Goal: Information Seeking & Learning: Learn about a topic

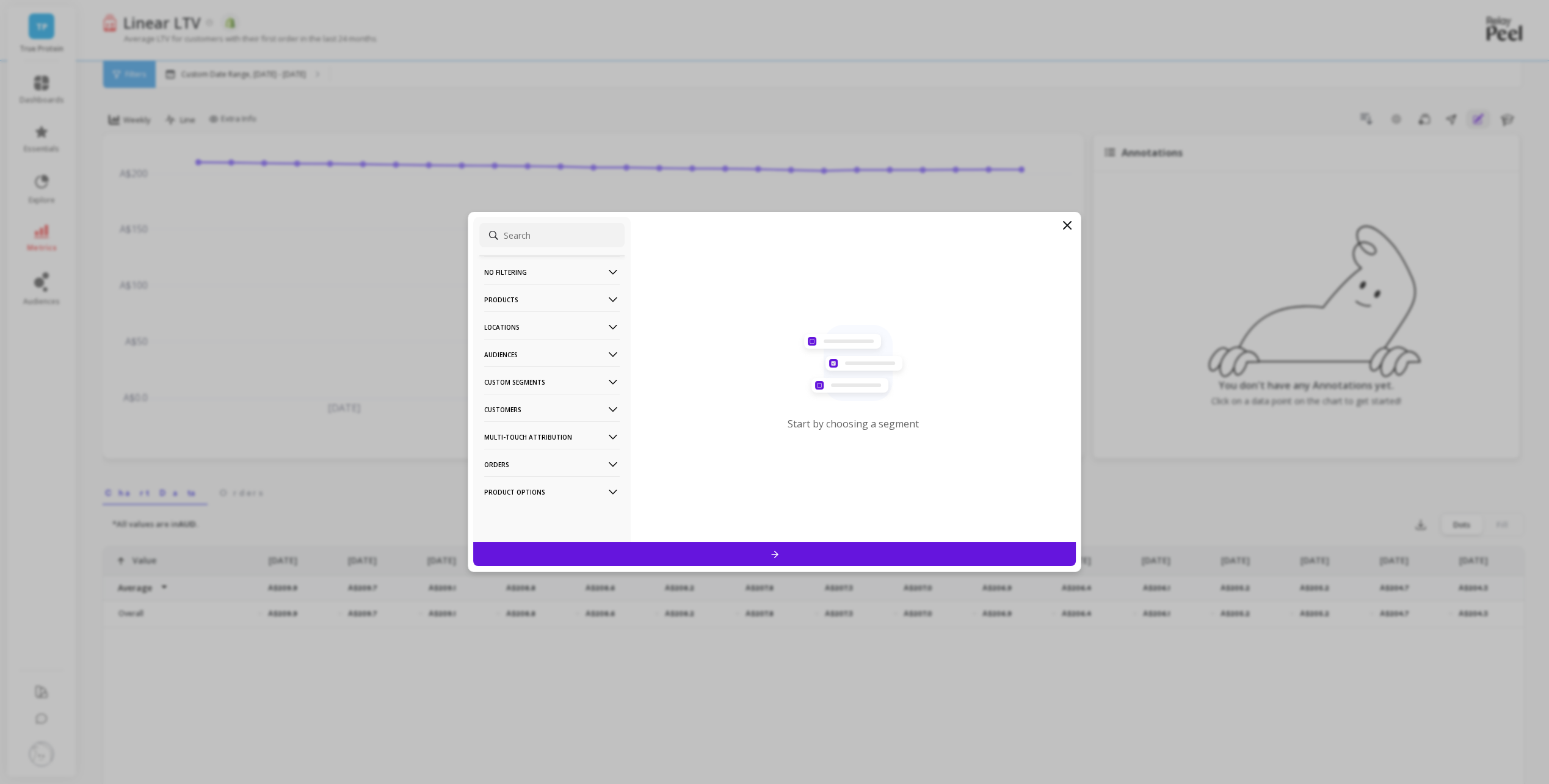
click at [538, 386] on p "Custom Segments" at bounding box center [552, 382] width 135 height 31
click at [536, 235] on input at bounding box center [552, 235] width 145 height 25
type input "u"
type input "utm"
click at [567, 356] on div "UTM Source/Medium" at bounding box center [552, 360] width 145 height 20
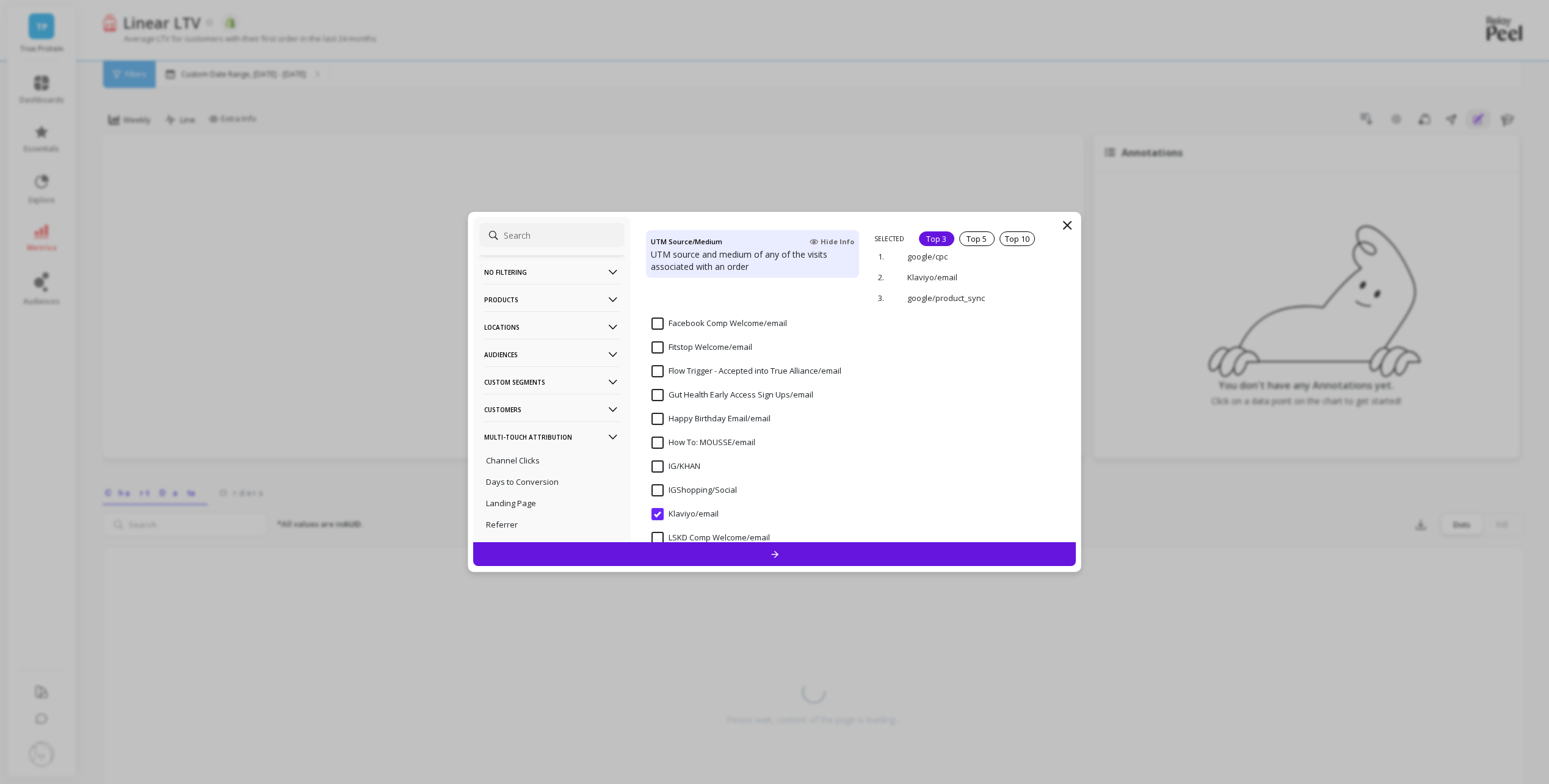
scroll to position [1160, 0]
click at [653, 333] on input "Klaviyo/email" at bounding box center [685, 331] width 67 height 12
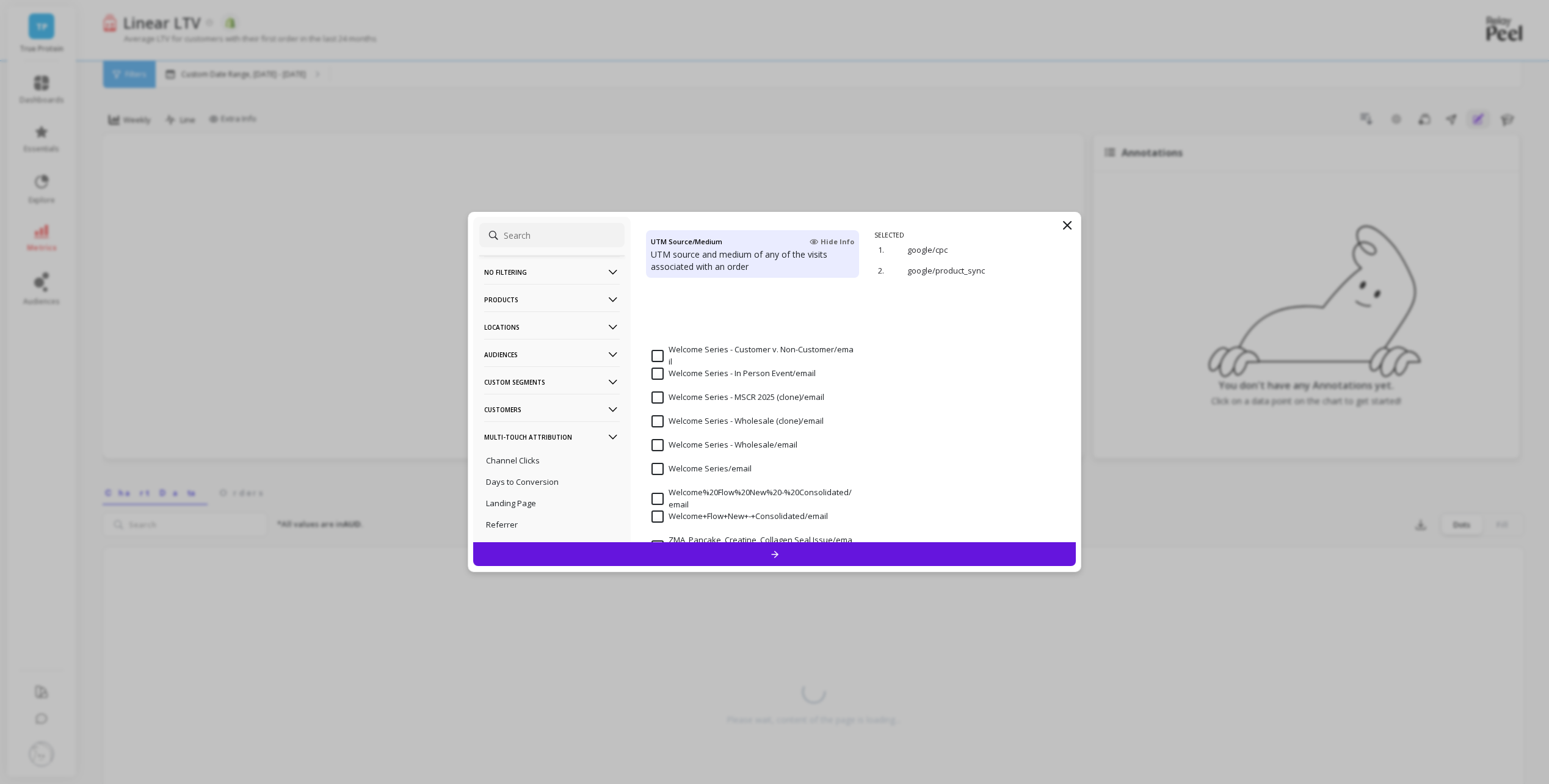
scroll to position [2442, 0]
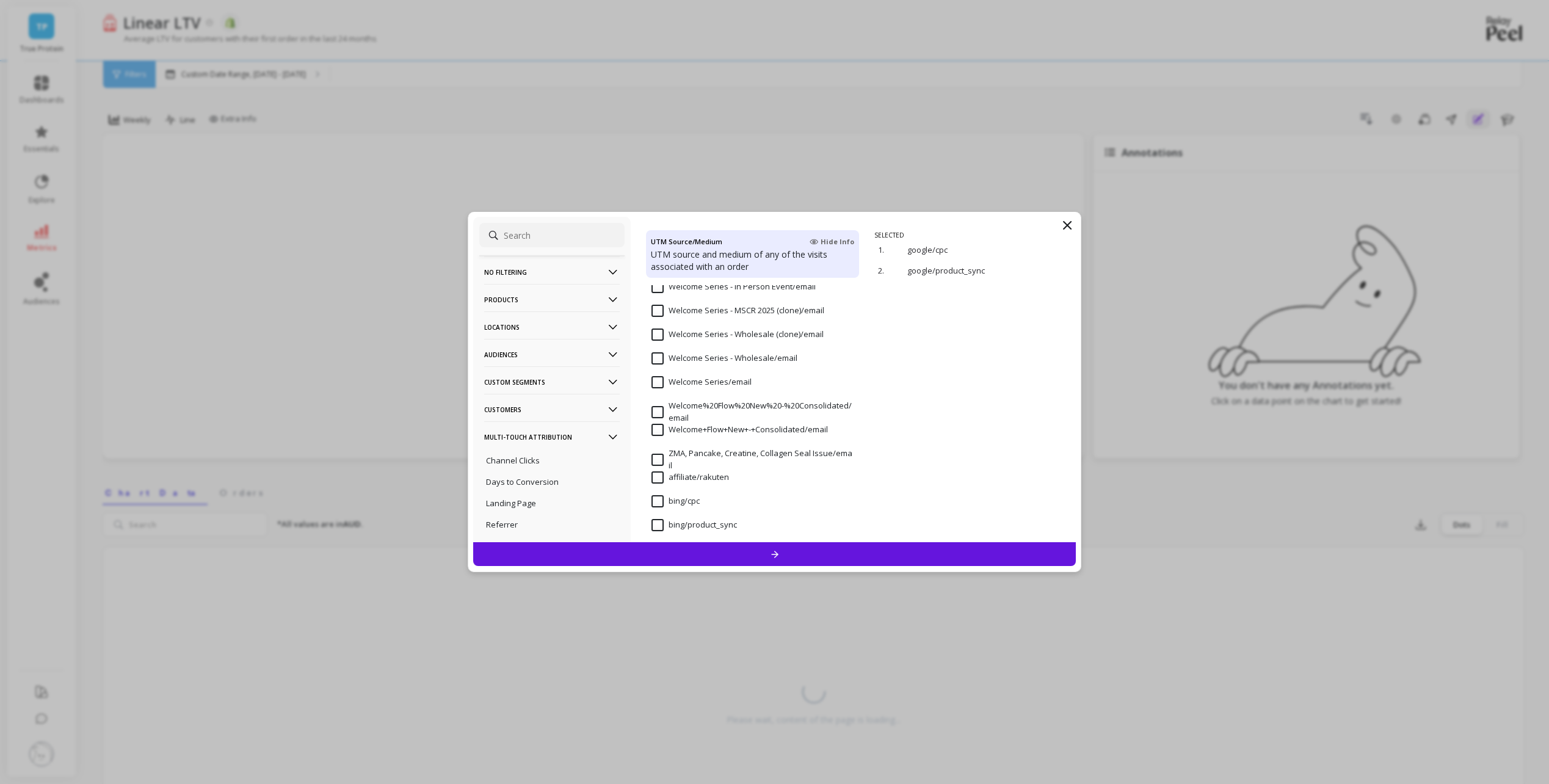
click at [531, 237] on input at bounding box center [552, 235] width 145 height 25
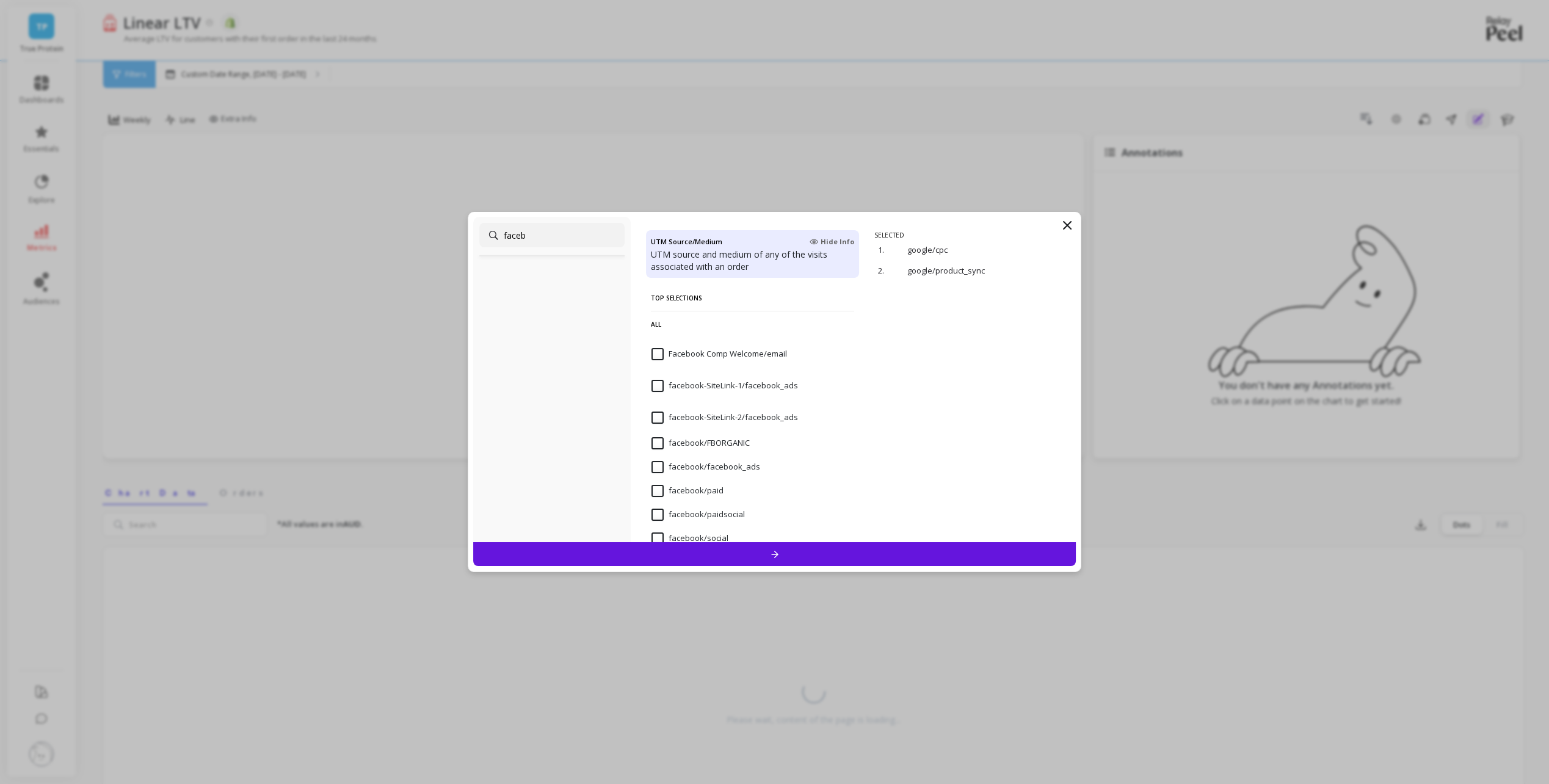
scroll to position [45, 0]
type input "faceb"
click at [656, 420] on input "facebook/facebook_ads" at bounding box center [706, 422] width 109 height 12
click at [657, 444] on input "facebook/paid" at bounding box center [687, 445] width 72 height 12
click at [653, 470] on input "facebook/paidsocial" at bounding box center [698, 470] width 93 height 12
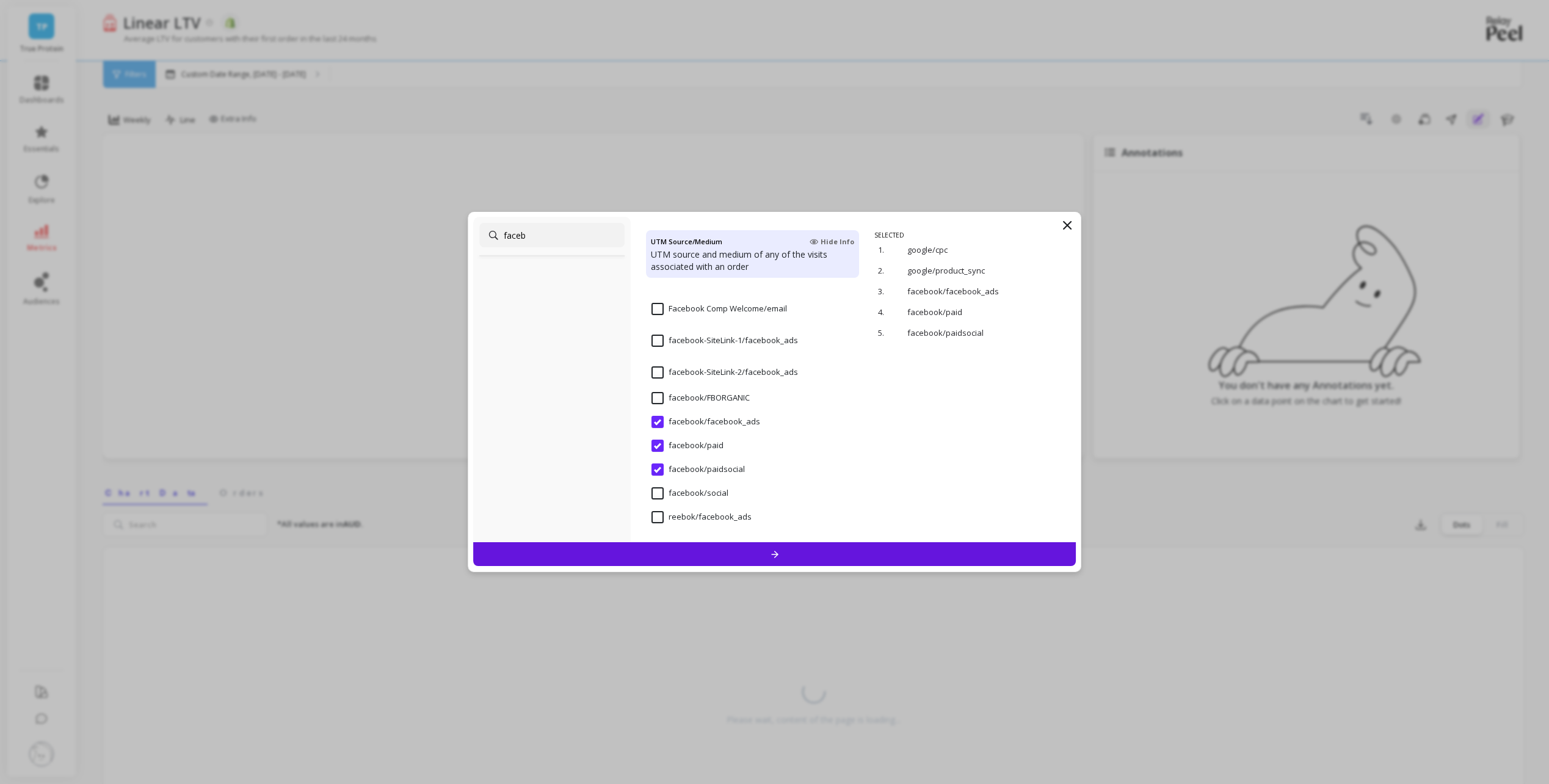
click at [659, 491] on input "facebook/social" at bounding box center [690, 494] width 77 height 12
click at [660, 493] on input "facebook/social" at bounding box center [690, 494] width 77 height 12
click at [698, 550] on div at bounding box center [775, 554] width 603 height 24
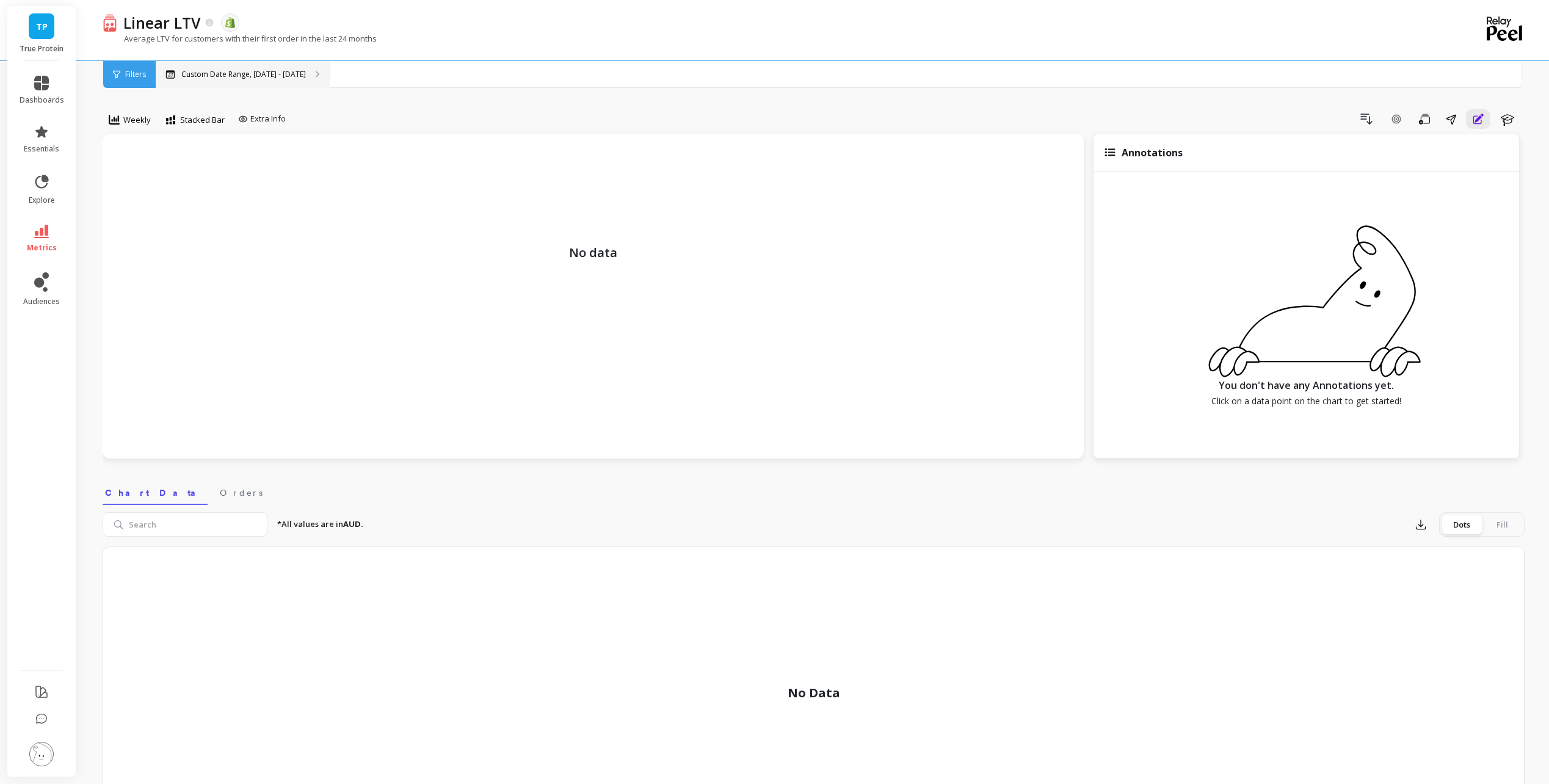
click at [269, 85] on div "Custom Date Range, Apr 1 - Sep 24" at bounding box center [243, 74] width 174 height 27
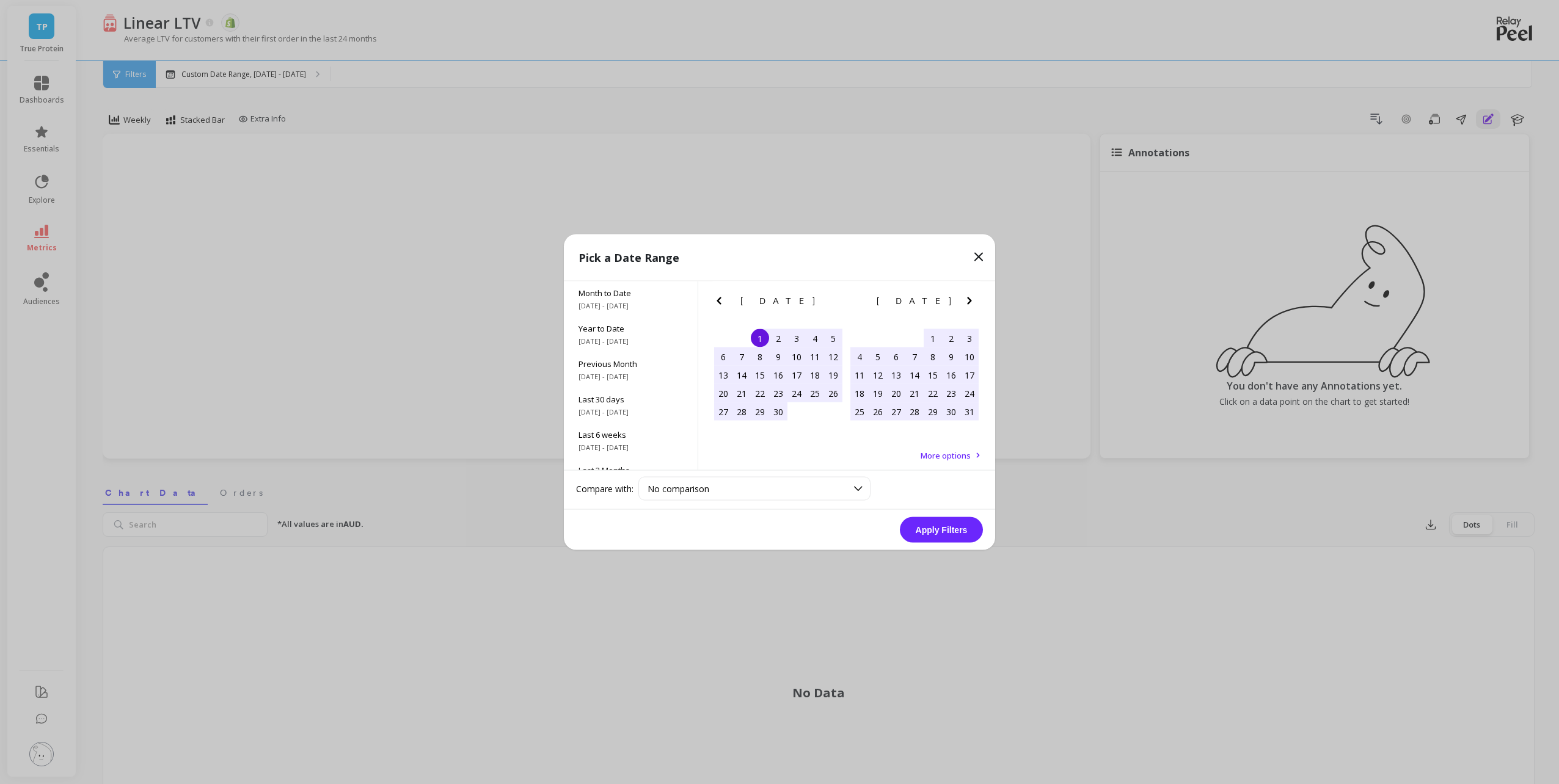
click at [948, 534] on button "Apply Filters" at bounding box center [941, 530] width 83 height 26
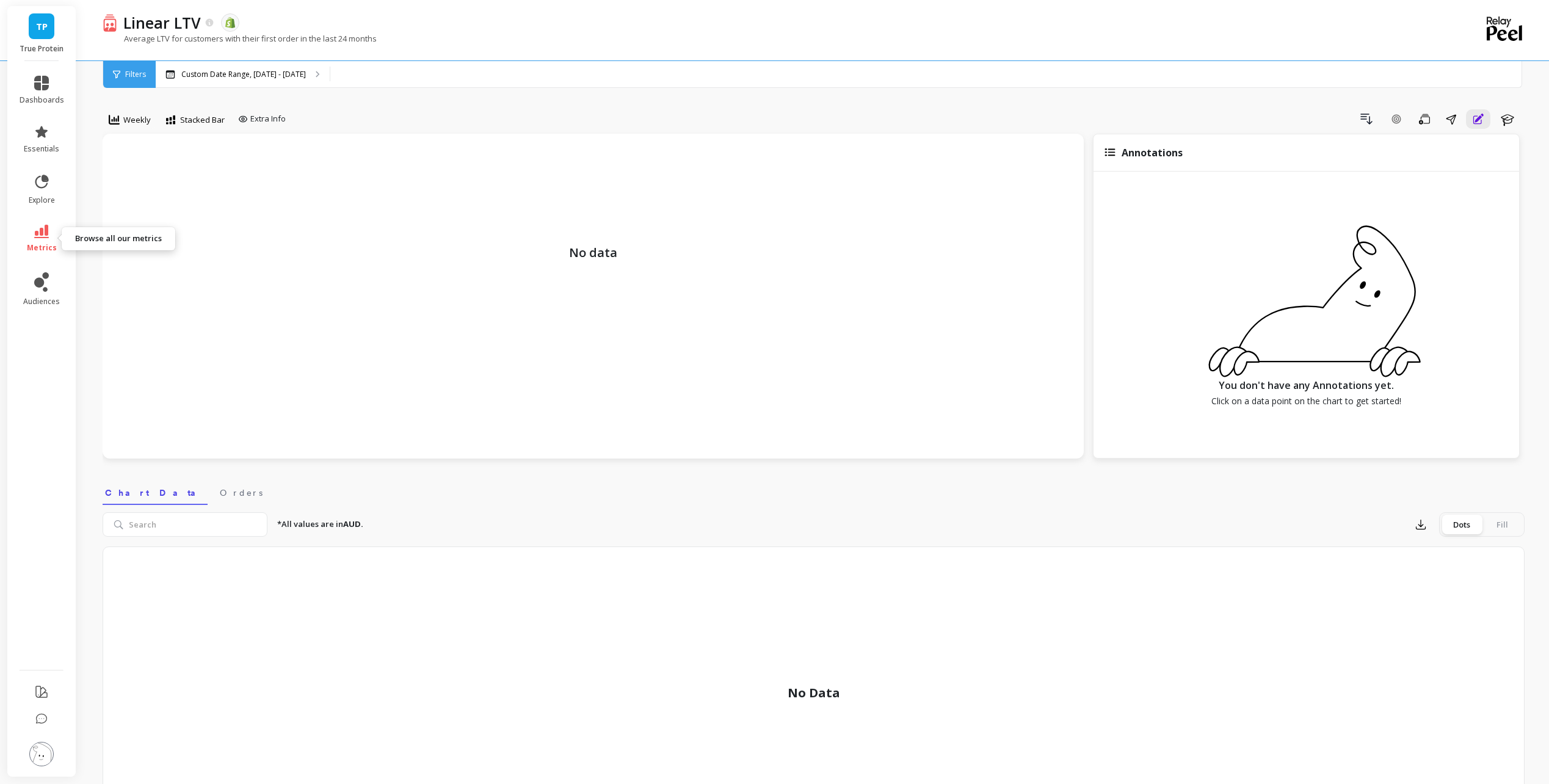
click at [46, 228] on icon at bounding box center [41, 232] width 15 height 14
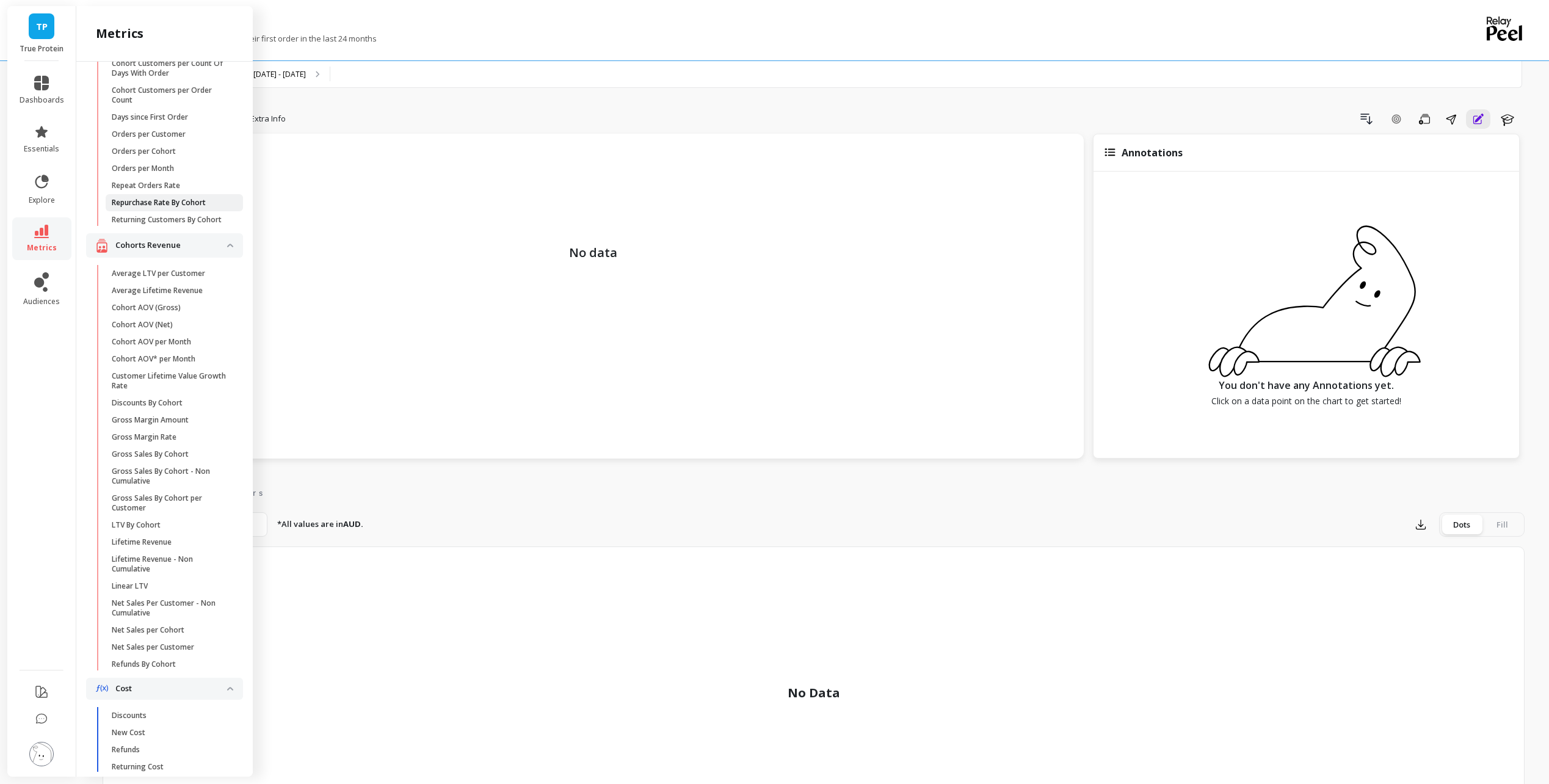
scroll to position [119, 0]
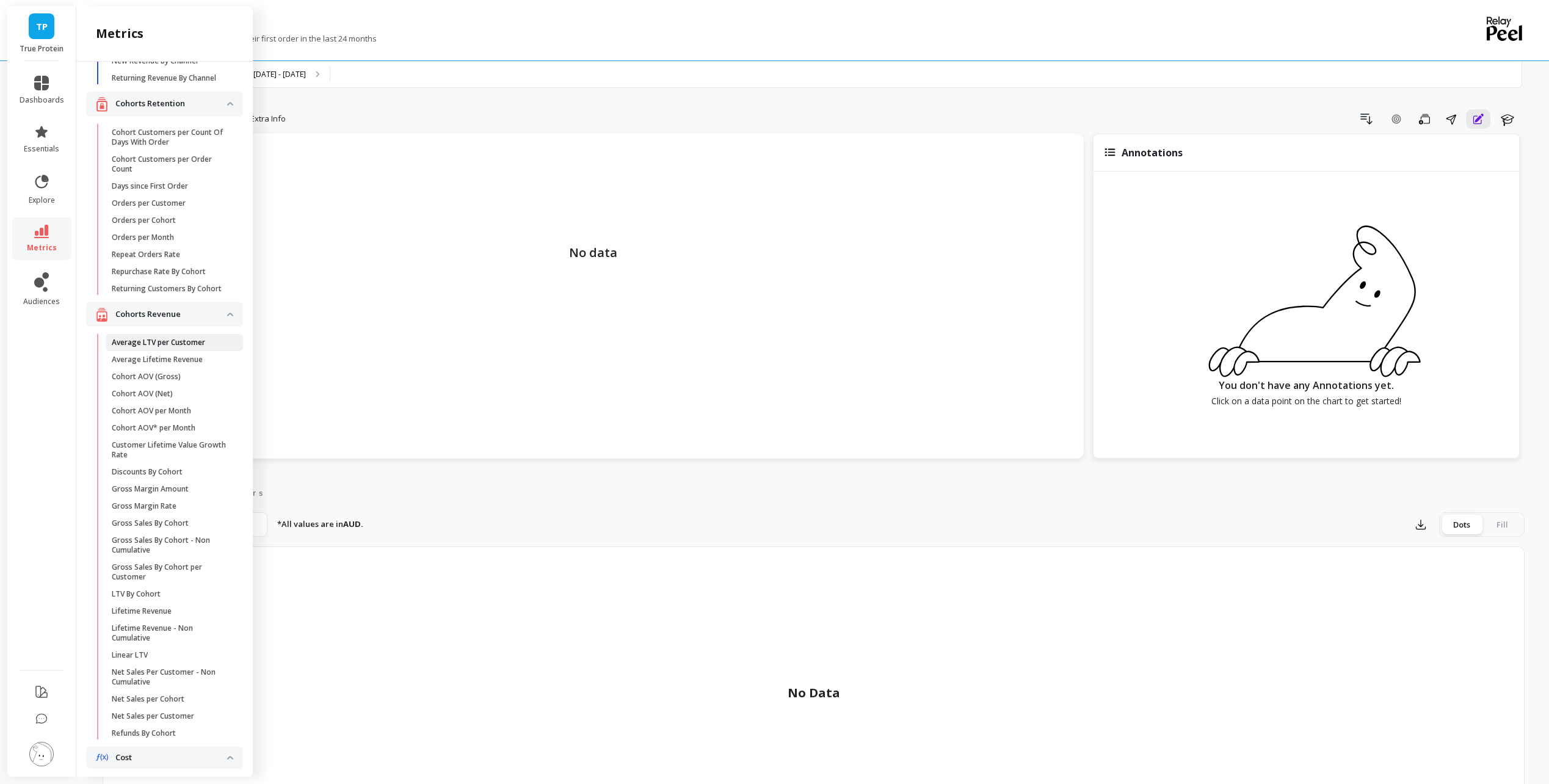
click at [188, 347] on p "Average LTV per Customer" at bounding box center [158, 342] width 93 height 10
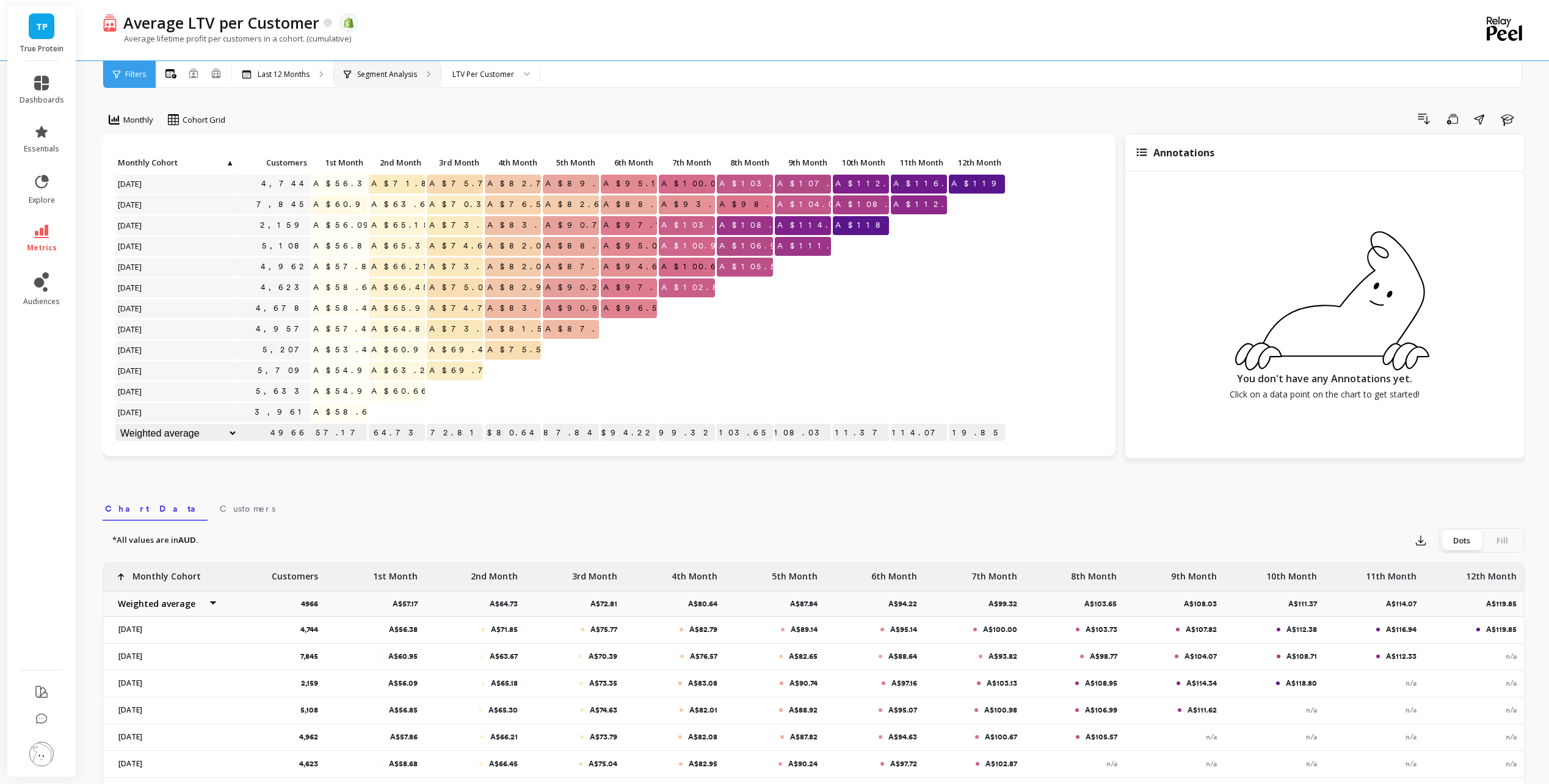
click at [405, 76] on p "Segment Analysis" at bounding box center [387, 75] width 60 height 10
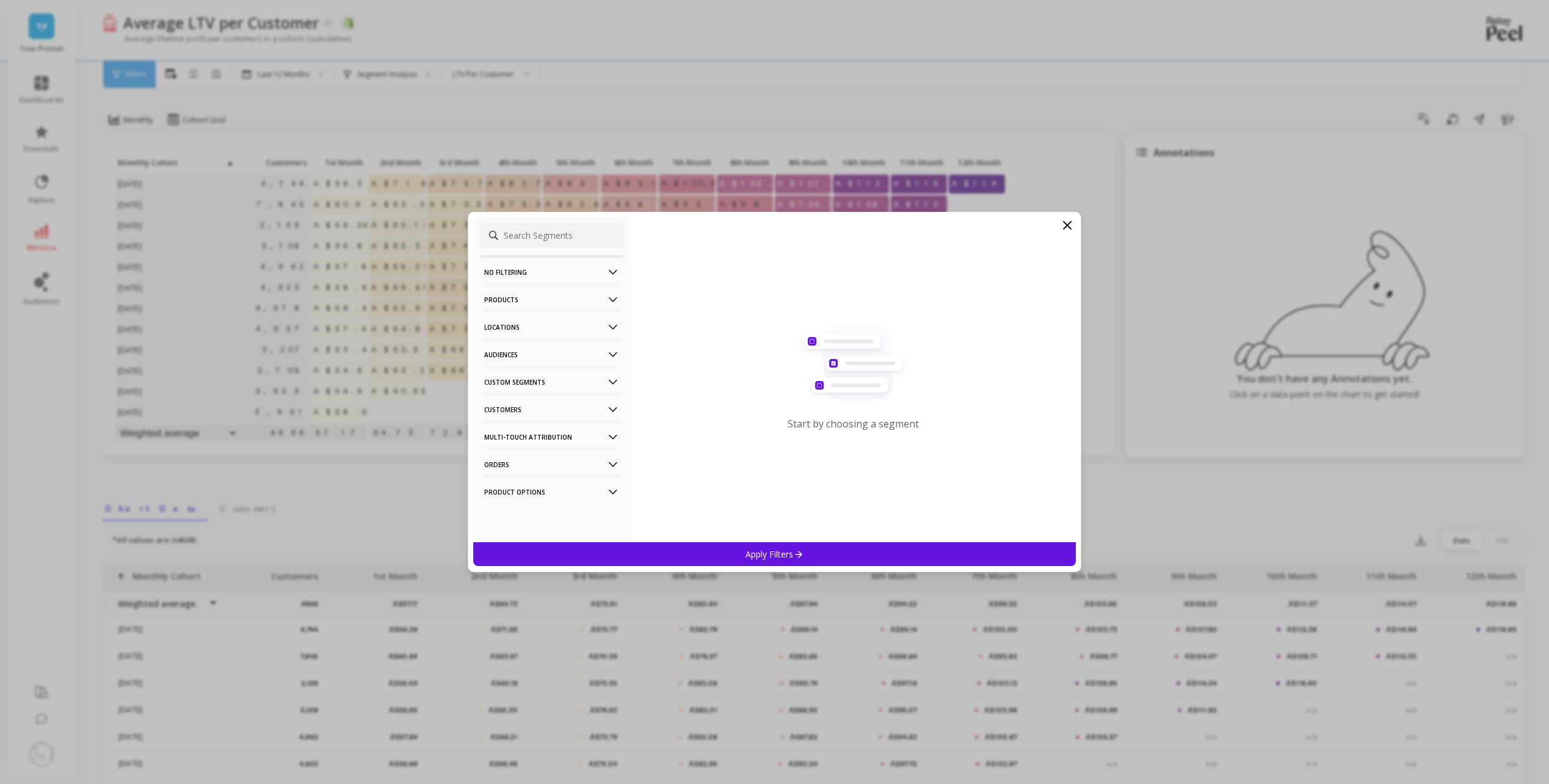
click at [566, 236] on input at bounding box center [552, 235] width 145 height 25
type input "tag"
click at [553, 355] on div "Customer Tags" at bounding box center [552, 356] width 145 height 20
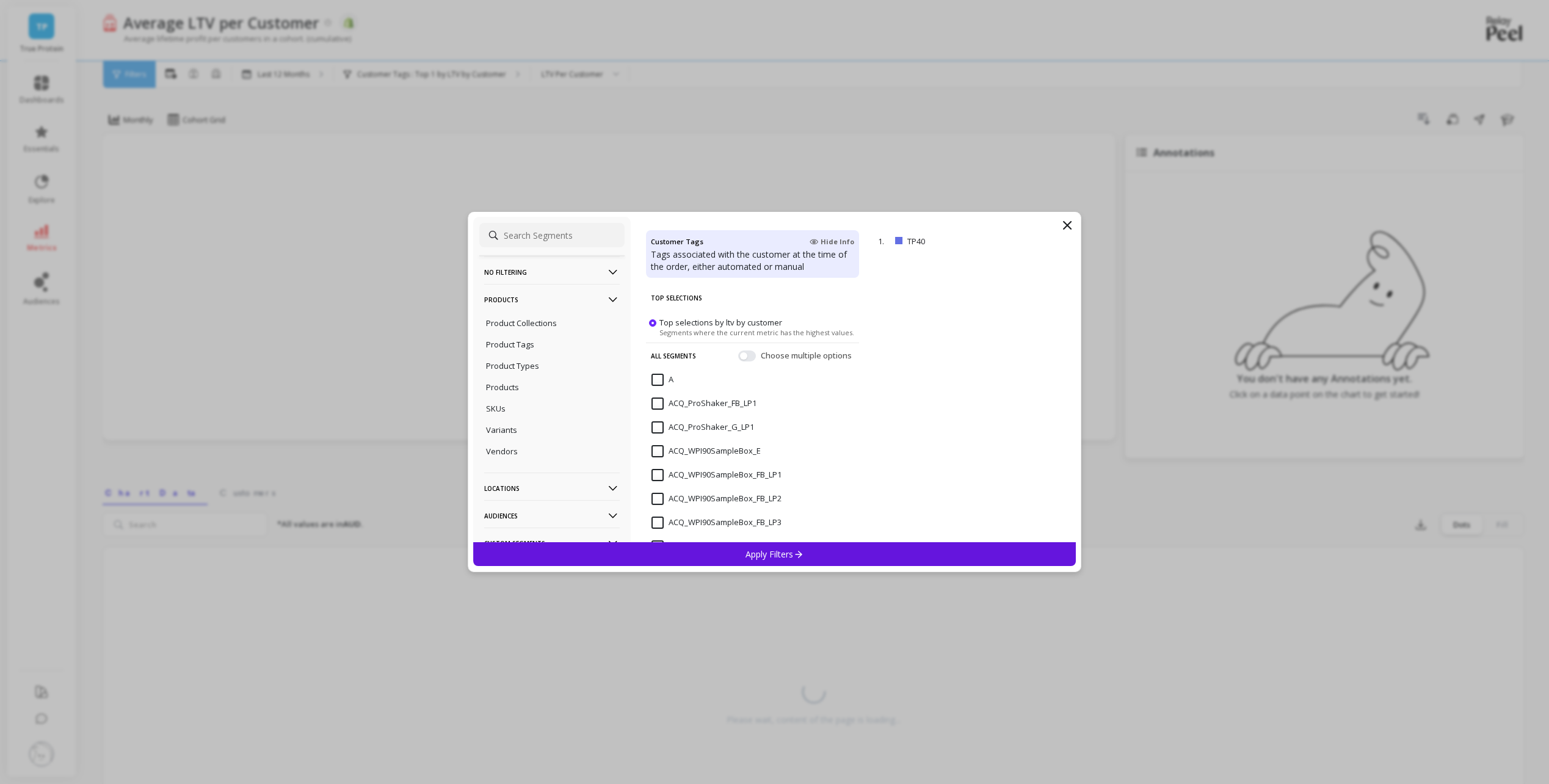
scroll to position [122, 0]
click at [654, 354] on input "ACQ_WPI90SampleBox_FB_LP1" at bounding box center [716, 353] width 130 height 12
click at [659, 379] on input "ACQ_WPI90SampleBox_FB_LP2" at bounding box center [716, 377] width 130 height 12
click at [654, 403] on input "ACQ_WPI90SampleBox_FB_LP3" at bounding box center [716, 400] width 130 height 12
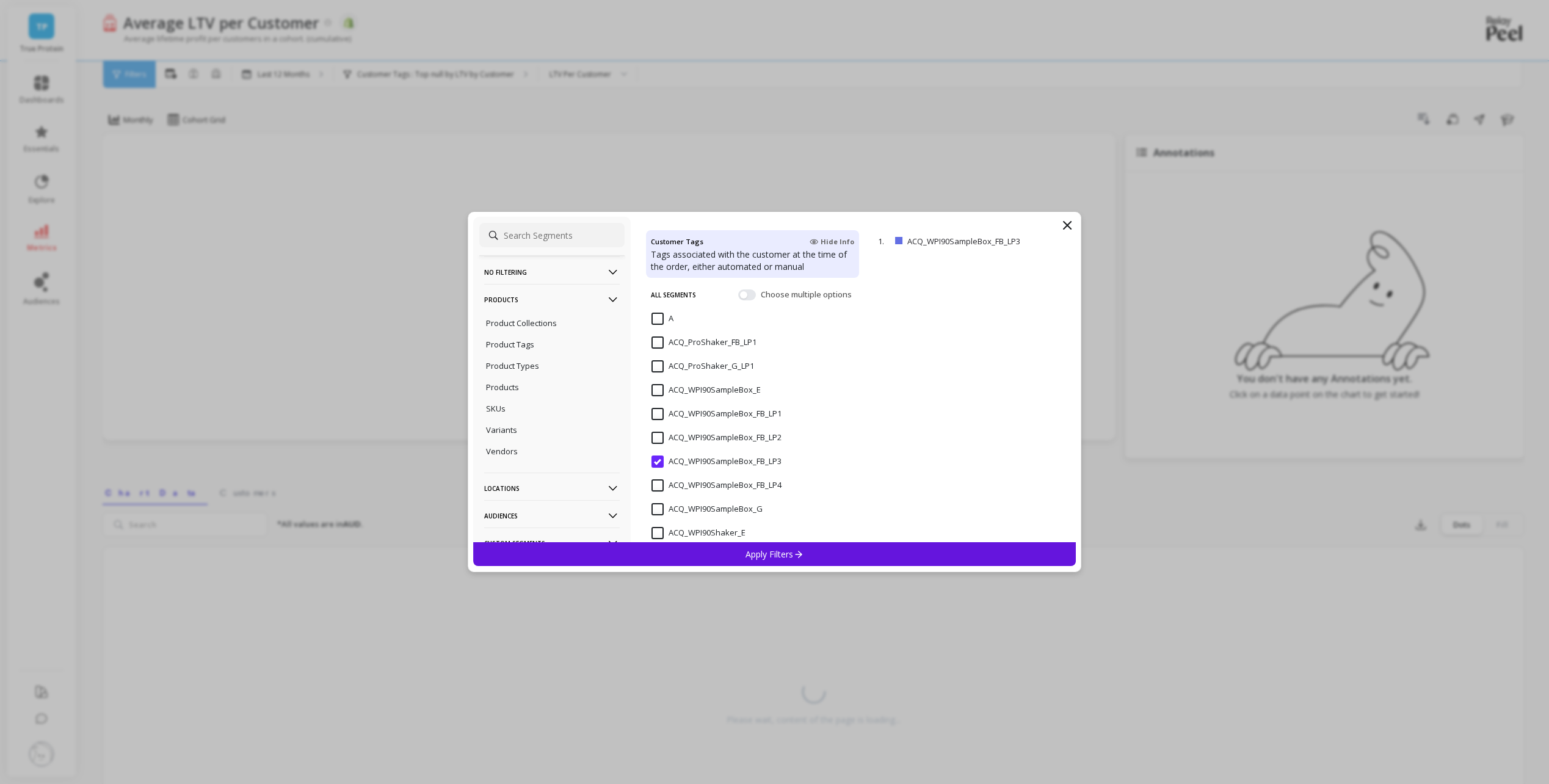
click at [656, 461] on input "ACQ_WPI90SampleBox_FB_LP3" at bounding box center [716, 462] width 130 height 12
click at [659, 412] on input "ACQ_WPI90SampleBox_FB_LP1" at bounding box center [716, 414] width 130 height 12
click at [774, 556] on p "Apply Filters" at bounding box center [775, 554] width 58 height 12
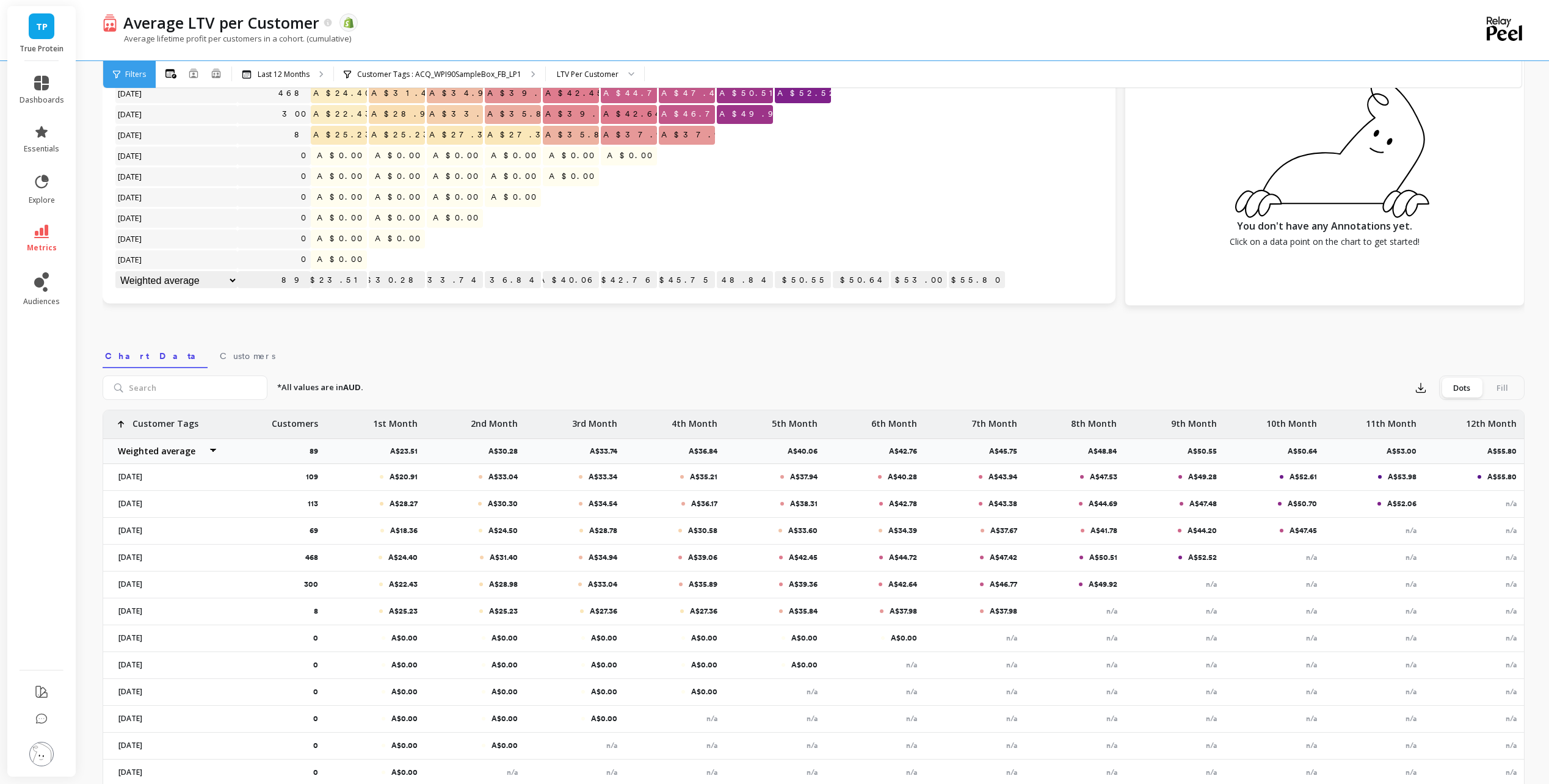
scroll to position [213, 0]
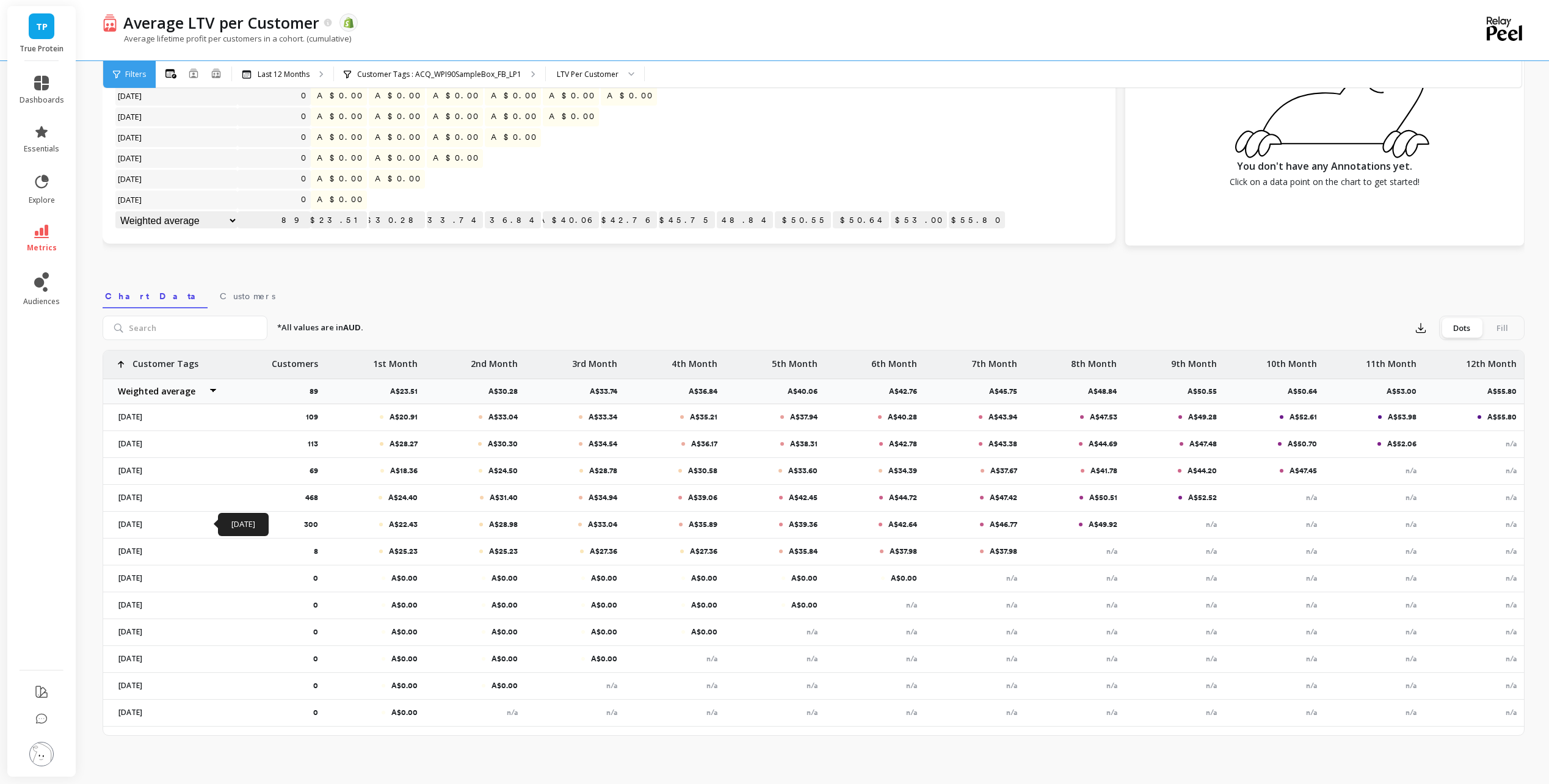
click at [150, 529] on p "[DATE]" at bounding box center [164, 525] width 107 height 10
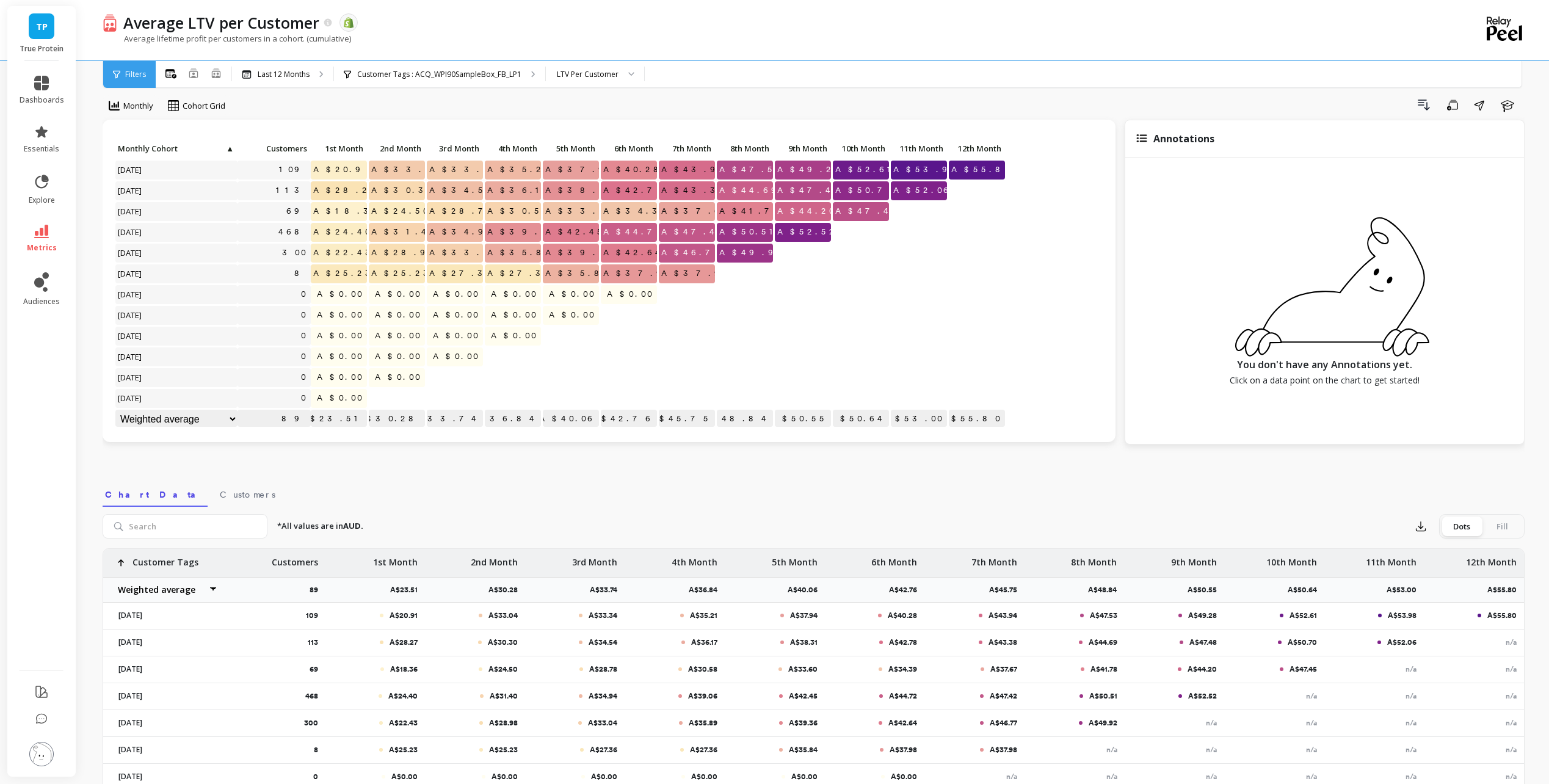
scroll to position [0, 0]
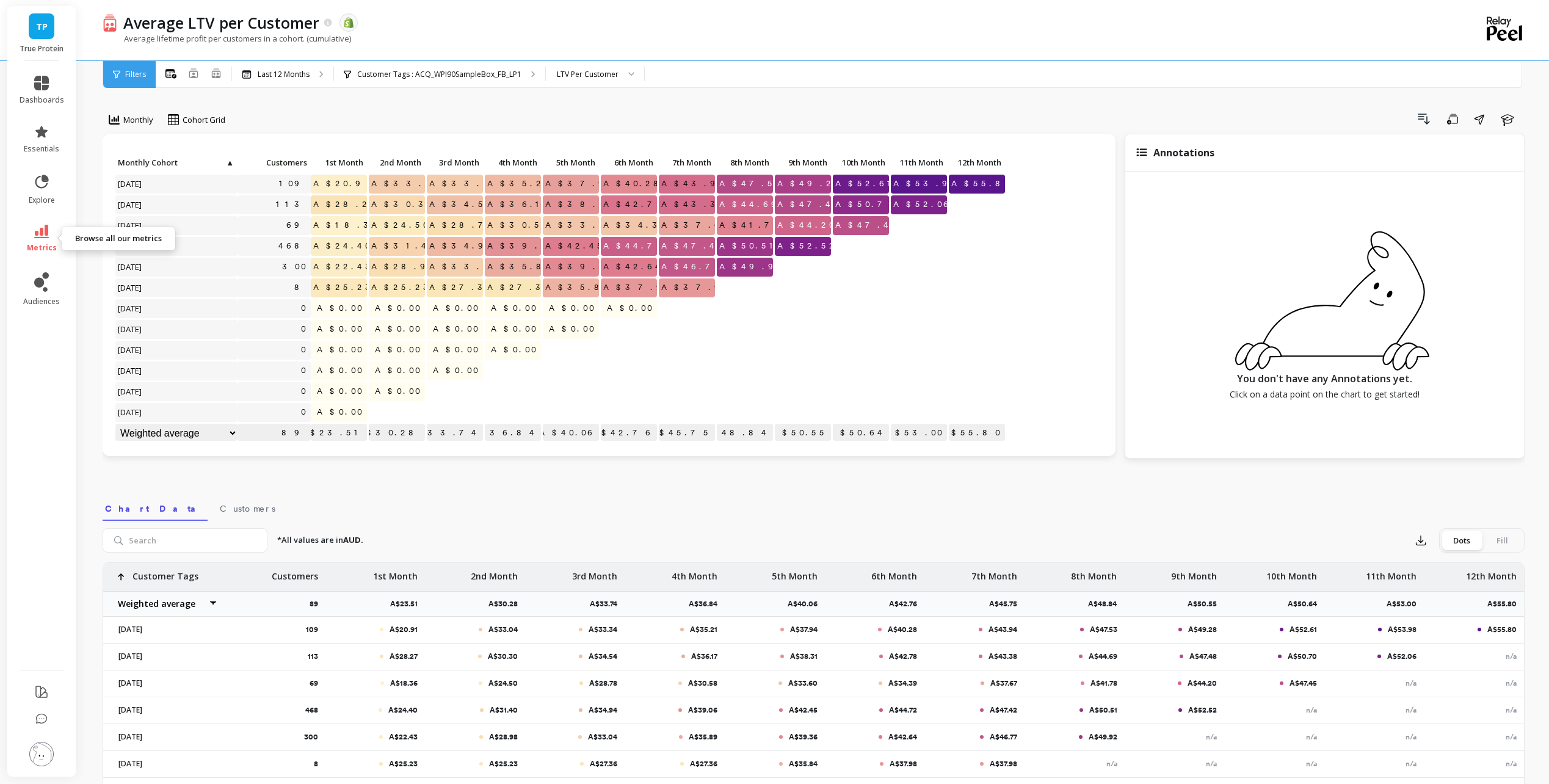
click at [38, 235] on icon at bounding box center [41, 232] width 15 height 14
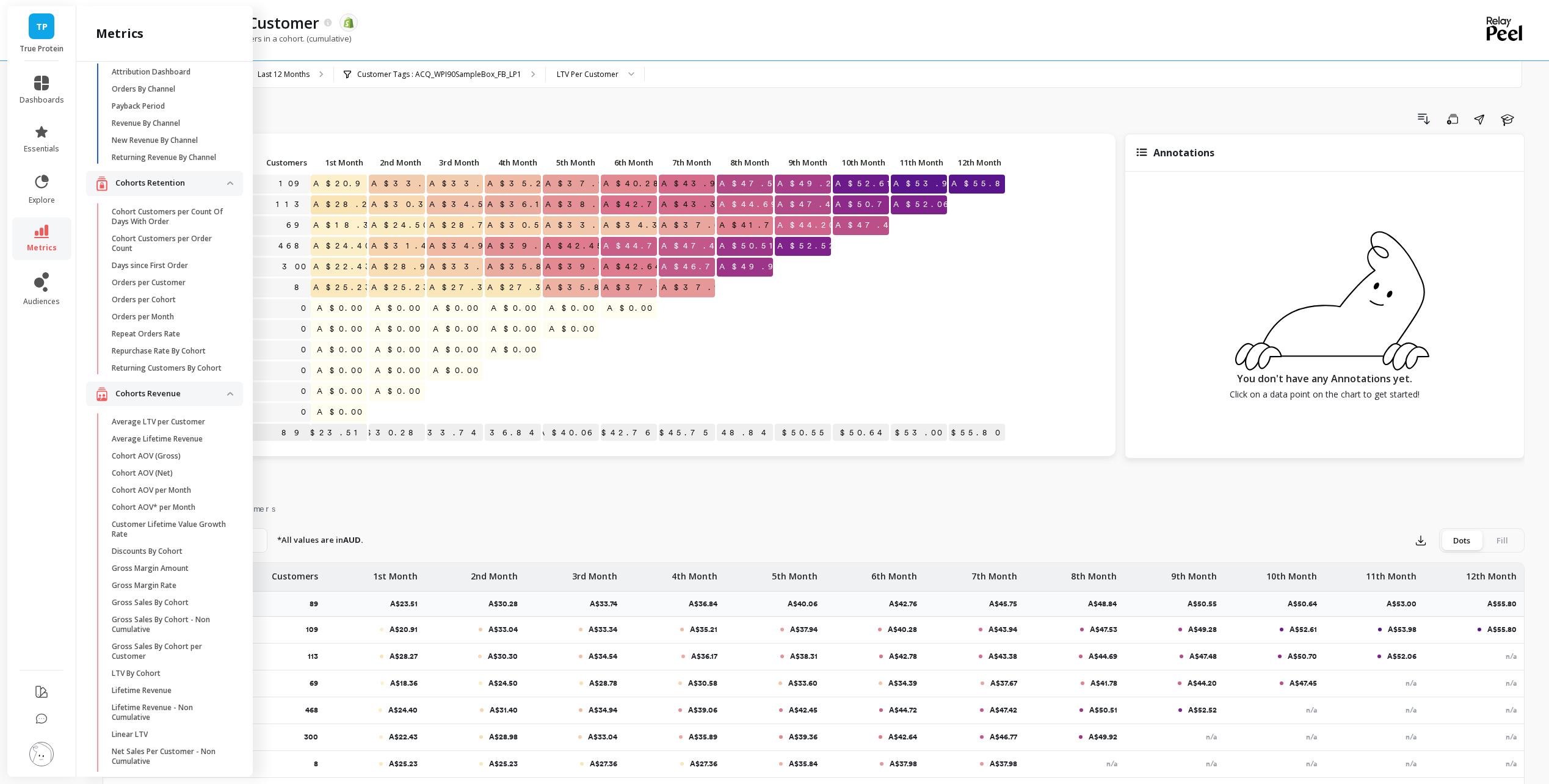
scroll to position [61, 0]
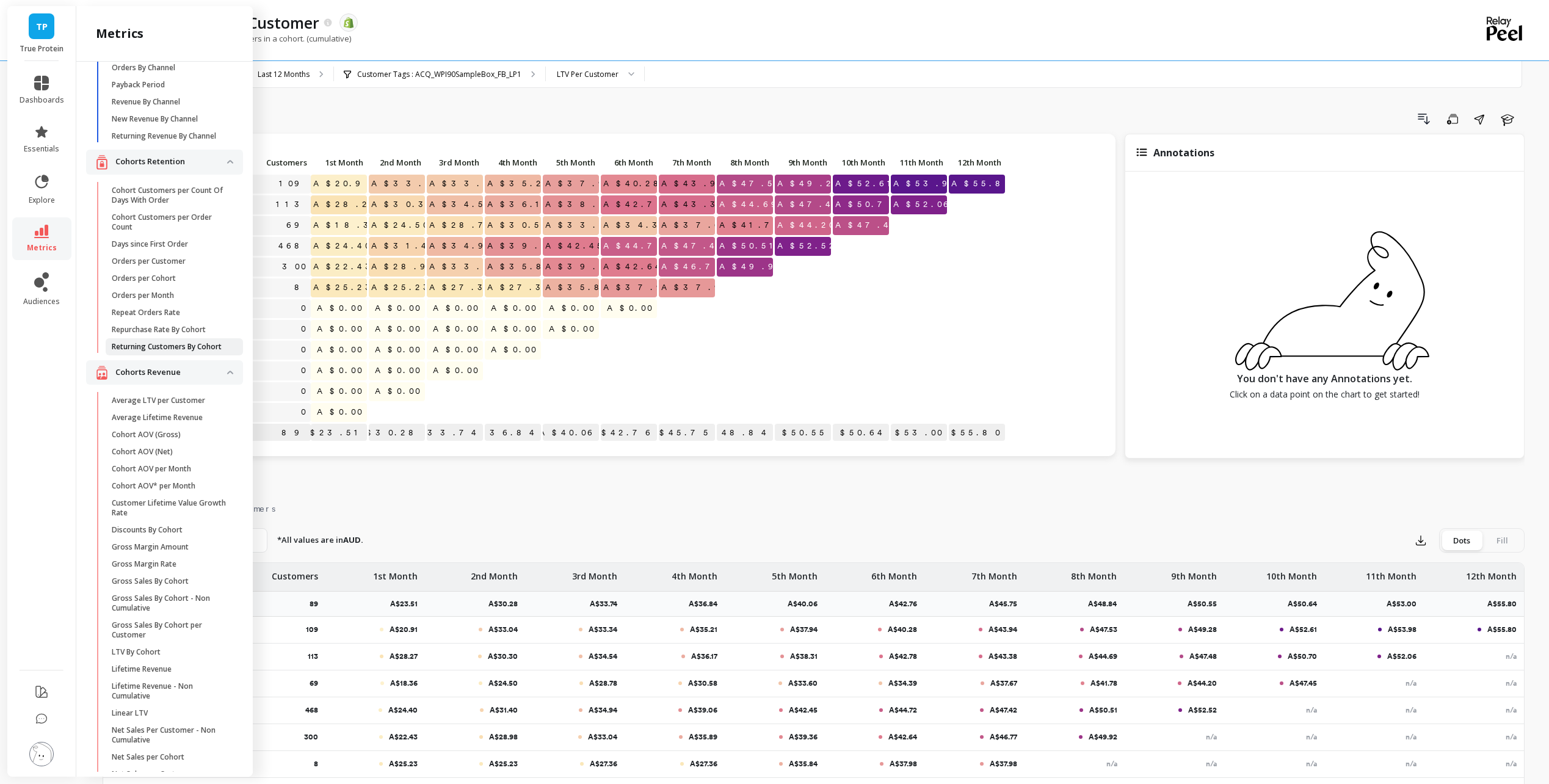
click at [146, 352] on p "Returning Customers By Cohort" at bounding box center [167, 347] width 110 height 10
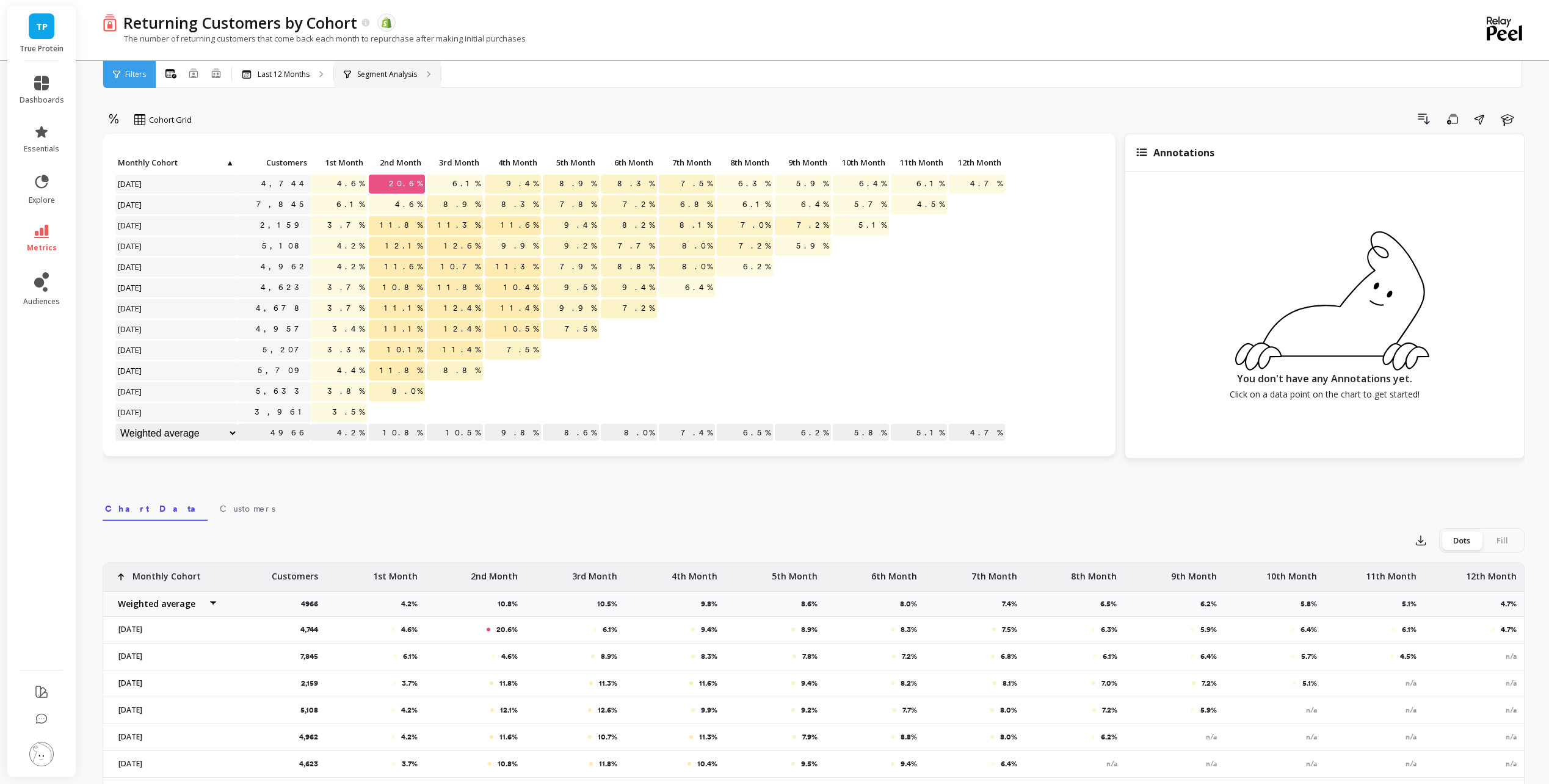
click at [394, 80] on div "Segment Analysis" at bounding box center [387, 74] width 107 height 27
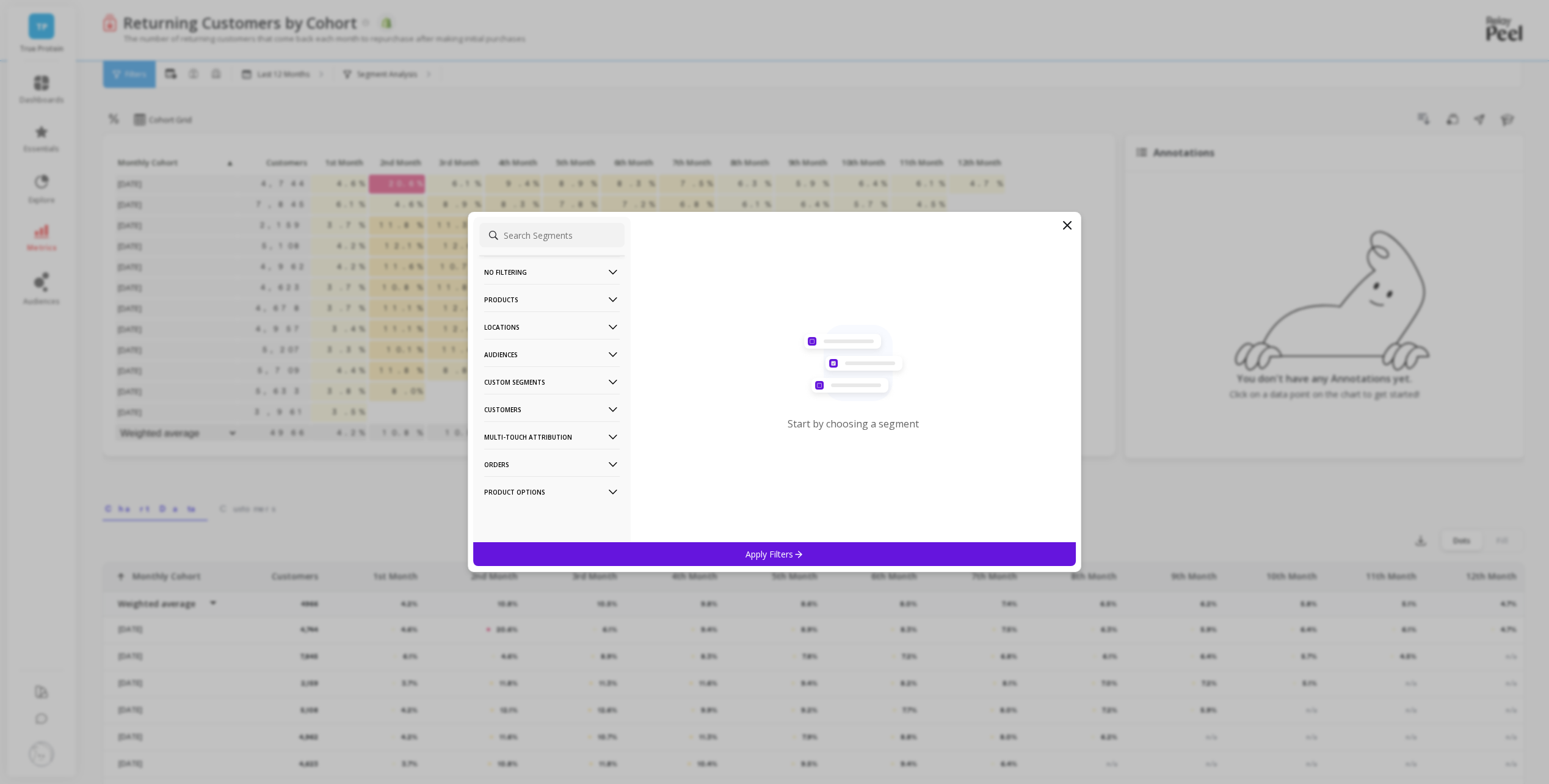
click at [555, 228] on input at bounding box center [552, 235] width 145 height 25
type input "tag"
click at [590, 356] on div "Customer Tags" at bounding box center [552, 356] width 145 height 20
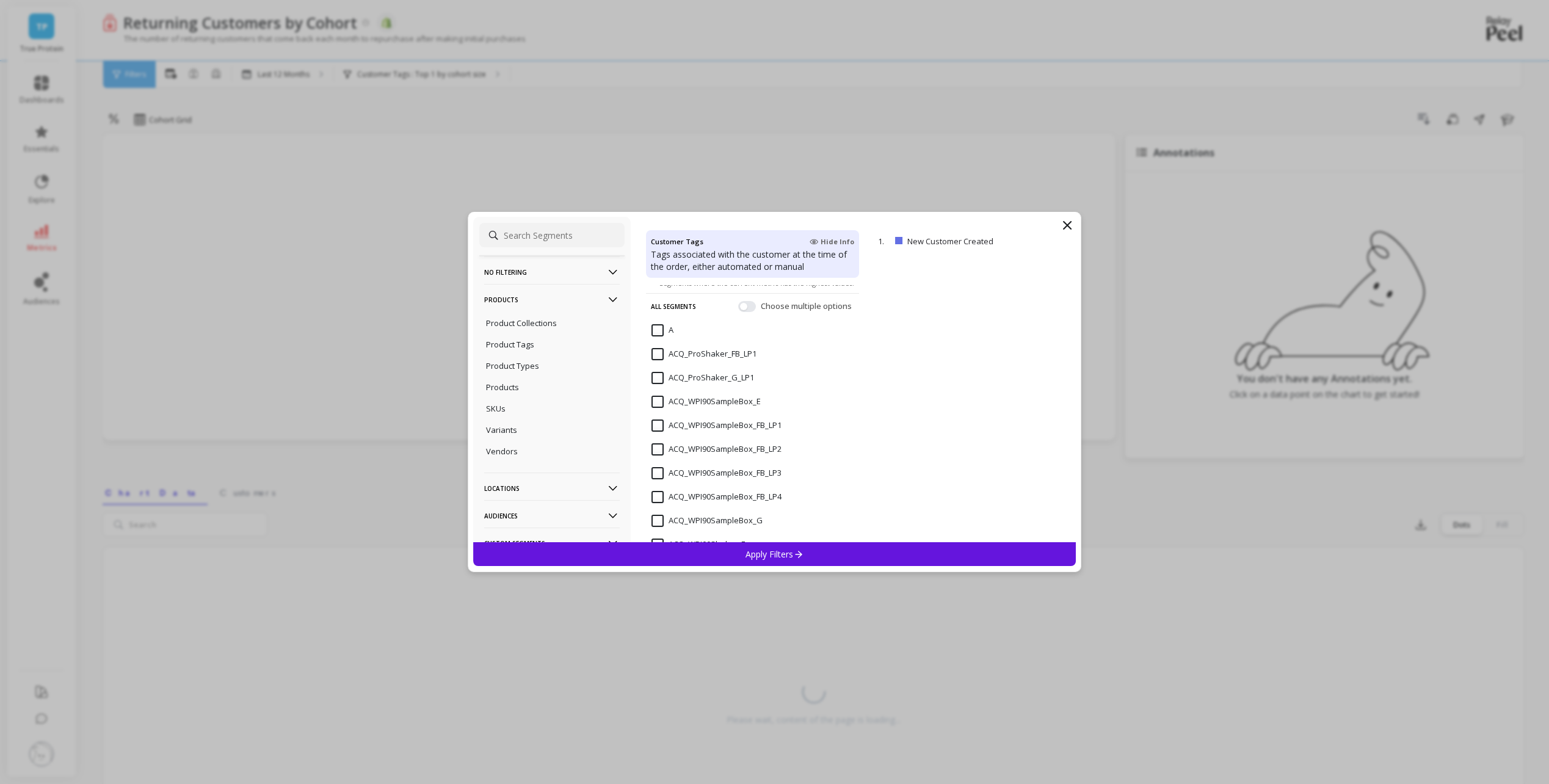
scroll to position [61, 0]
click at [657, 413] on input "ACQ_WPI90SampleBox_FB_LP1" at bounding box center [716, 414] width 130 height 12
click at [798, 557] on icon at bounding box center [798, 554] width 11 height 11
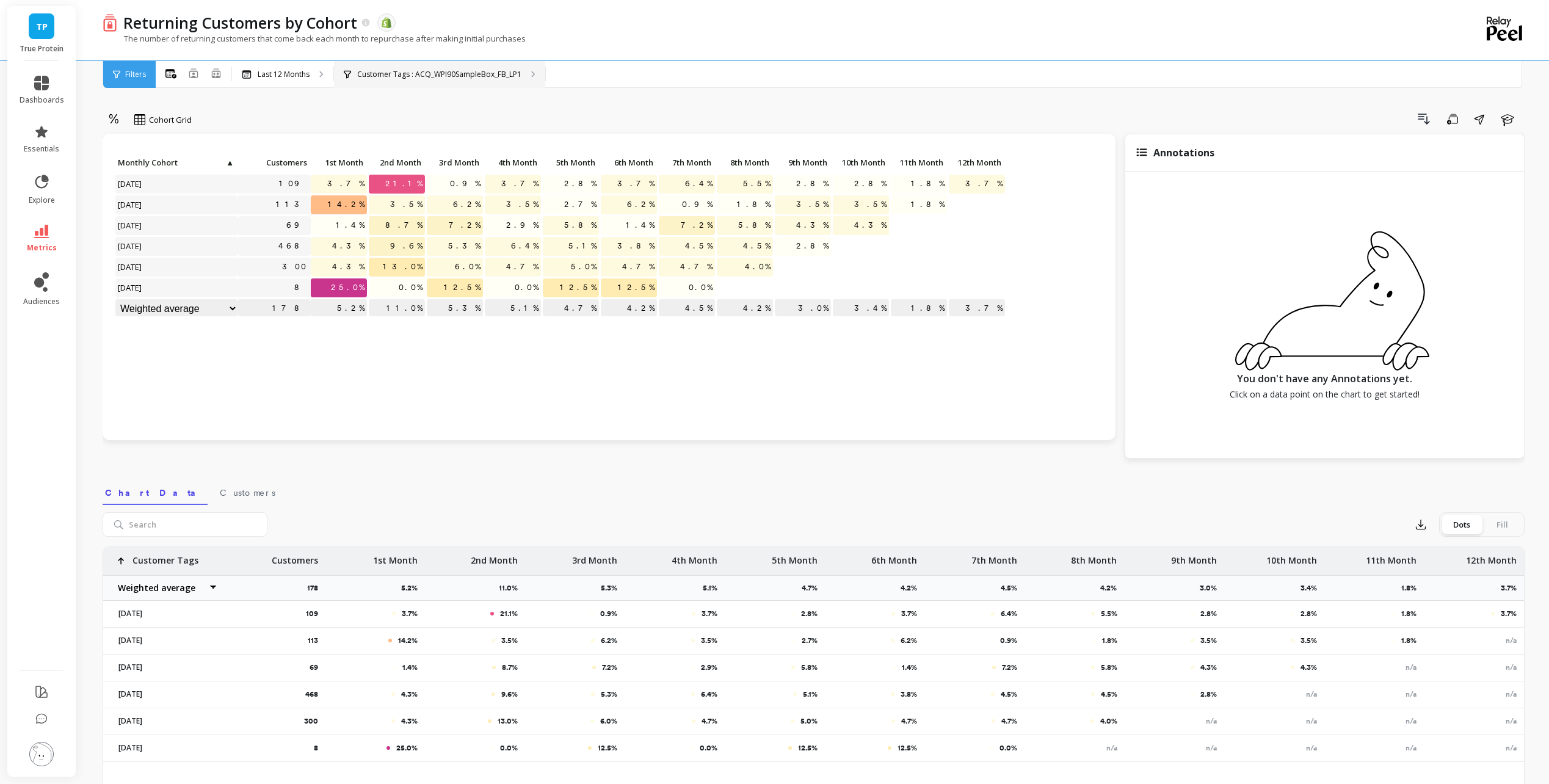
click at [432, 72] on p "Customer Tags : ACQ_WPI90SampleBox_FB_LP1" at bounding box center [439, 75] width 164 height 10
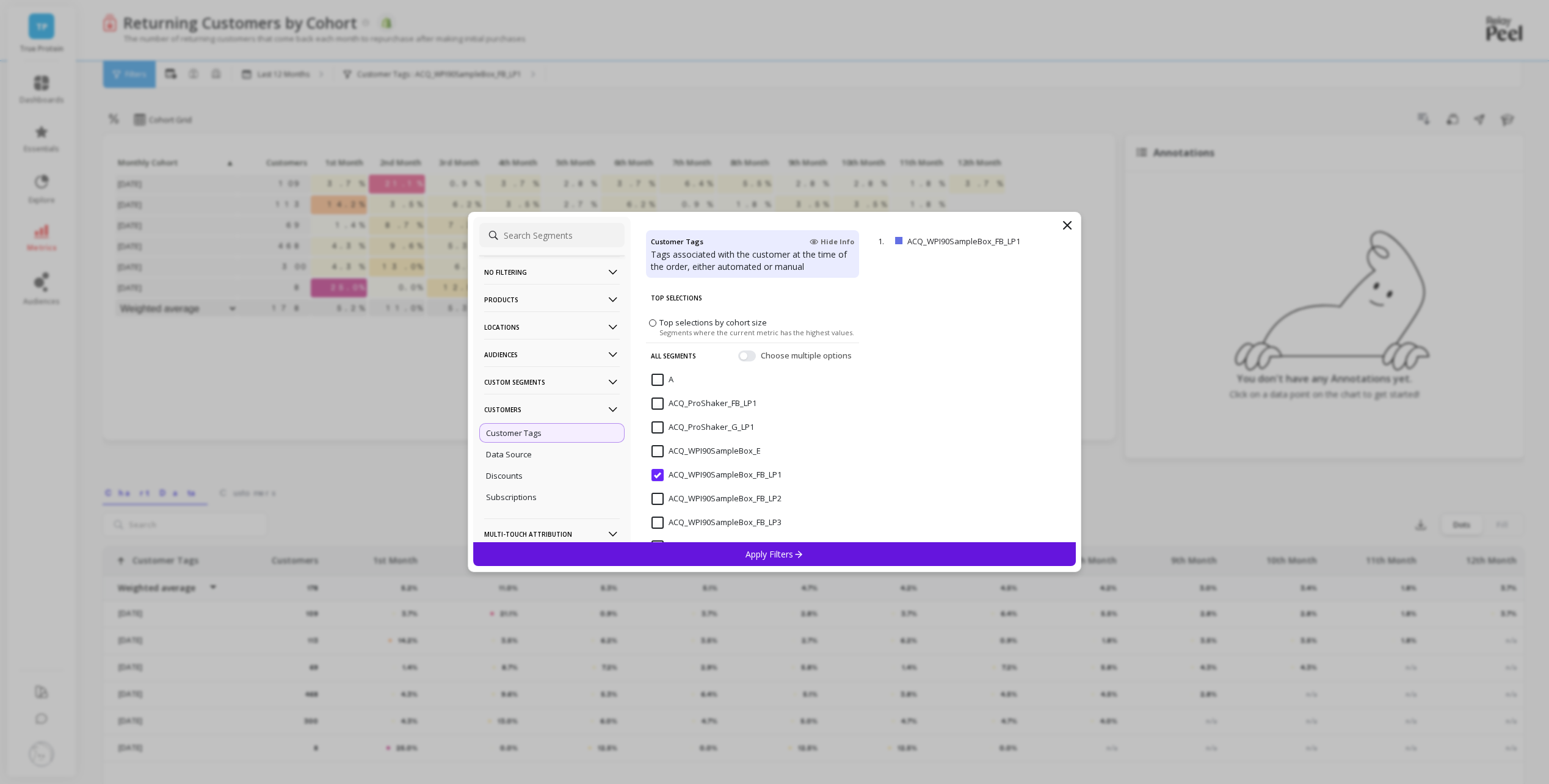
click at [661, 497] on input "ACQ_WPI90SampleBox_FB_LP2" at bounding box center [716, 499] width 130 height 12
click at [738, 352] on button "button" at bounding box center [747, 356] width 18 height 11
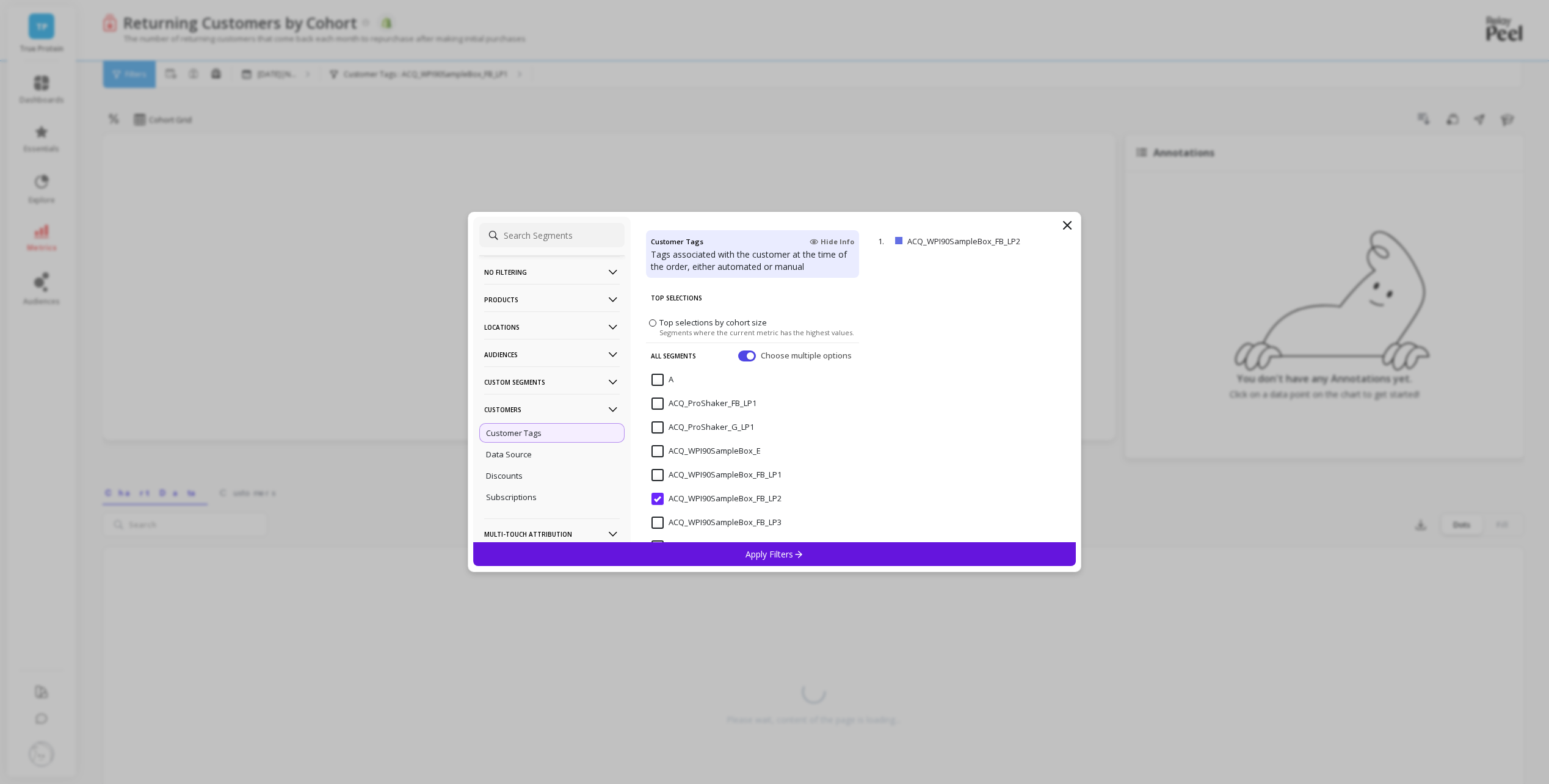
click at [659, 475] on input "ACQ_WPI90SampleBox_FB_LP1" at bounding box center [716, 475] width 130 height 12
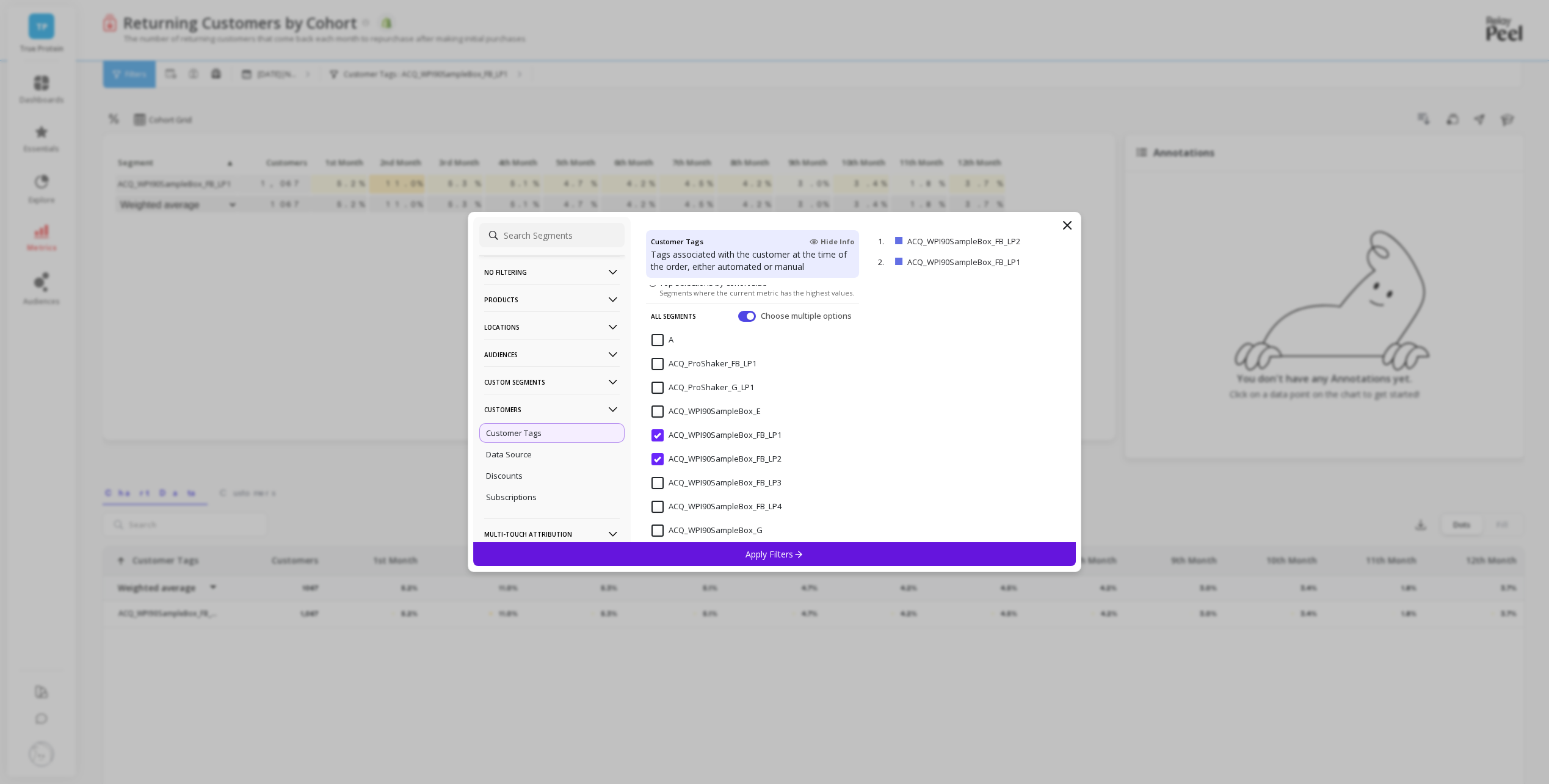
scroll to position [61, 0]
click at [657, 460] on input "ACQ_WPI90SampleBox_FB_LP3" at bounding box center [716, 462] width 130 height 12
click at [659, 482] on input "ACQ_WPI90SampleBox_FB_LP4" at bounding box center [716, 486] width 130 height 12
click at [808, 550] on div "Apply Filters" at bounding box center [775, 554] width 603 height 24
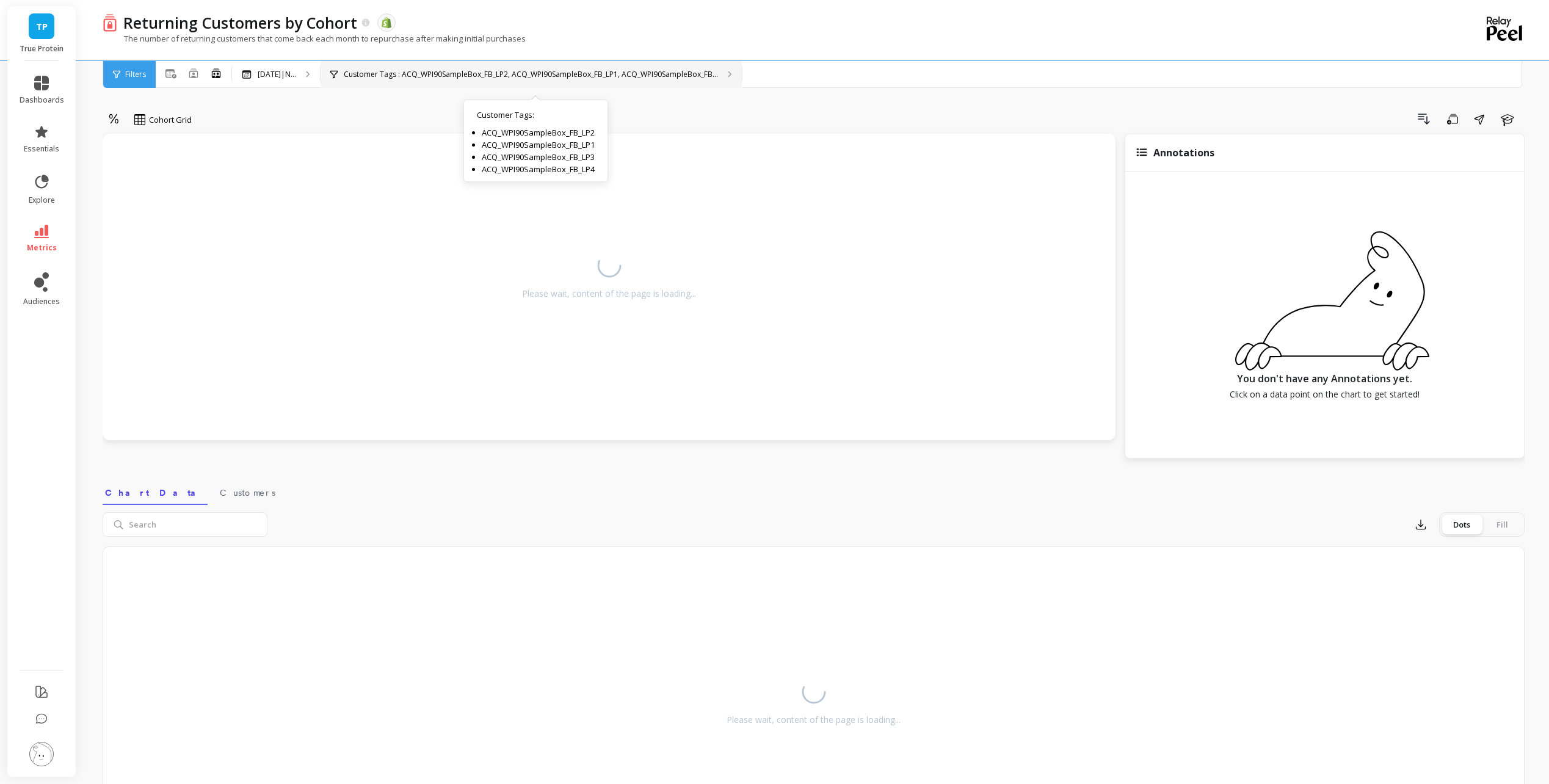
click at [461, 64] on div "Customer Tags : ACQ_WPI90SampleBox_FB_LP2, ACQ_WPI90SampleBox_FB_LP1, ACQ_WPI90…" at bounding box center [531, 74] width 421 height 27
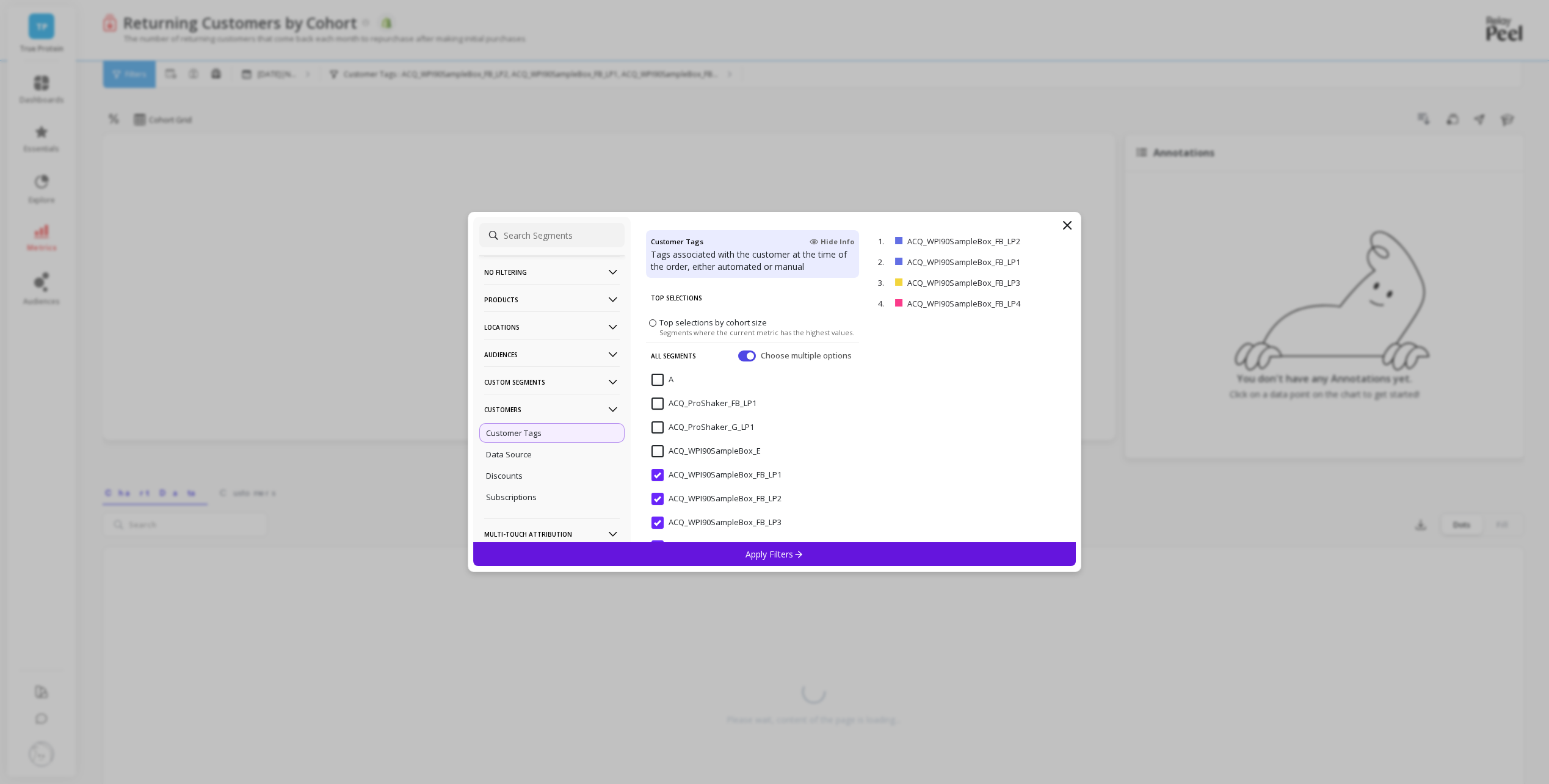
click at [1068, 222] on icon at bounding box center [1067, 226] width 15 height 15
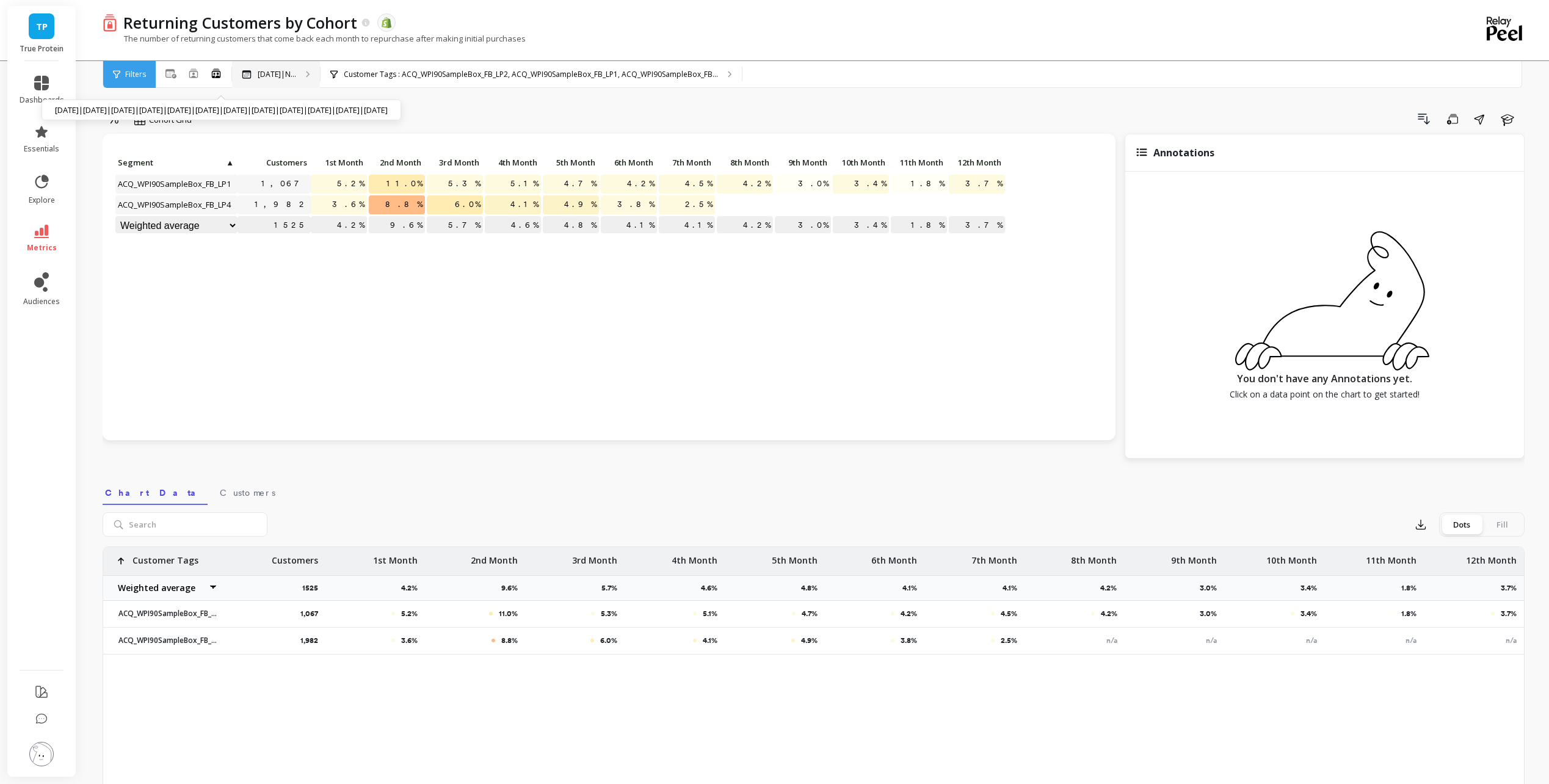
click at [296, 77] on p "[DATE]|N..." at bounding box center [277, 75] width 38 height 10
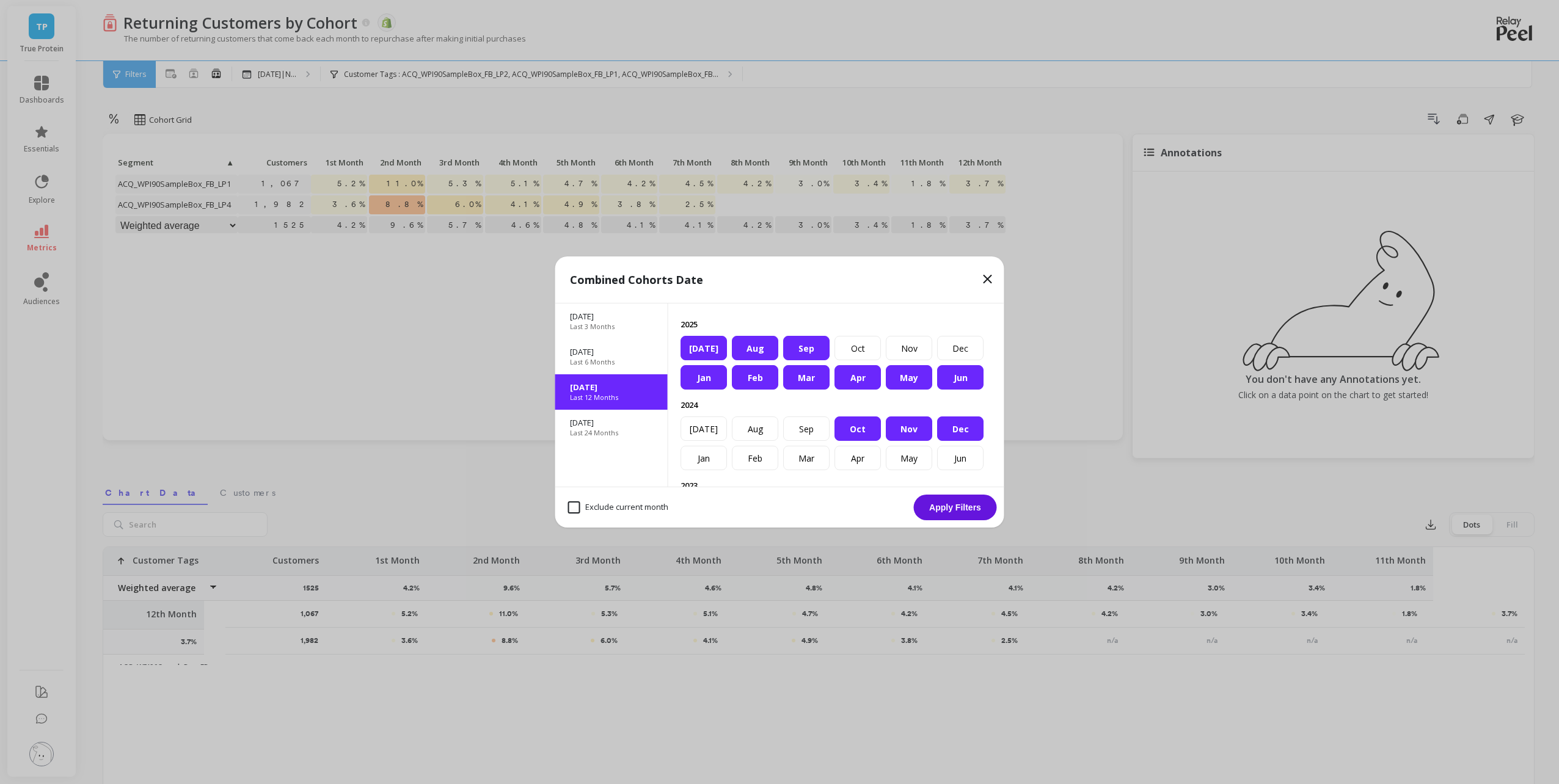
click at [986, 274] on icon at bounding box center [988, 279] width 15 height 15
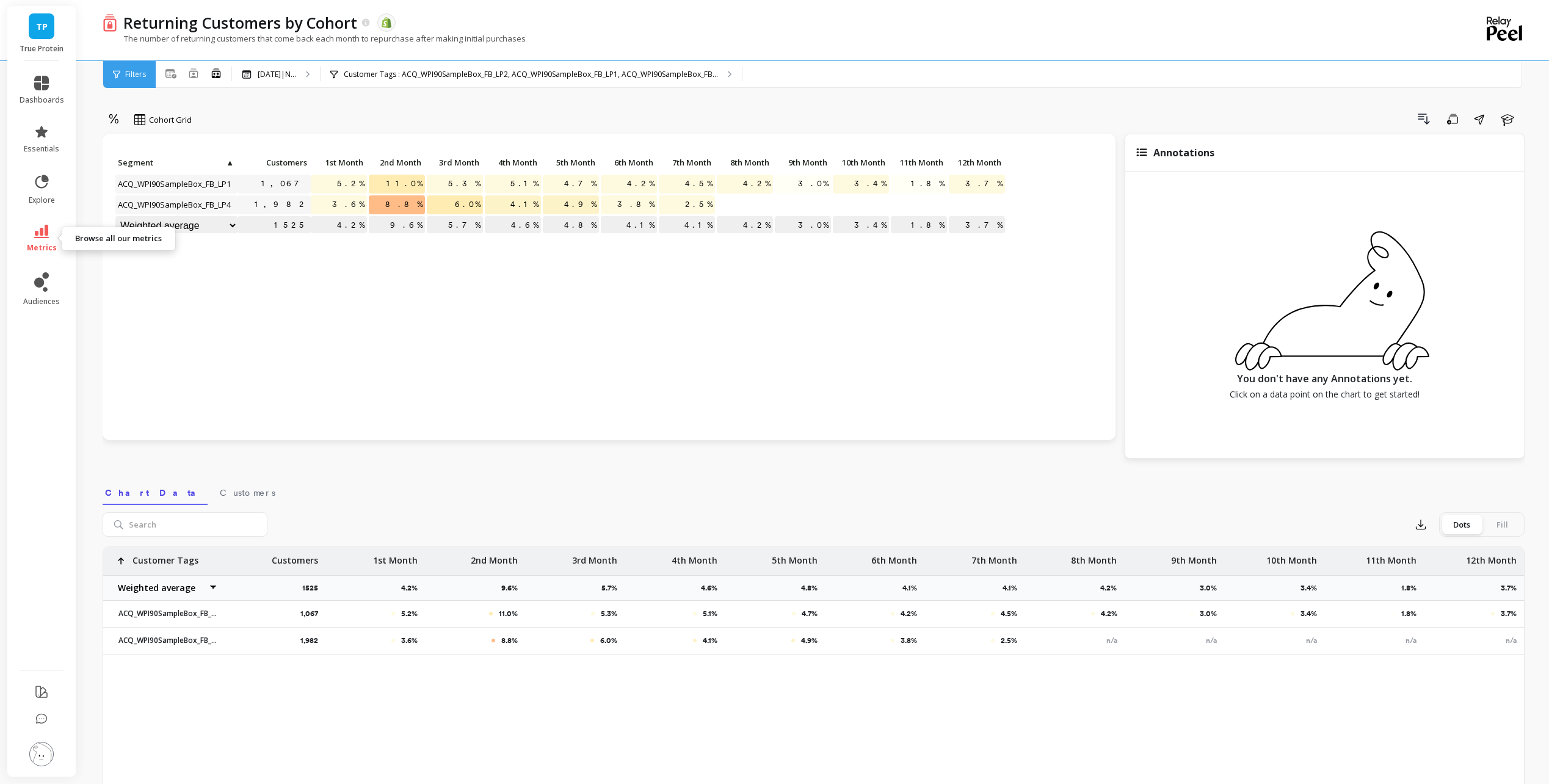
click at [49, 229] on link "metrics" at bounding box center [42, 238] width 44 height 28
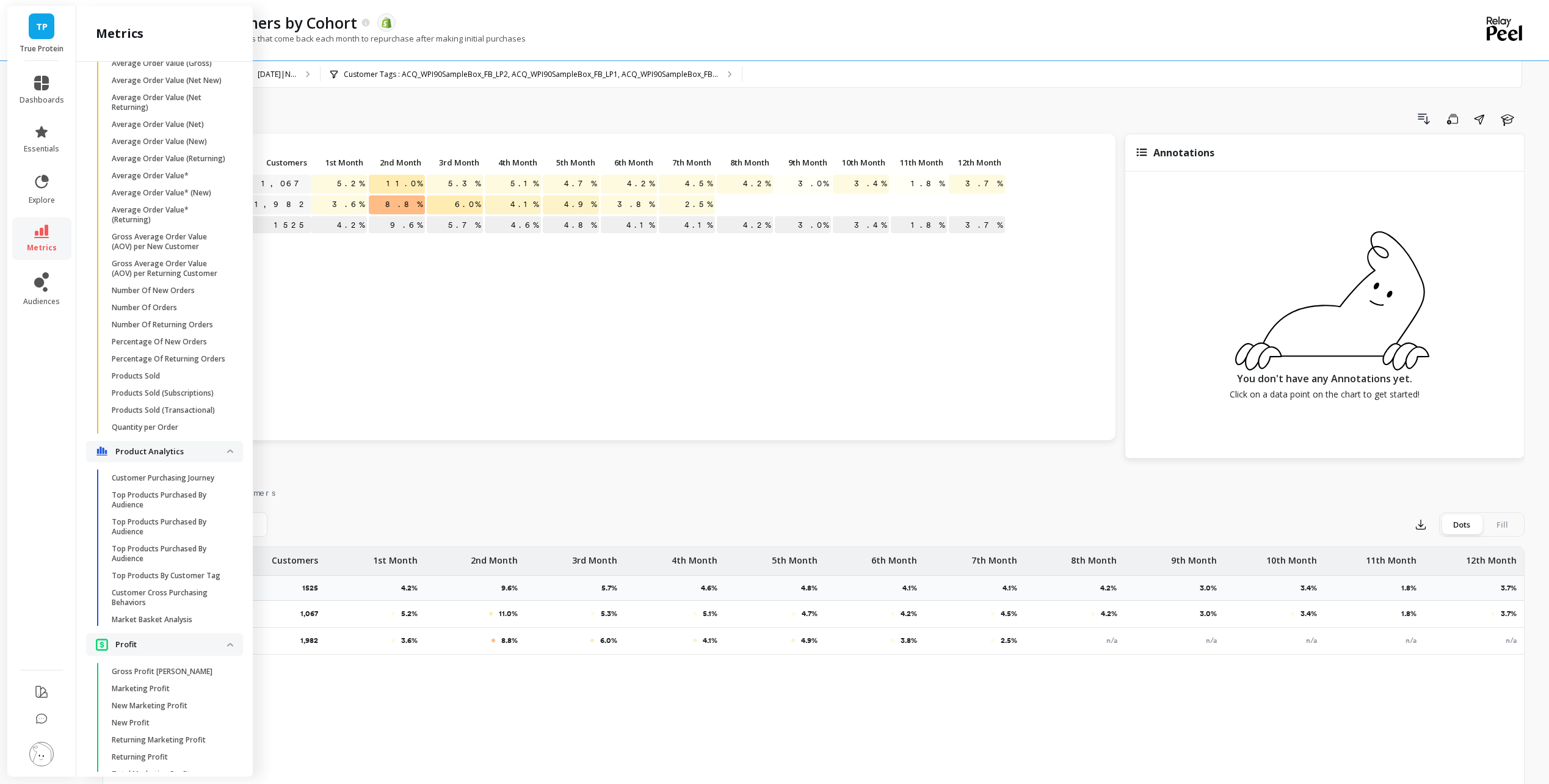
scroll to position [2015, 0]
click at [528, 500] on nav "Chart Data Customers" at bounding box center [813, 491] width 1422 height 28
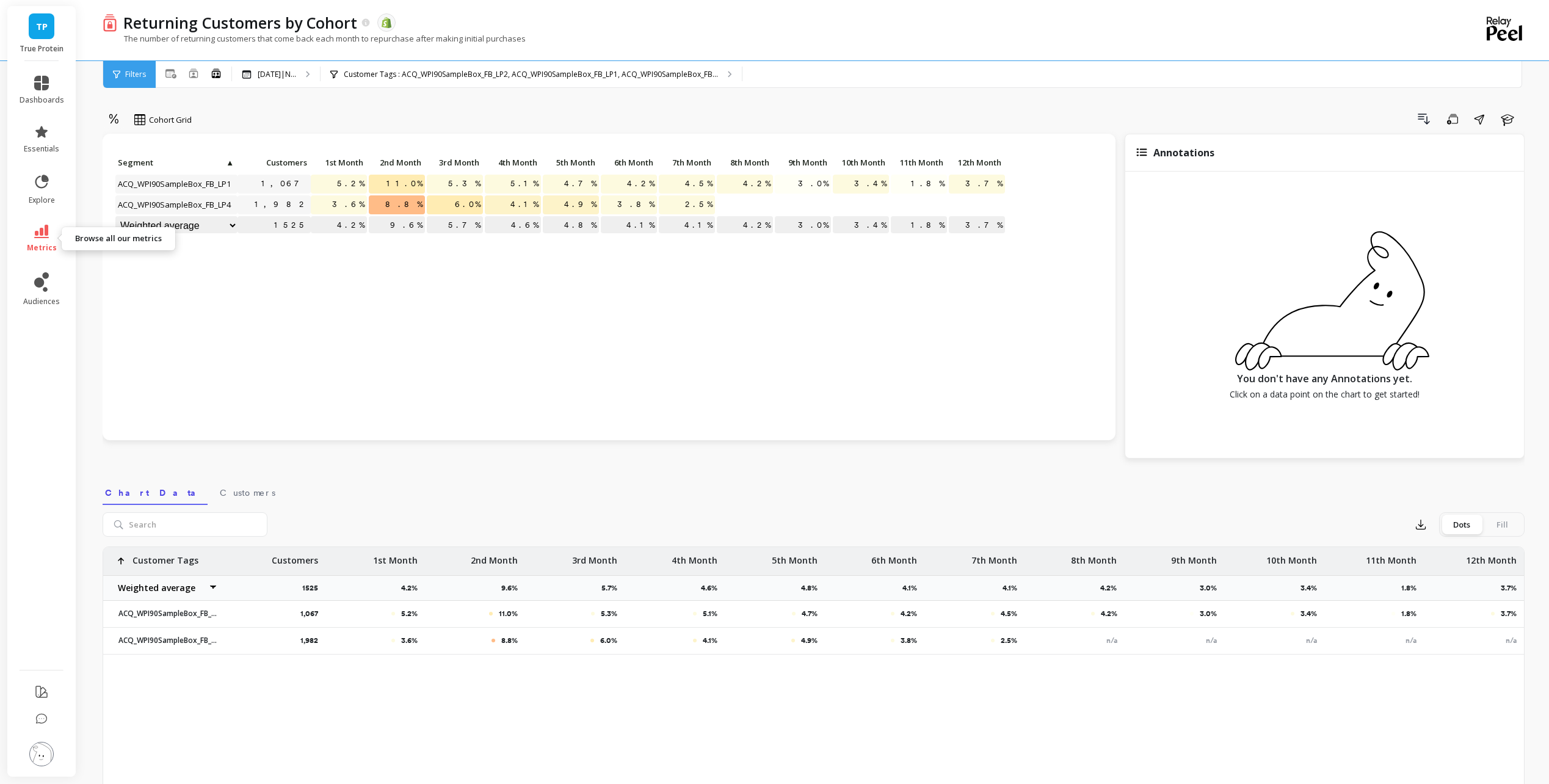
click at [45, 236] on icon at bounding box center [41, 232] width 15 height 14
click at [598, 436] on div "Click to create an audience 1,067 5.2% 11.0% 5.3% 5.1% 4.7% 4.2% 4.5% 4.2% 3.0%…" at bounding box center [609, 287] width 1013 height 306
click at [289, 72] on p "[DATE]|N..." at bounding box center [277, 75] width 38 height 10
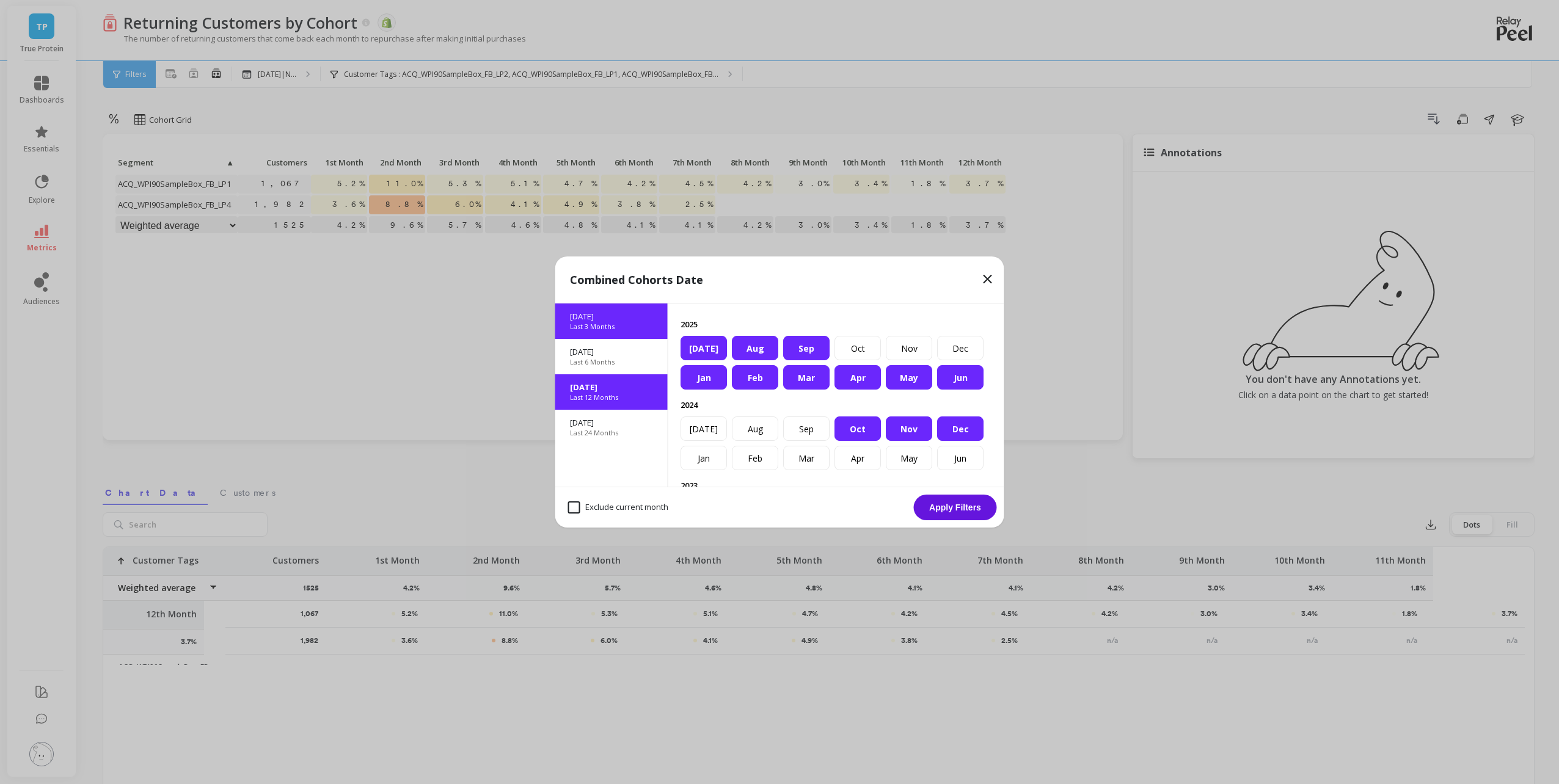
click at [602, 320] on p "Jul 2025" at bounding box center [611, 316] width 83 height 11
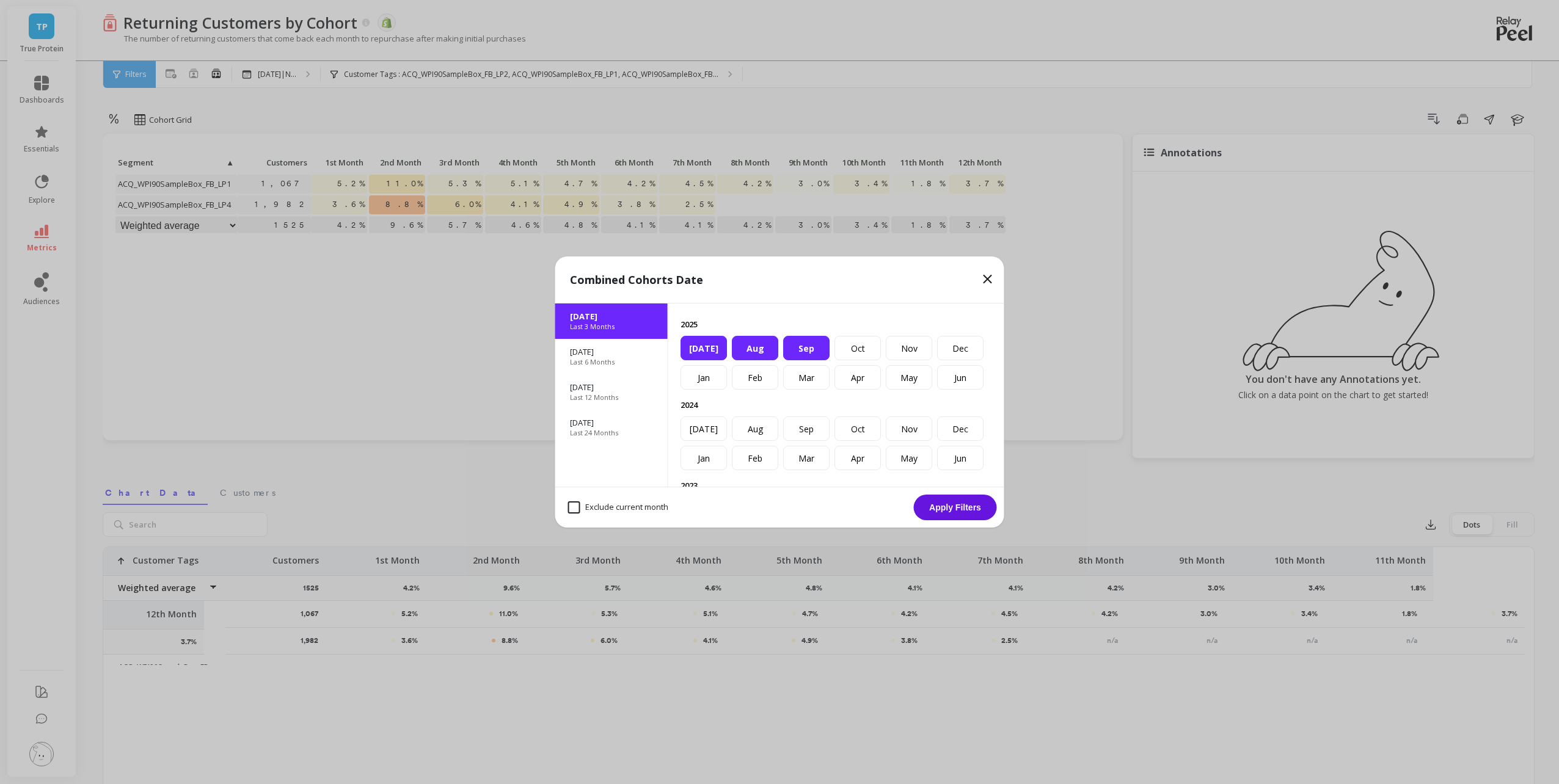
click at [953, 506] on button "Apply Filters" at bounding box center [955, 507] width 83 height 26
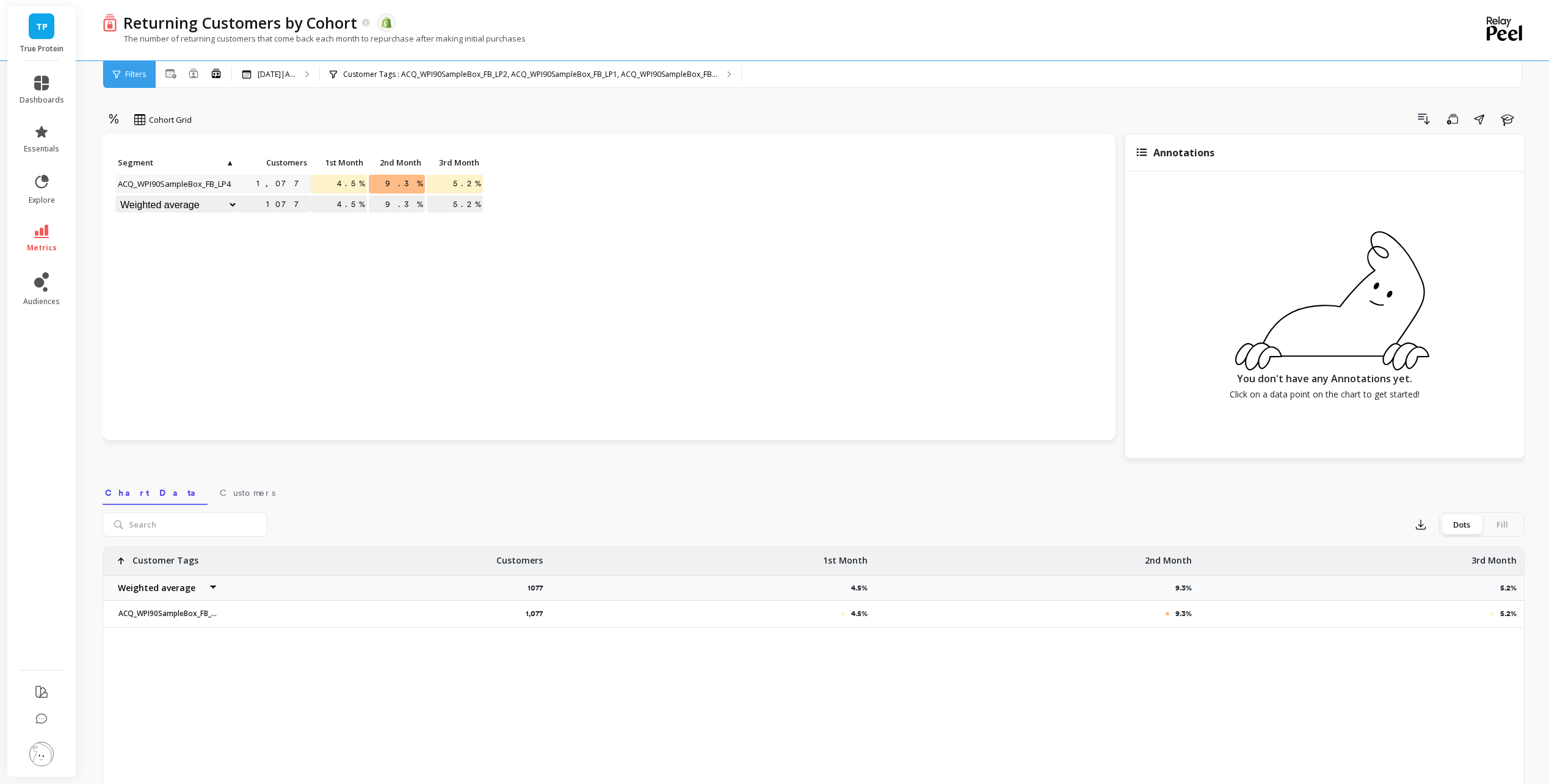
click at [414, 261] on div "Click to create an audience 1,077 4.5% 9.3% 5.2% 1077 4.5% 9.3% 5.2% Segment ▲ …" at bounding box center [609, 287] width 1013 height 306
drag, startPoint x: 399, startPoint y: 2, endPoint x: 942, endPoint y: 99, distance: 551.6
click at [926, 109] on div "Drill Down Save Share Learn" at bounding box center [862, 119] width 1324 height 20
click at [625, 76] on p "Customer Tags : ACQ_WPI90SampleBox_FB_LP2, ACQ_WPI90SampleBox_FB_LP1, ACQ_WPI90…" at bounding box center [530, 75] width 374 height 10
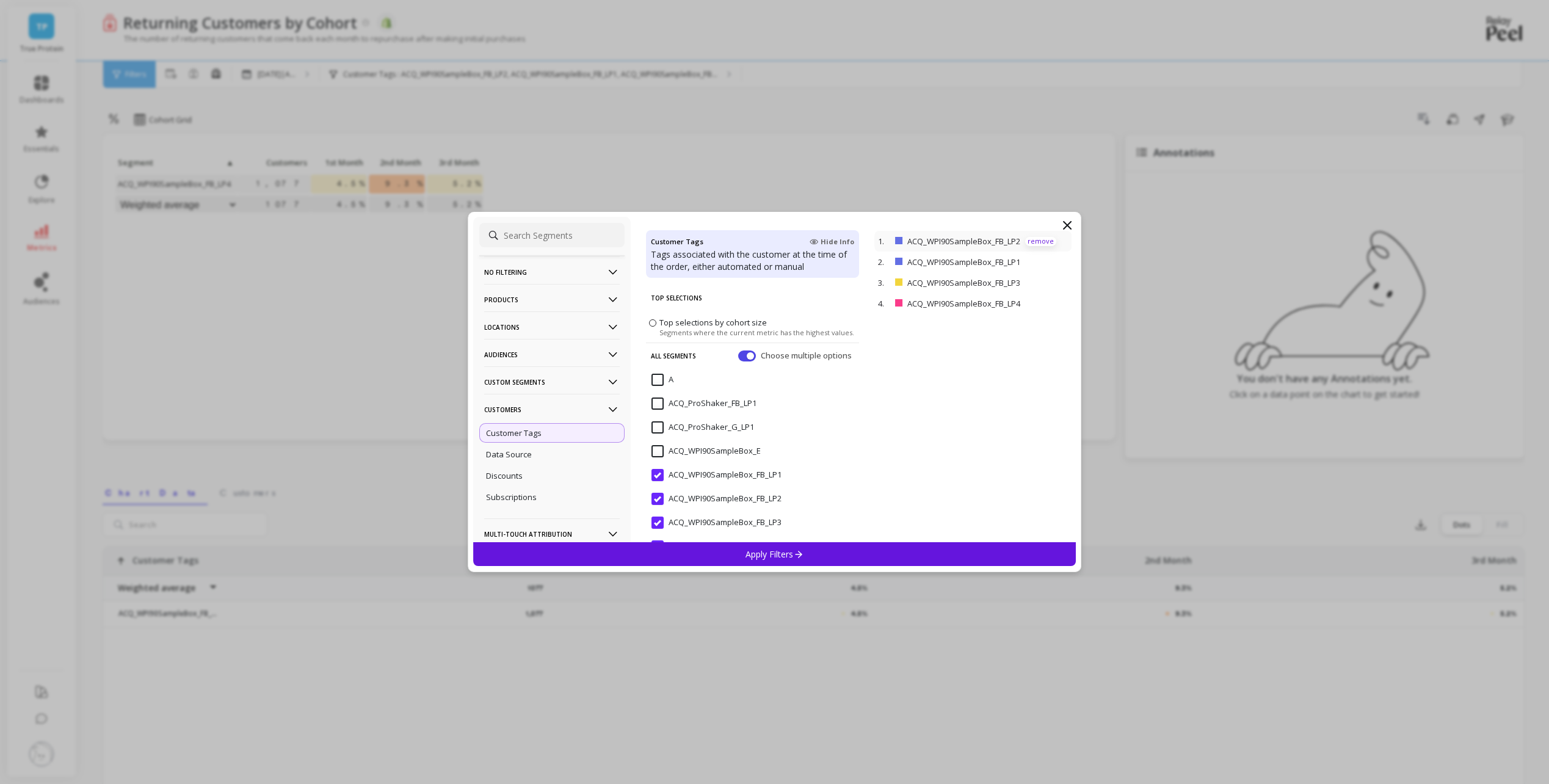
click at [1035, 242] on p "remove" at bounding box center [1040, 241] width 31 height 9
click at [1035, 242] on div "1. ACQ_WPI90SampleBox_FB_LP4 remove" at bounding box center [973, 242] width 197 height 21
drag, startPoint x: 1035, startPoint y: 242, endPoint x: 1028, endPoint y: 237, distance: 8.6
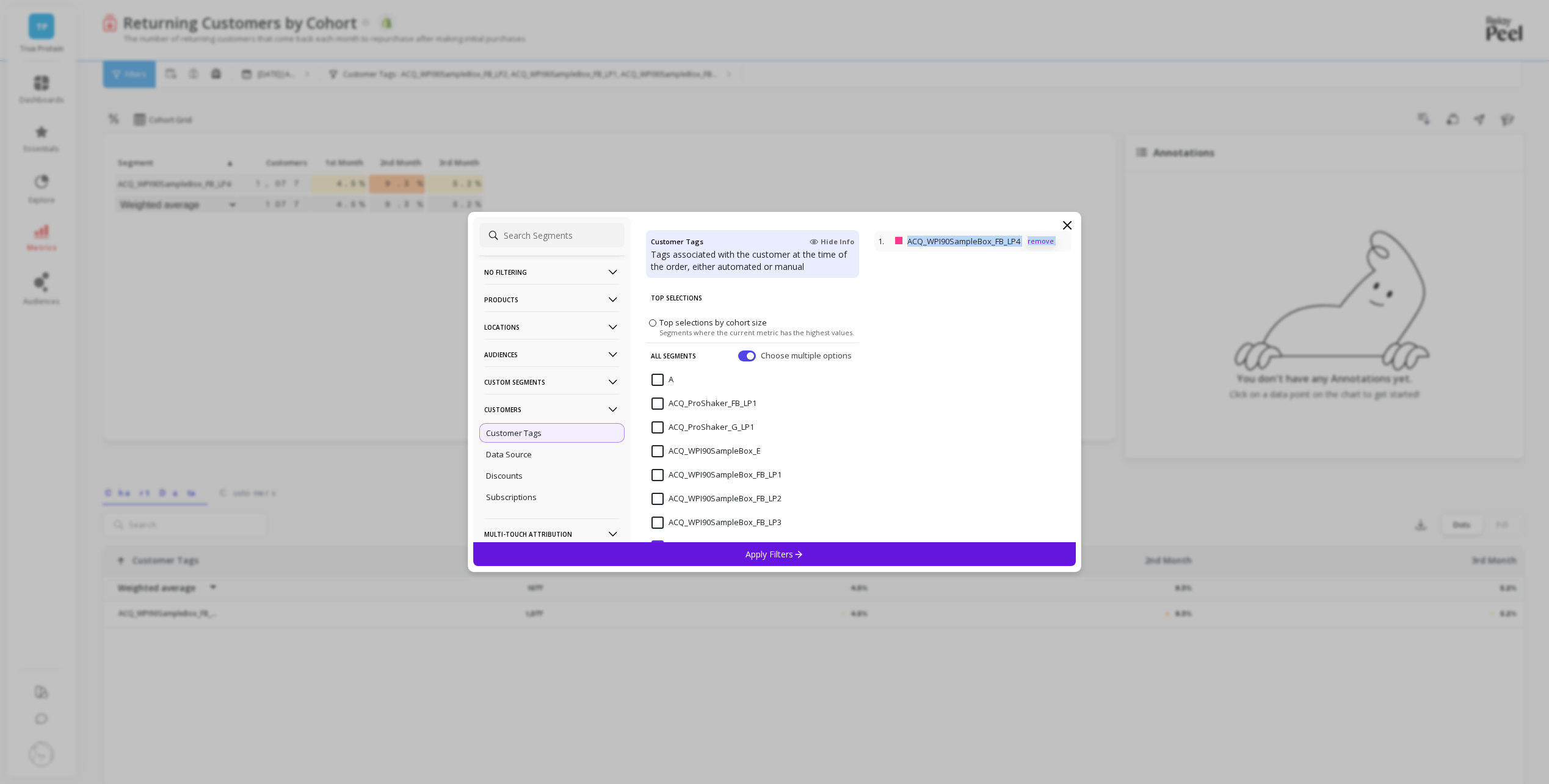
click at [1028, 237] on p "remove" at bounding box center [1040, 241] width 31 height 9
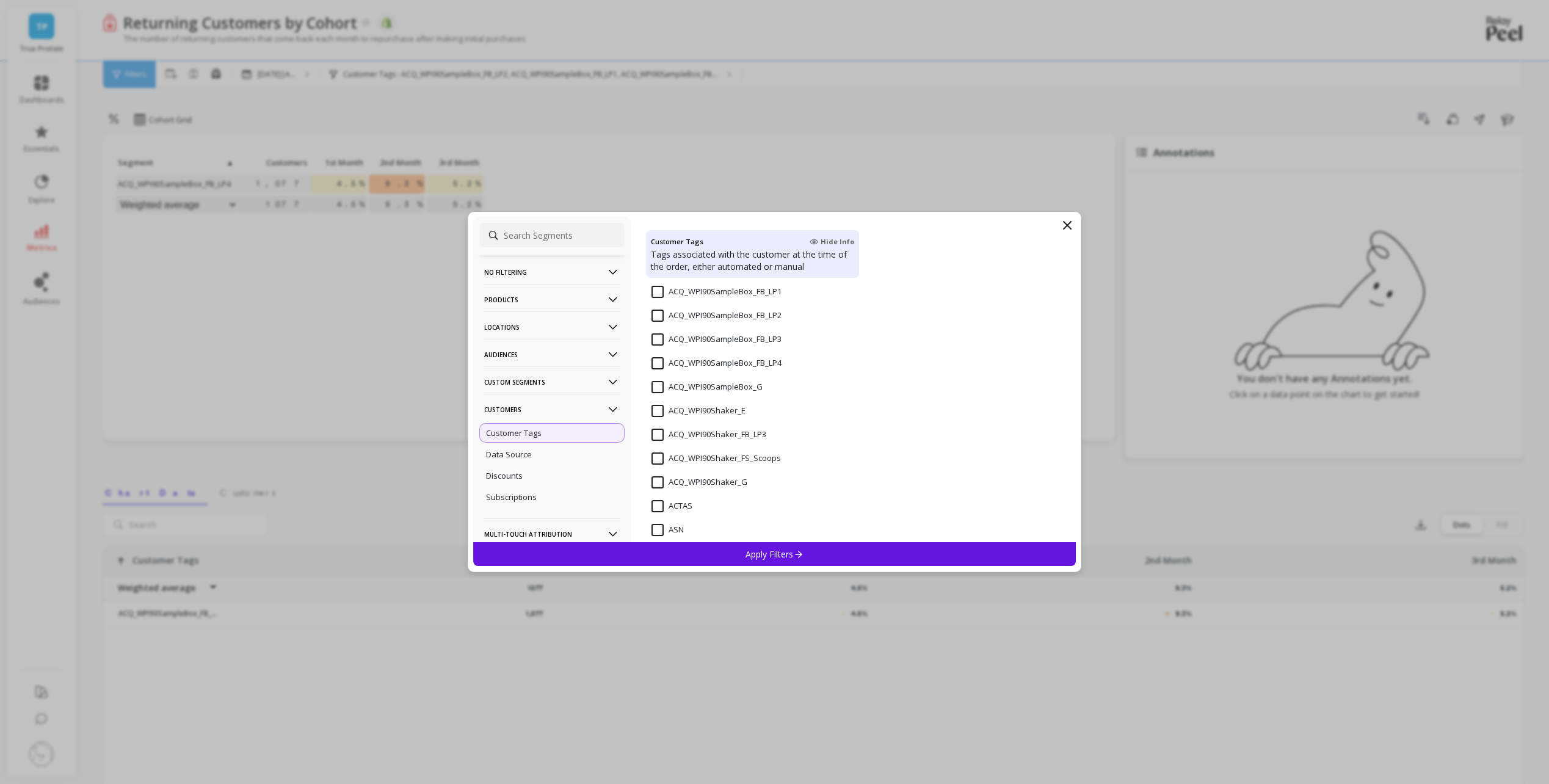
click at [659, 437] on input "ACQ_WPI90Shaker_FB_LP3" at bounding box center [709, 435] width 115 height 12
click at [744, 547] on div "Apply Filters" at bounding box center [775, 554] width 603 height 24
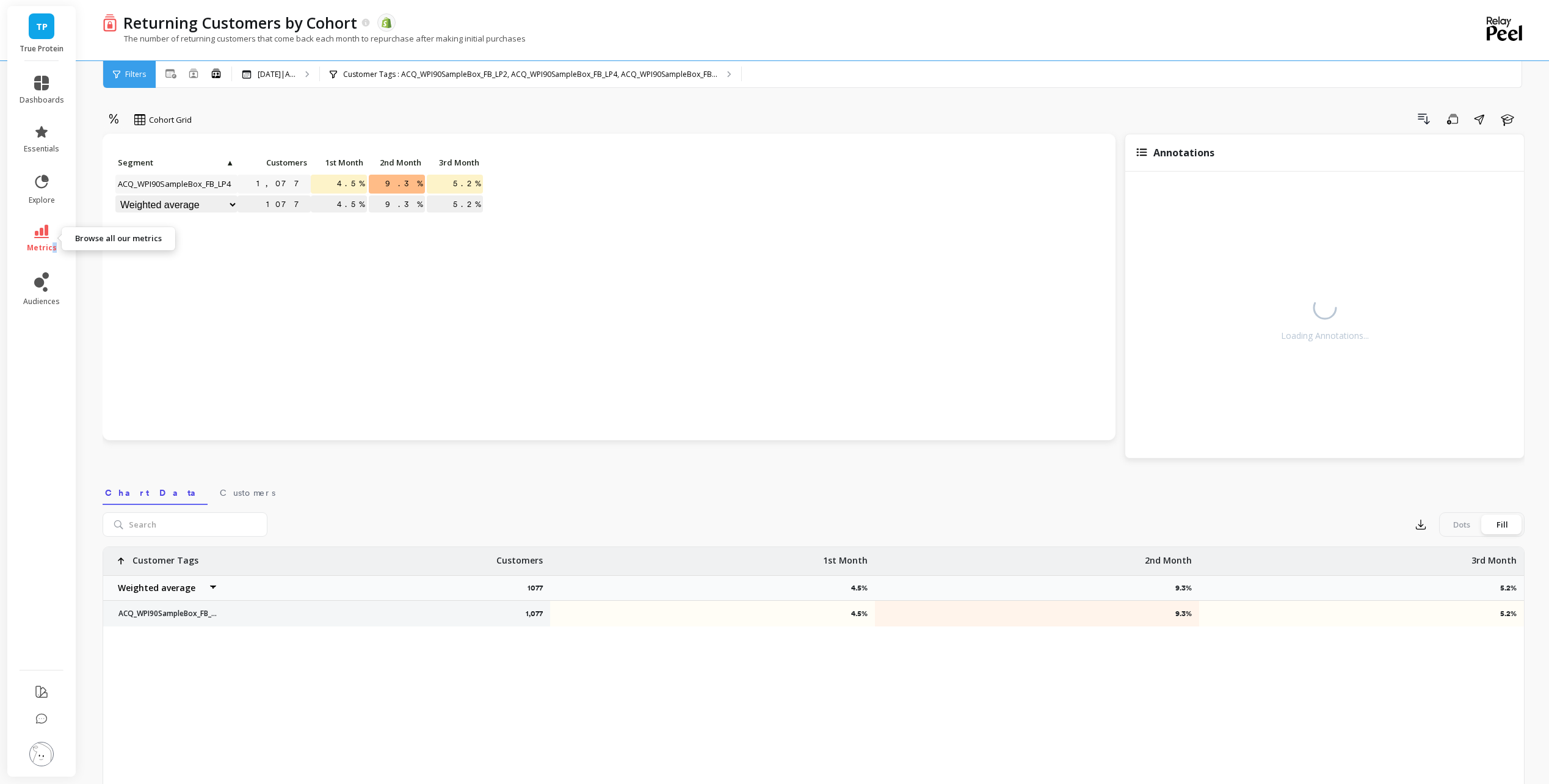
click at [53, 241] on link "metrics" at bounding box center [42, 238] width 44 height 28
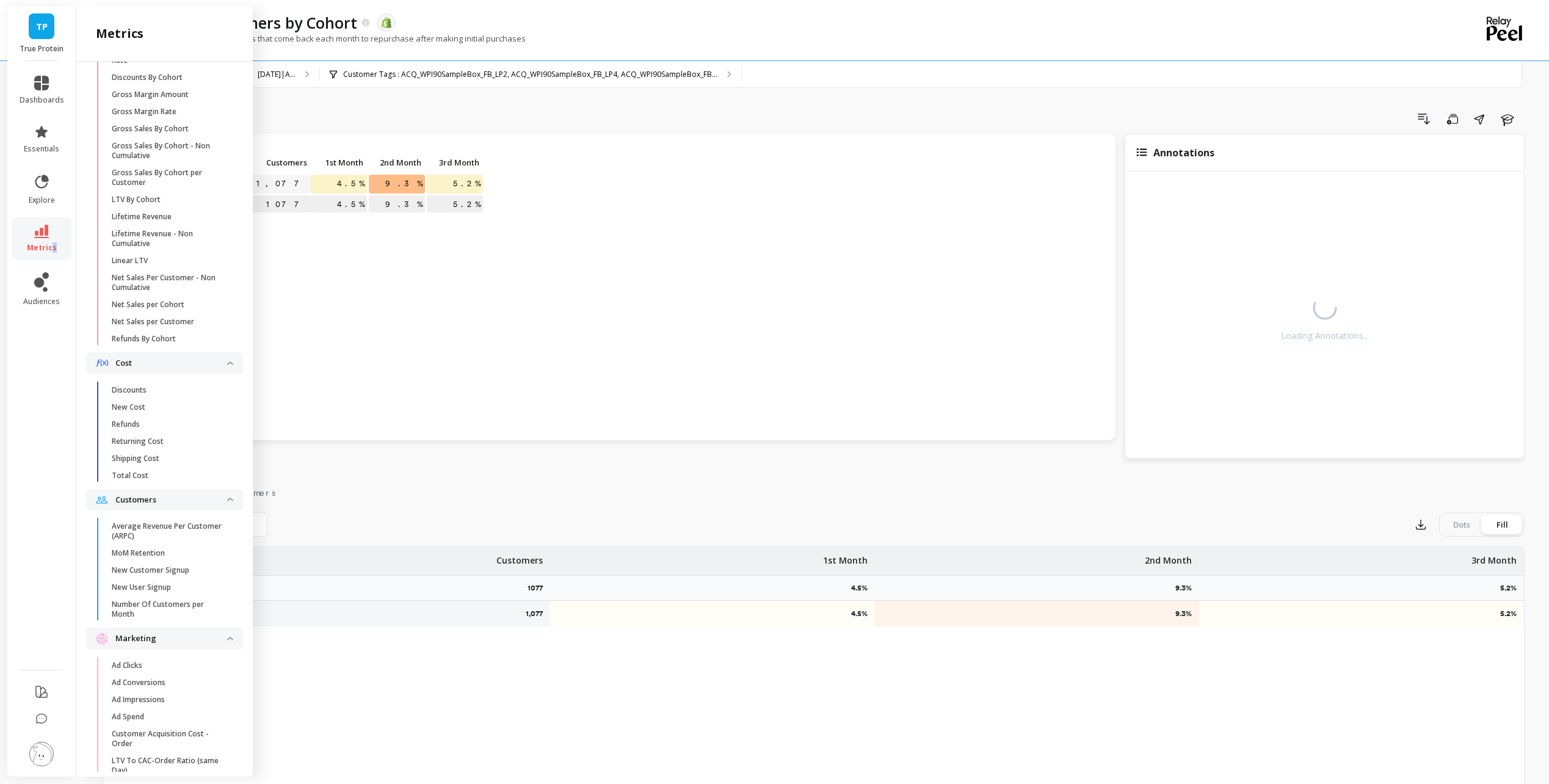
scroll to position [418, 0]
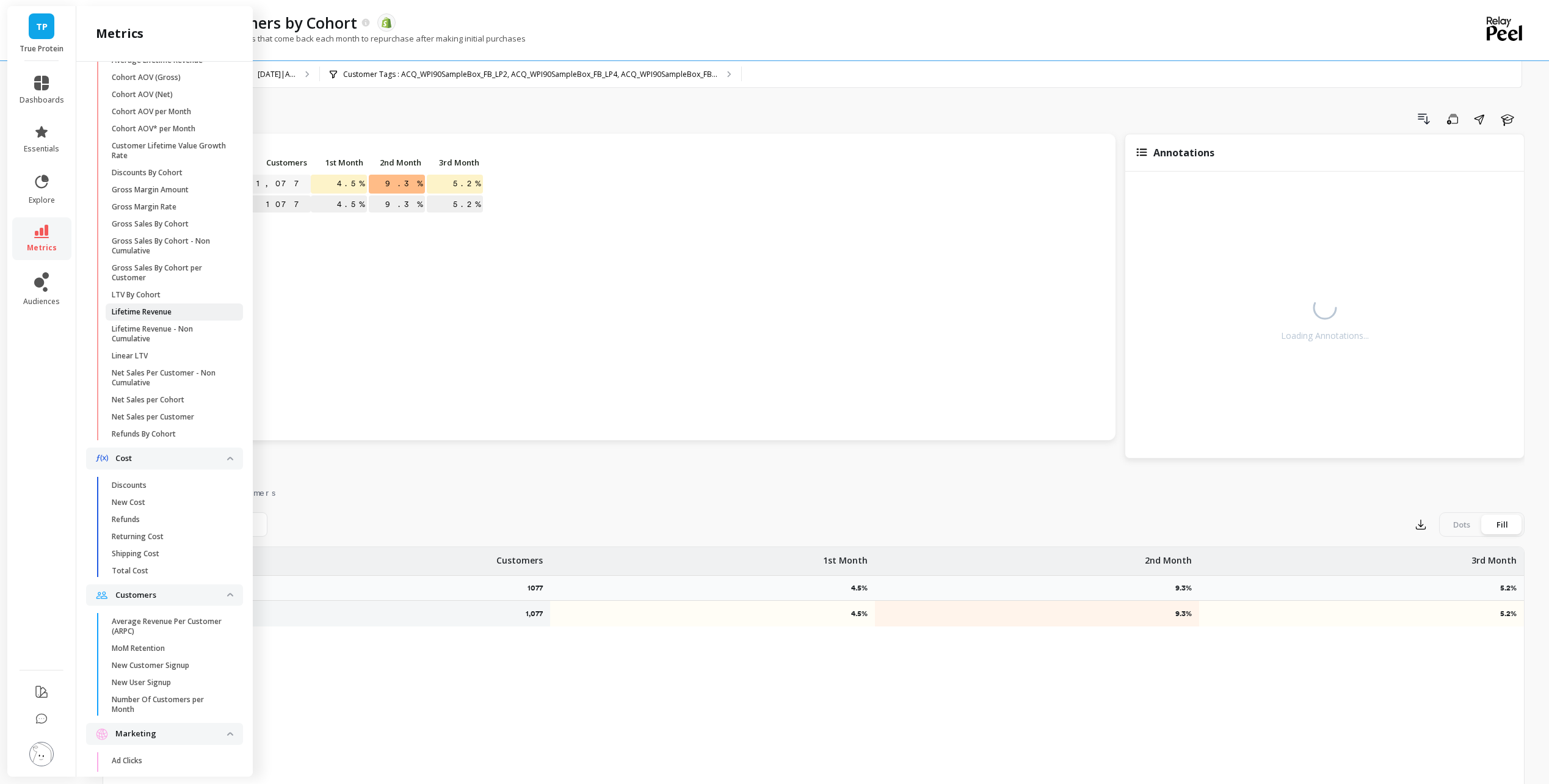
click at [189, 317] on span "Lifetime Revenue" at bounding box center [170, 312] width 117 height 10
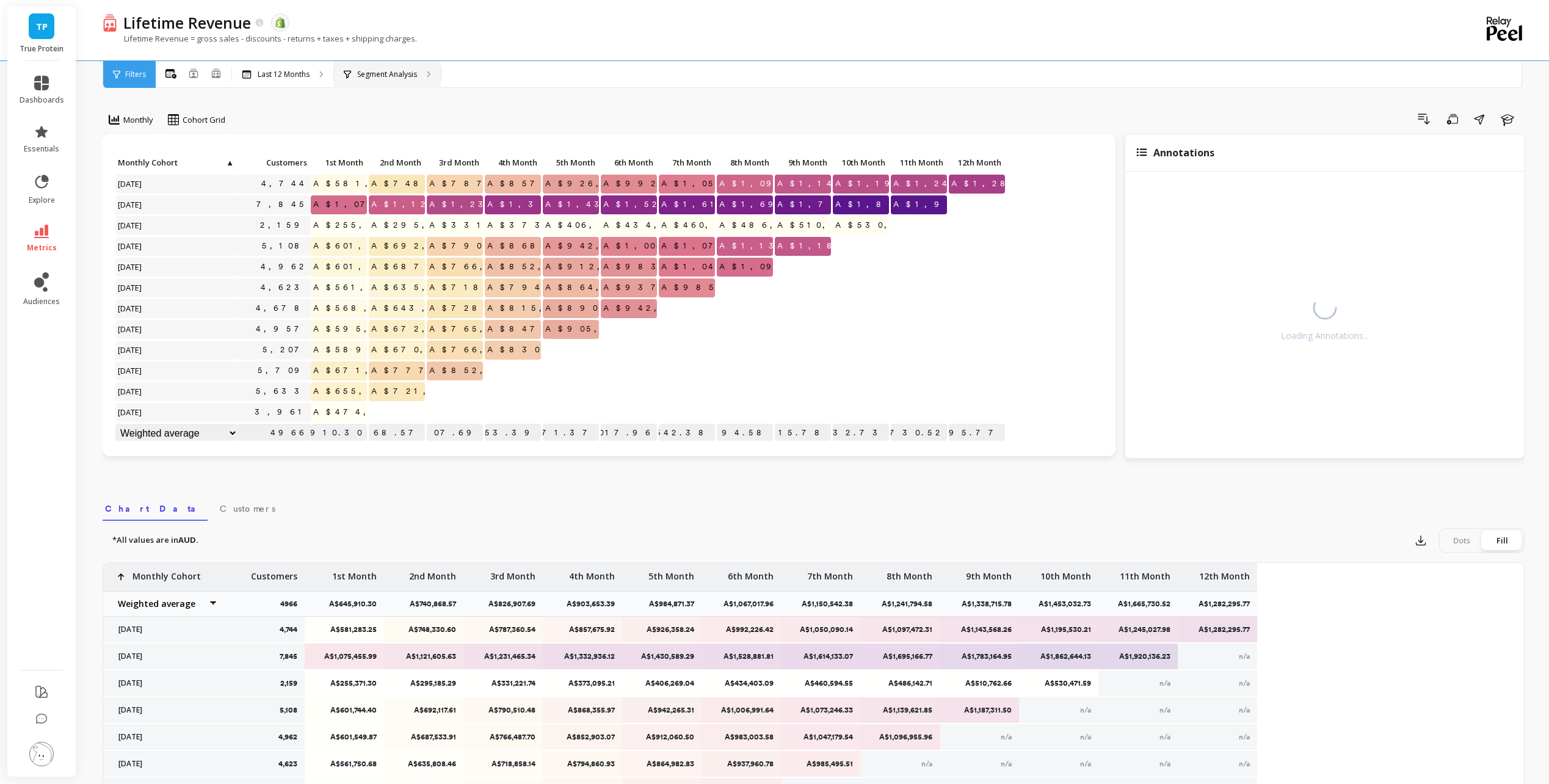
click at [373, 71] on p "Segment Analysis" at bounding box center [387, 75] width 60 height 10
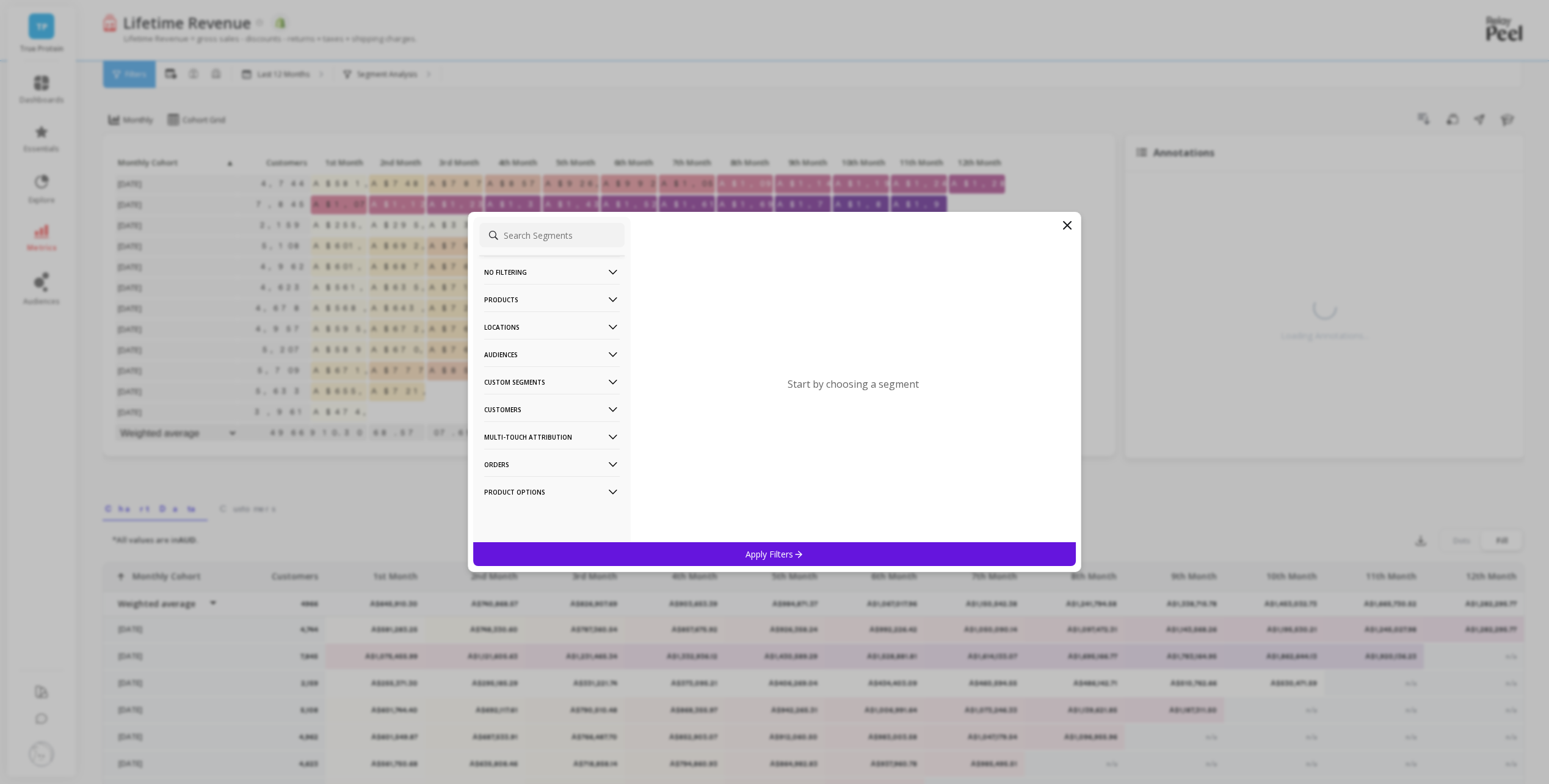
click at [531, 227] on input at bounding box center [552, 235] width 145 height 25
click at [526, 229] on input at bounding box center [552, 235] width 145 height 25
type input "customer tag"
click at [541, 302] on div "Customer Tags" at bounding box center [552, 295] width 145 height 20
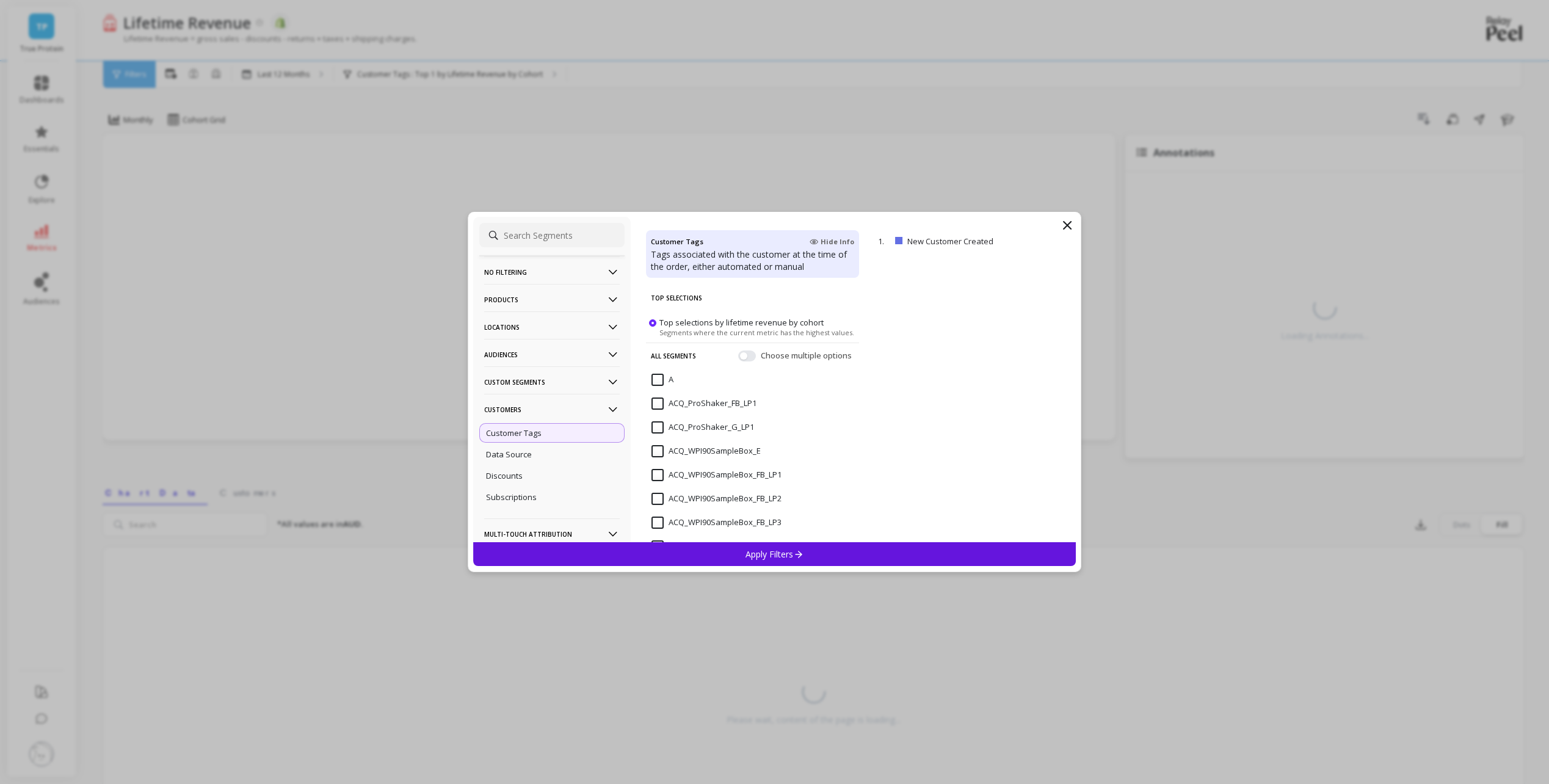
click at [781, 355] on span "Choose multiple options" at bounding box center [807, 356] width 93 height 12
click at [739, 353] on button "button" at bounding box center [747, 356] width 18 height 11
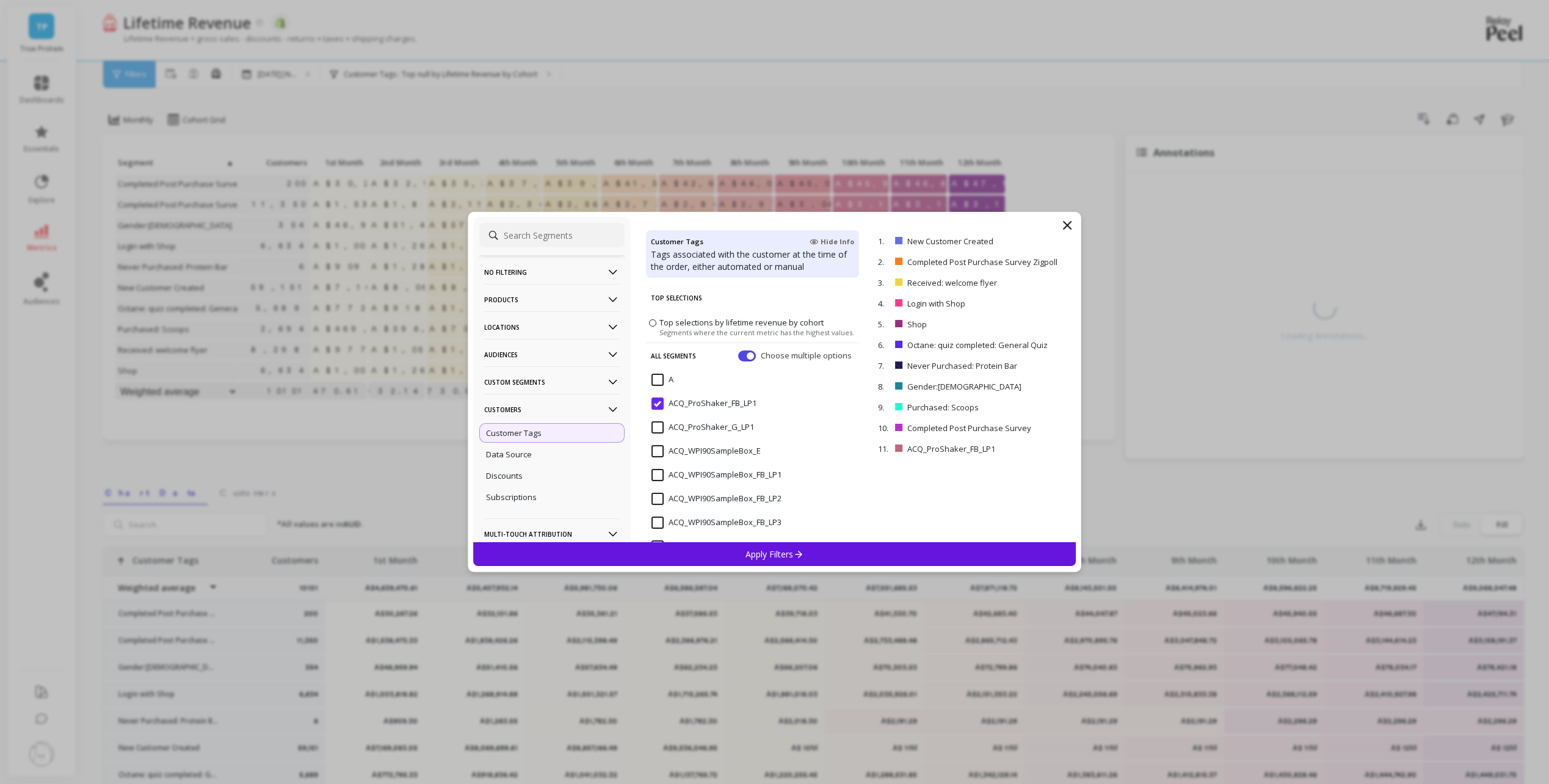
click at [657, 403] on input "ACQ_ProShaker_FB_LP1" at bounding box center [704, 403] width 105 height 12
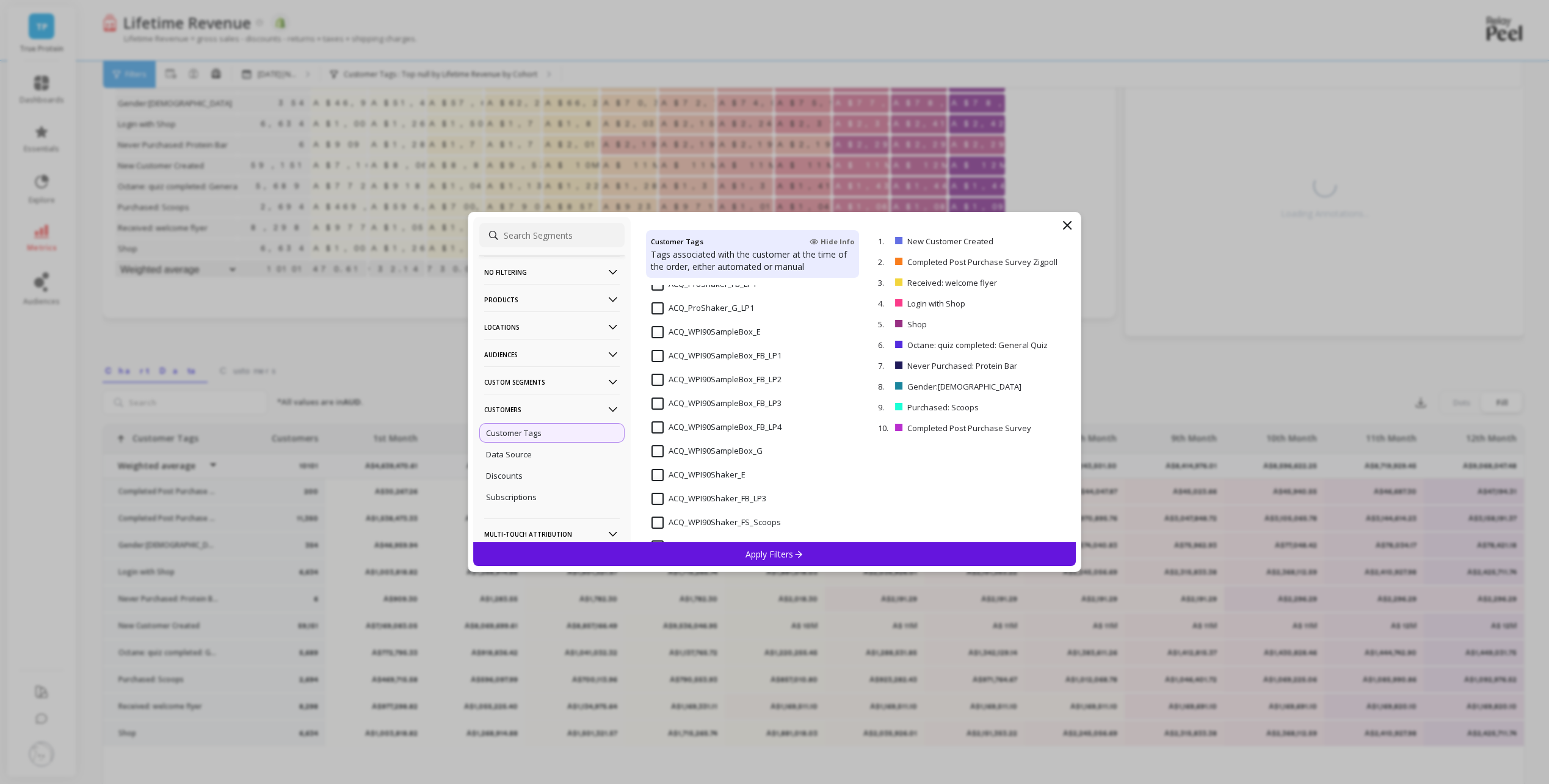
scroll to position [122, 0]
click at [657, 352] on input "ACQ_WPI90SampleBox_FB_LP1" at bounding box center [716, 353] width 130 height 12
click at [657, 379] on input "ACQ_WPI90SampleBox_FB_LP2" at bounding box center [716, 377] width 130 height 12
click at [656, 399] on input "ACQ_WPI90SampleBox_FB_LP3" at bounding box center [716, 400] width 130 height 12
click at [765, 555] on p "Apply Filters" at bounding box center [775, 554] width 58 height 12
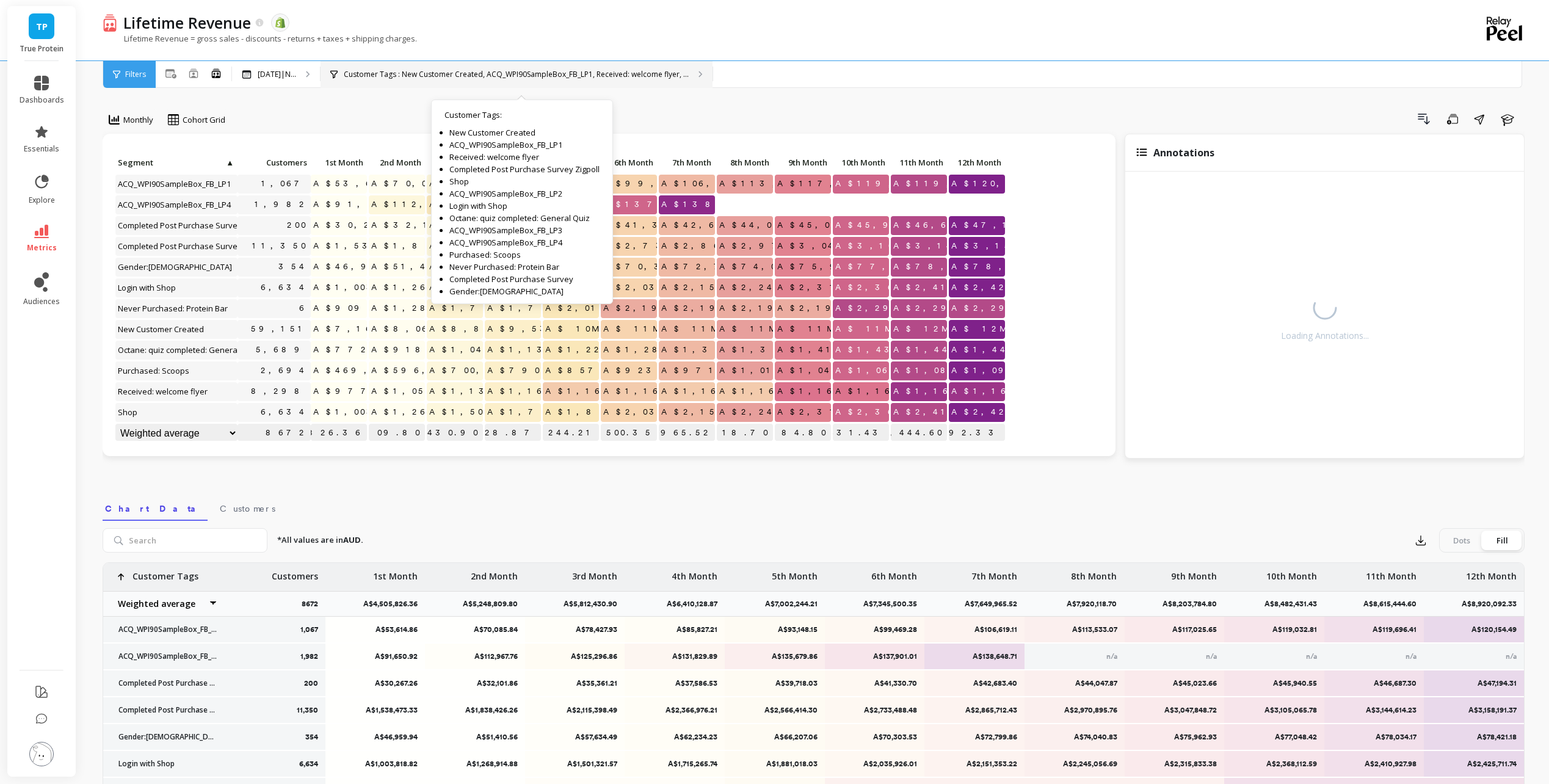
click at [534, 80] on div "Customer Tags : New Customer Created, ACQ_WPI90SampleBox_FB_LP1, Received: welc…" at bounding box center [517, 74] width 392 height 27
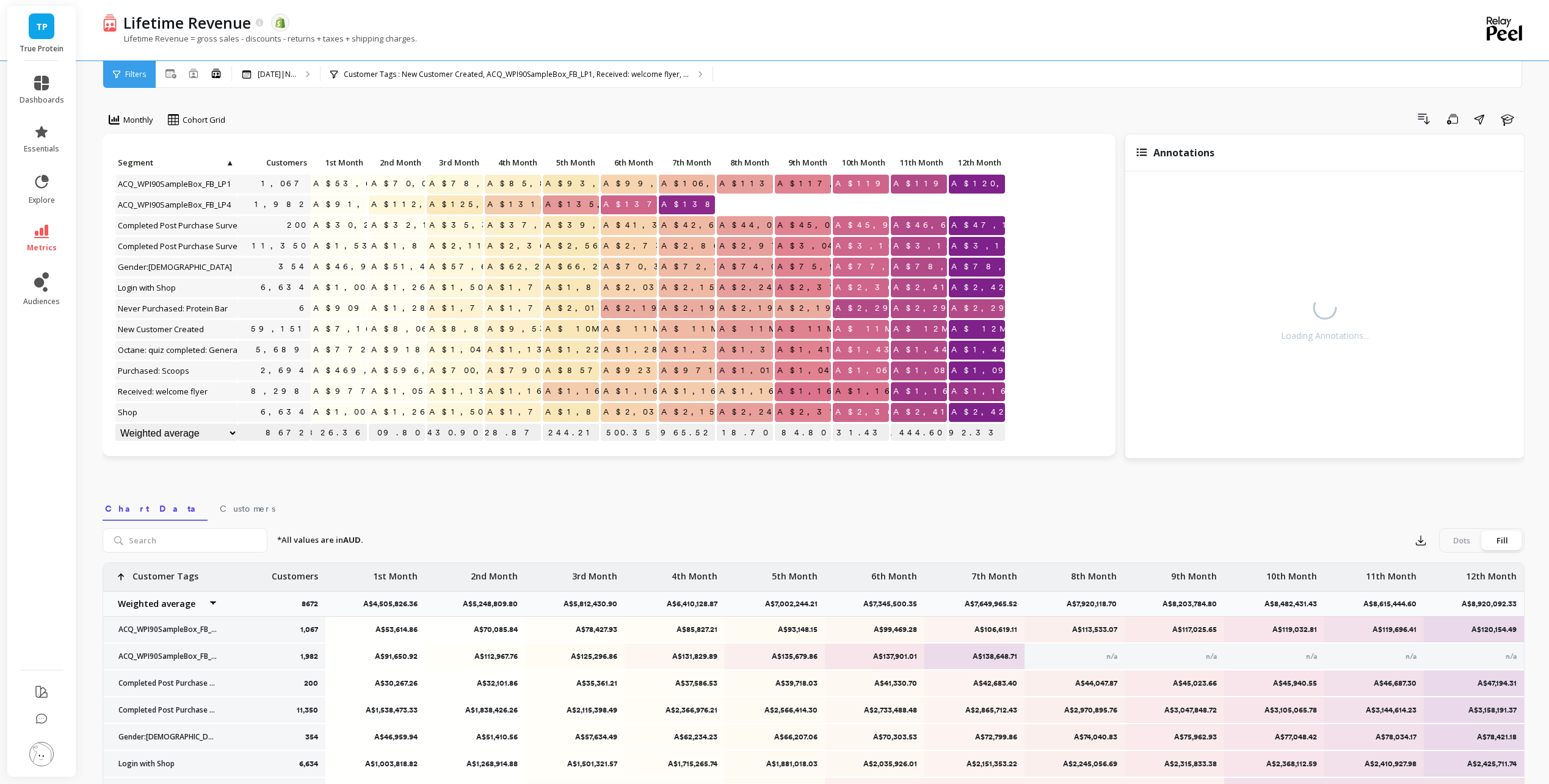
click at [208, 434] on select "Weighted average Weighted average excl. current month Sum [PERSON_NAME]" at bounding box center [177, 433] width 122 height 19
click at [479, 489] on div "Monthly Cohort Grid Drill Down Save Share Learn Click to create an audience 1,0…" at bounding box center [813, 515] width 1422 height 932
click at [40, 233] on icon at bounding box center [41, 232] width 15 height 14
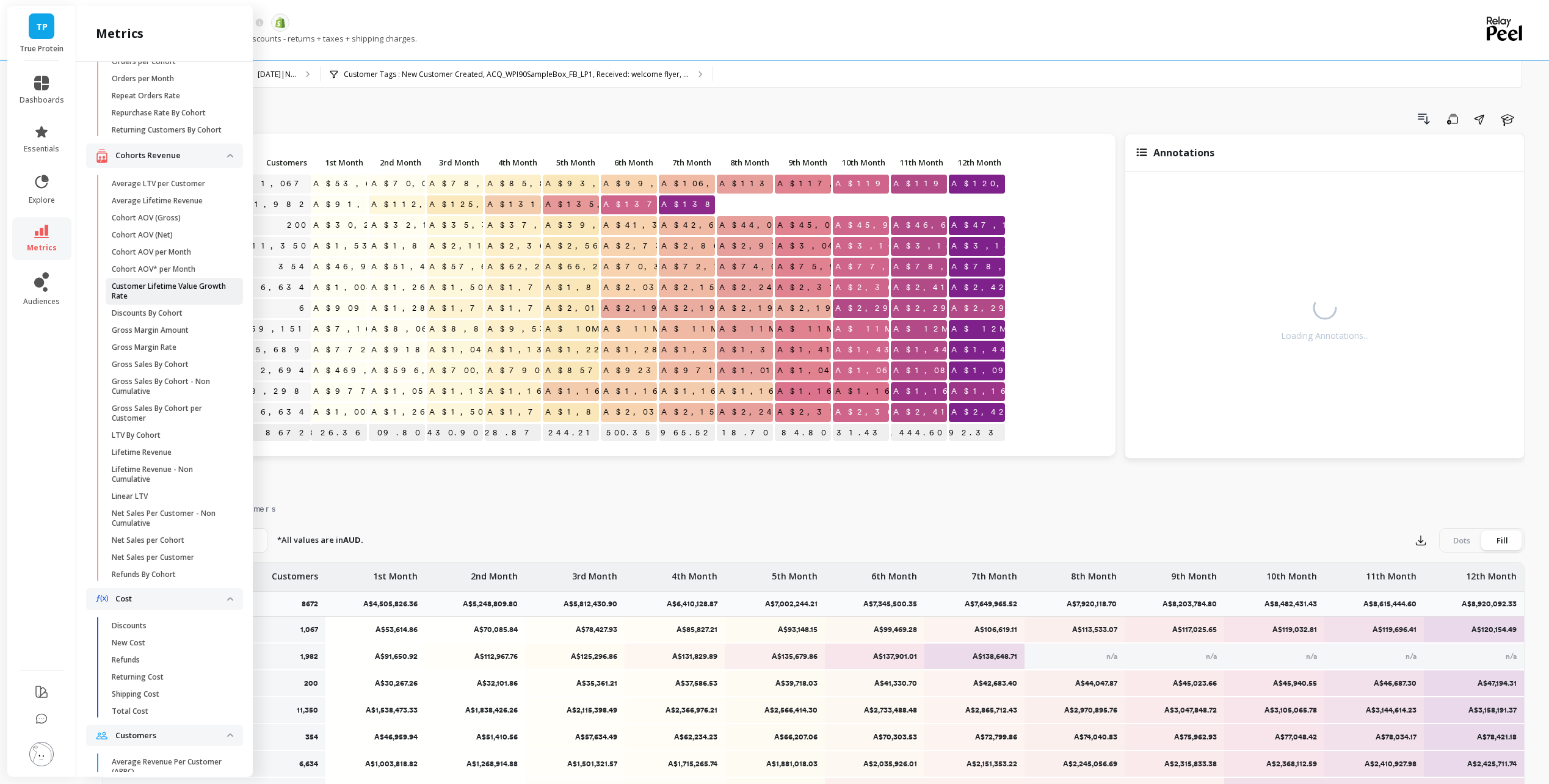
scroll to position [366, 0]
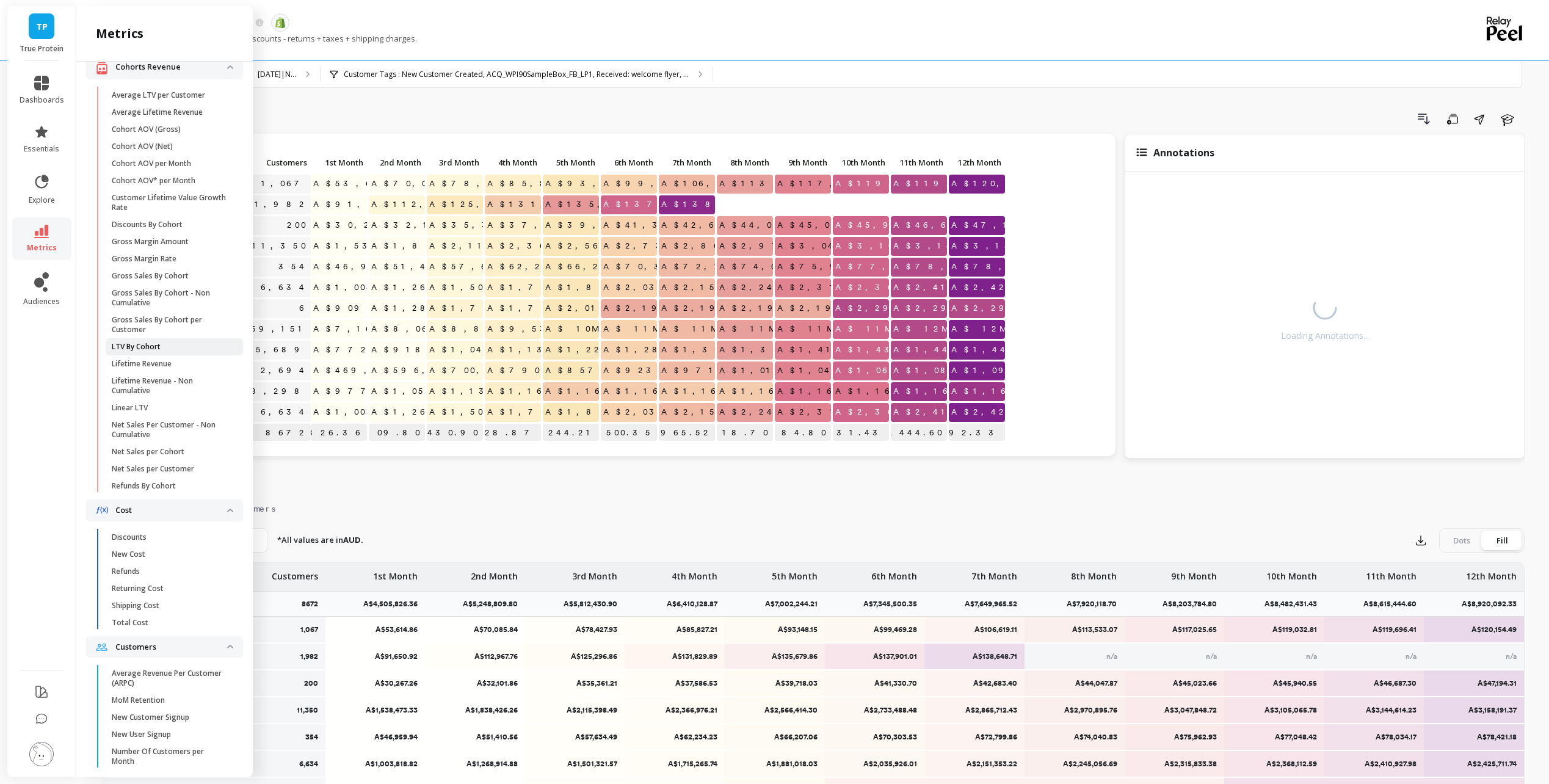
click at [184, 352] on span "LTV By Cohort" at bounding box center [170, 347] width 117 height 10
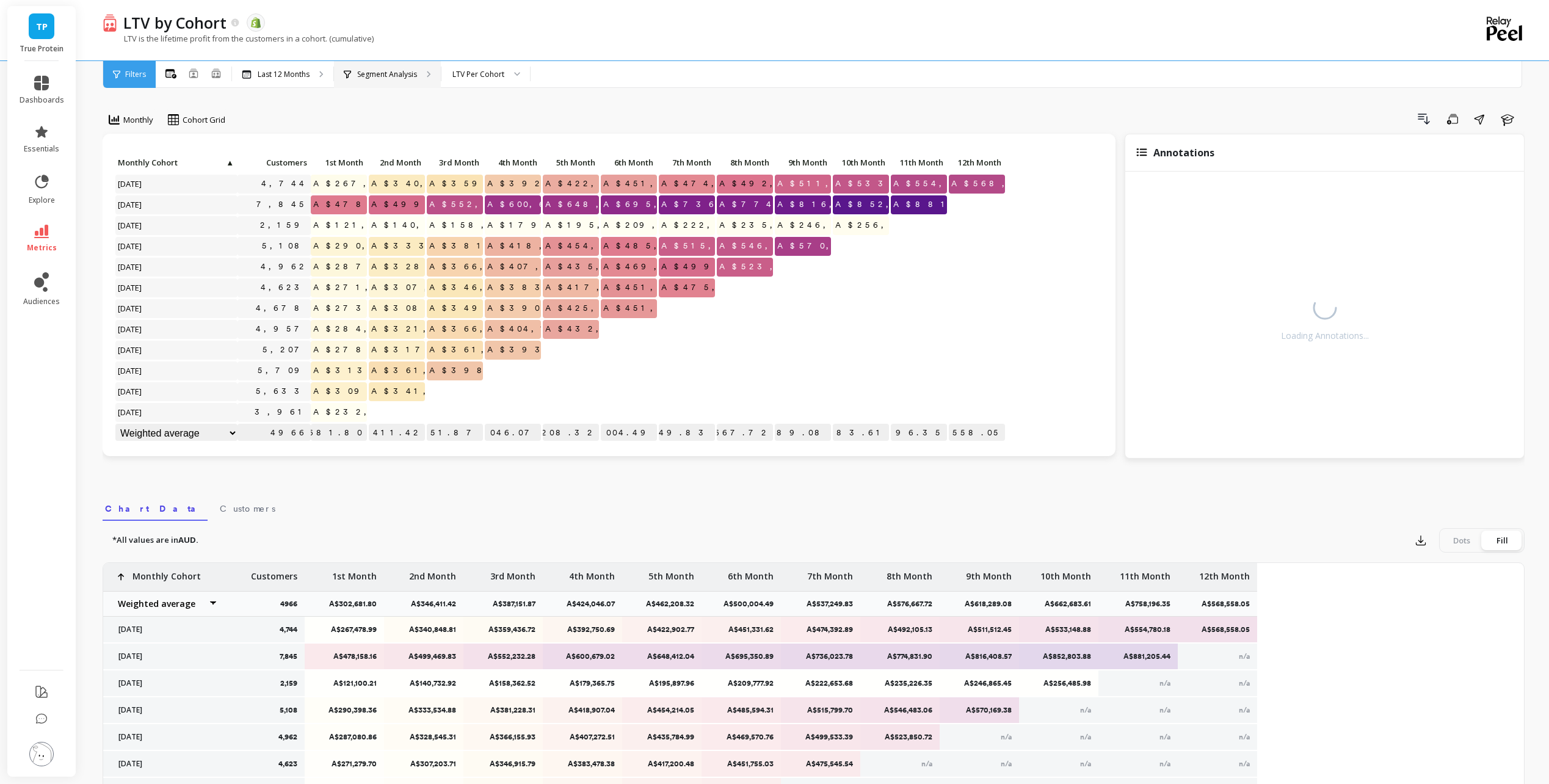
click at [387, 75] on p "Segment Analysis" at bounding box center [387, 75] width 60 height 10
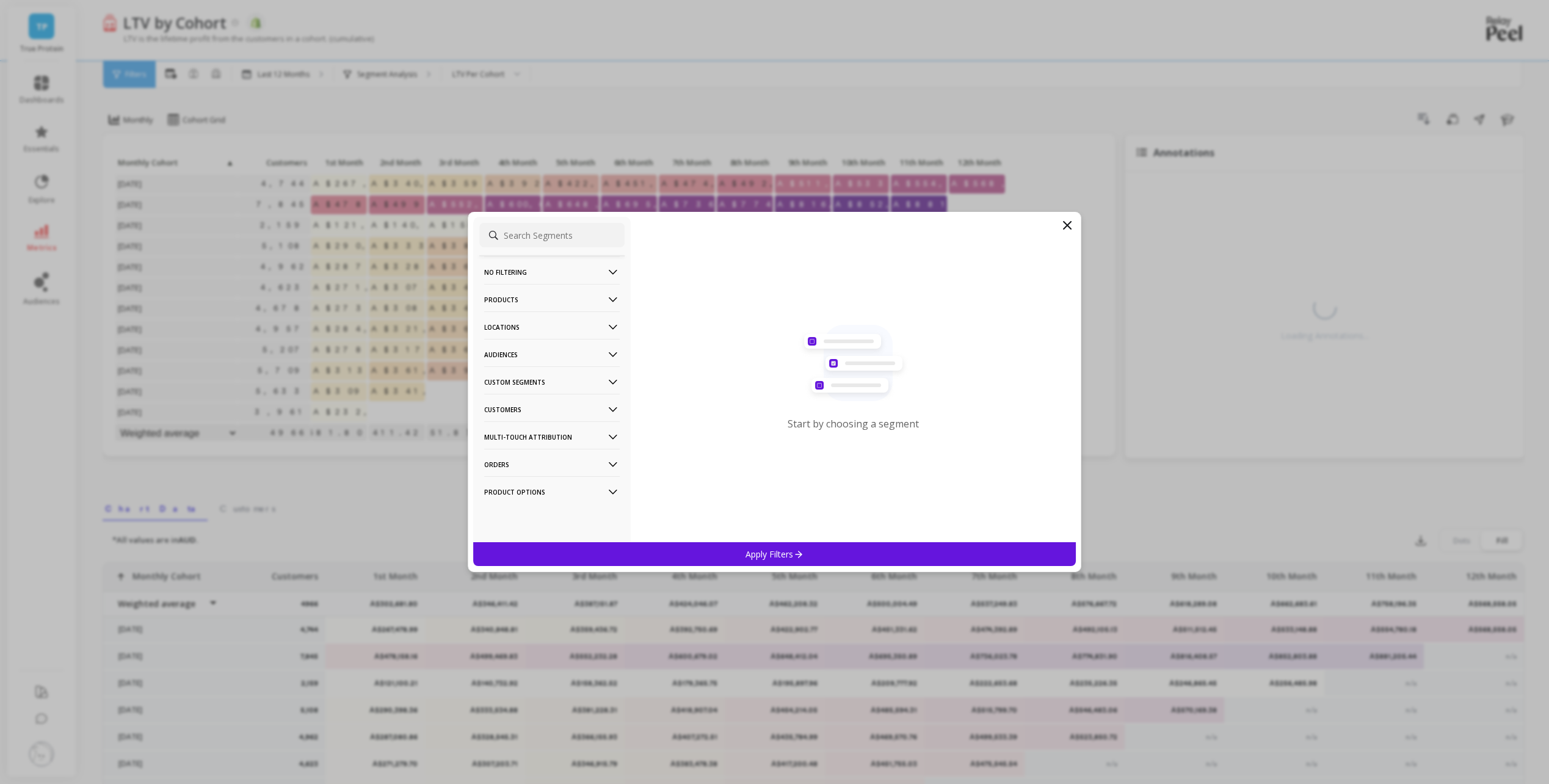
click at [542, 242] on input at bounding box center [552, 235] width 145 height 25
type input "customer tag"
click at [538, 298] on p "Customer Tags" at bounding box center [514, 295] width 56 height 11
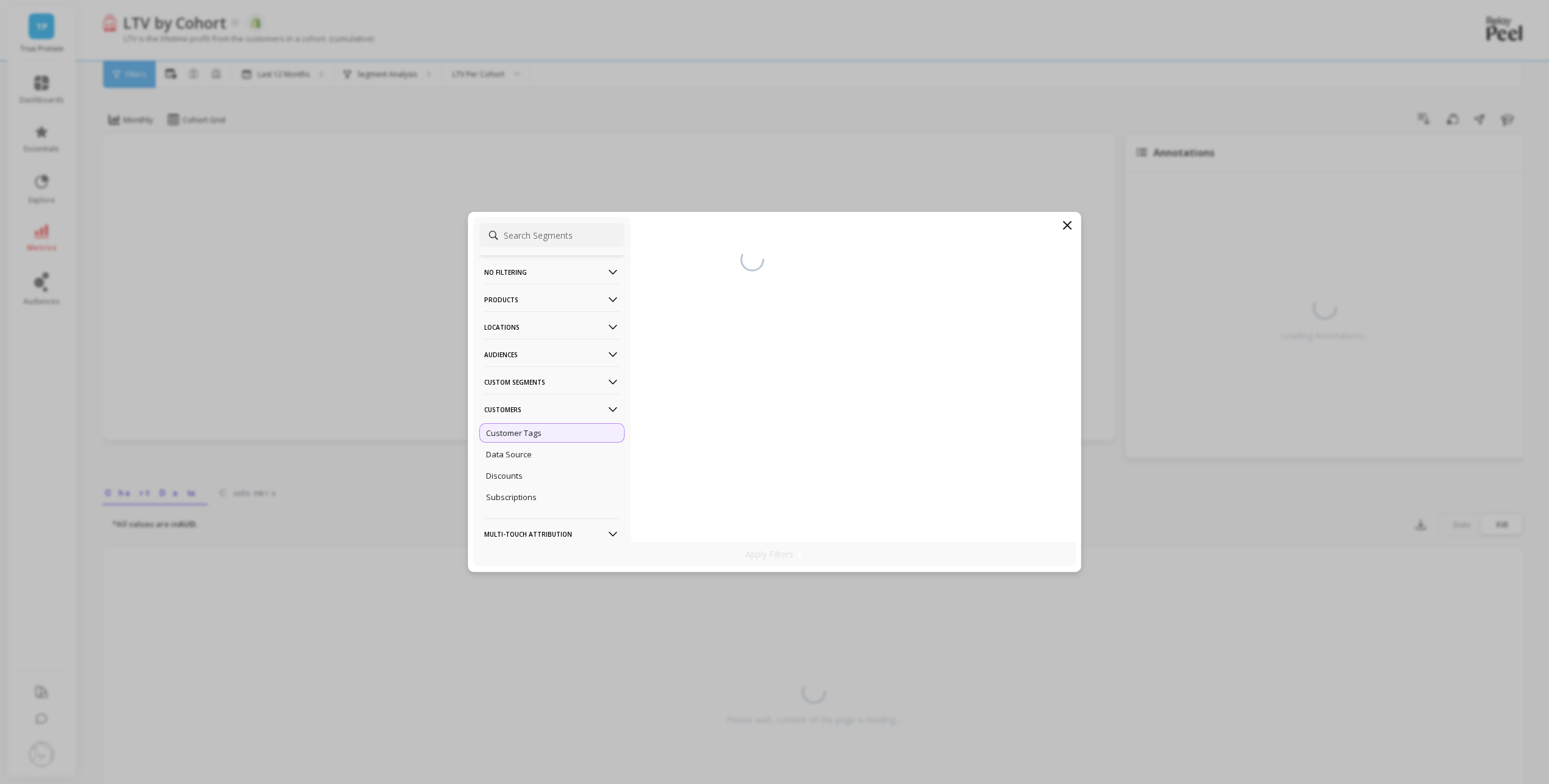
click at [746, 550] on p "Apply Filters" at bounding box center [775, 554] width 58 height 12
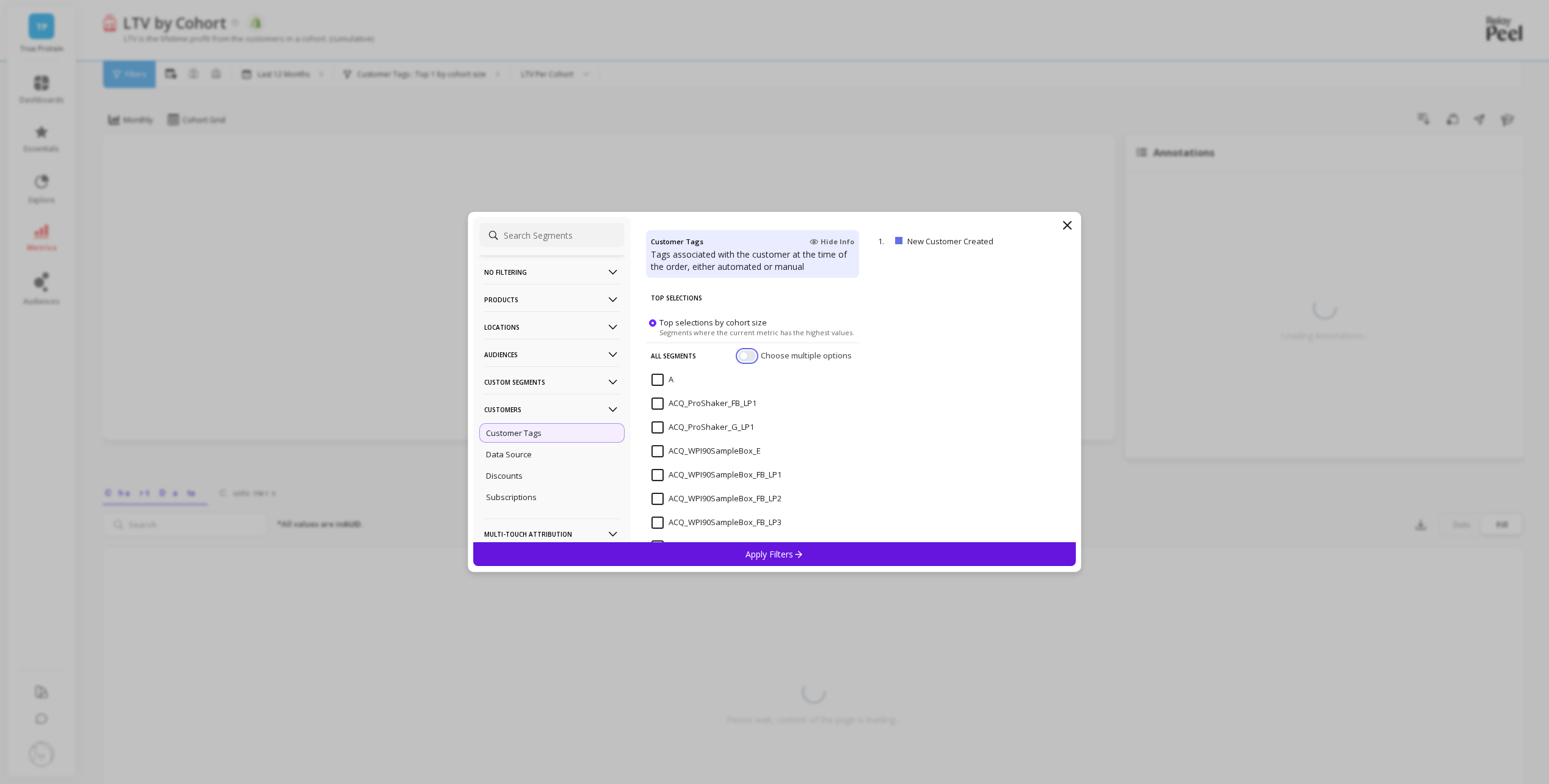
click at [738, 358] on button "button" at bounding box center [747, 356] width 18 height 11
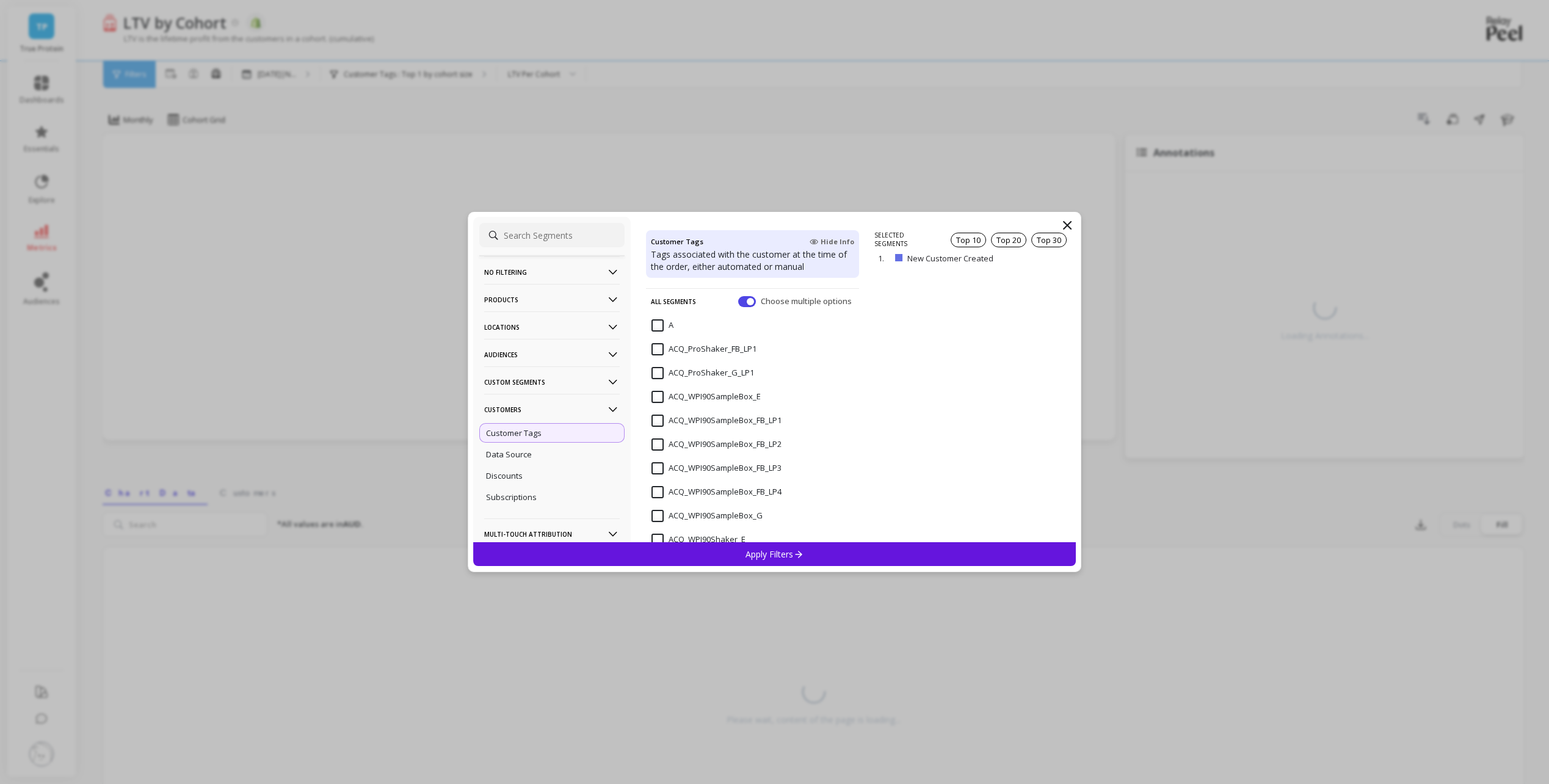
scroll to position [61, 0]
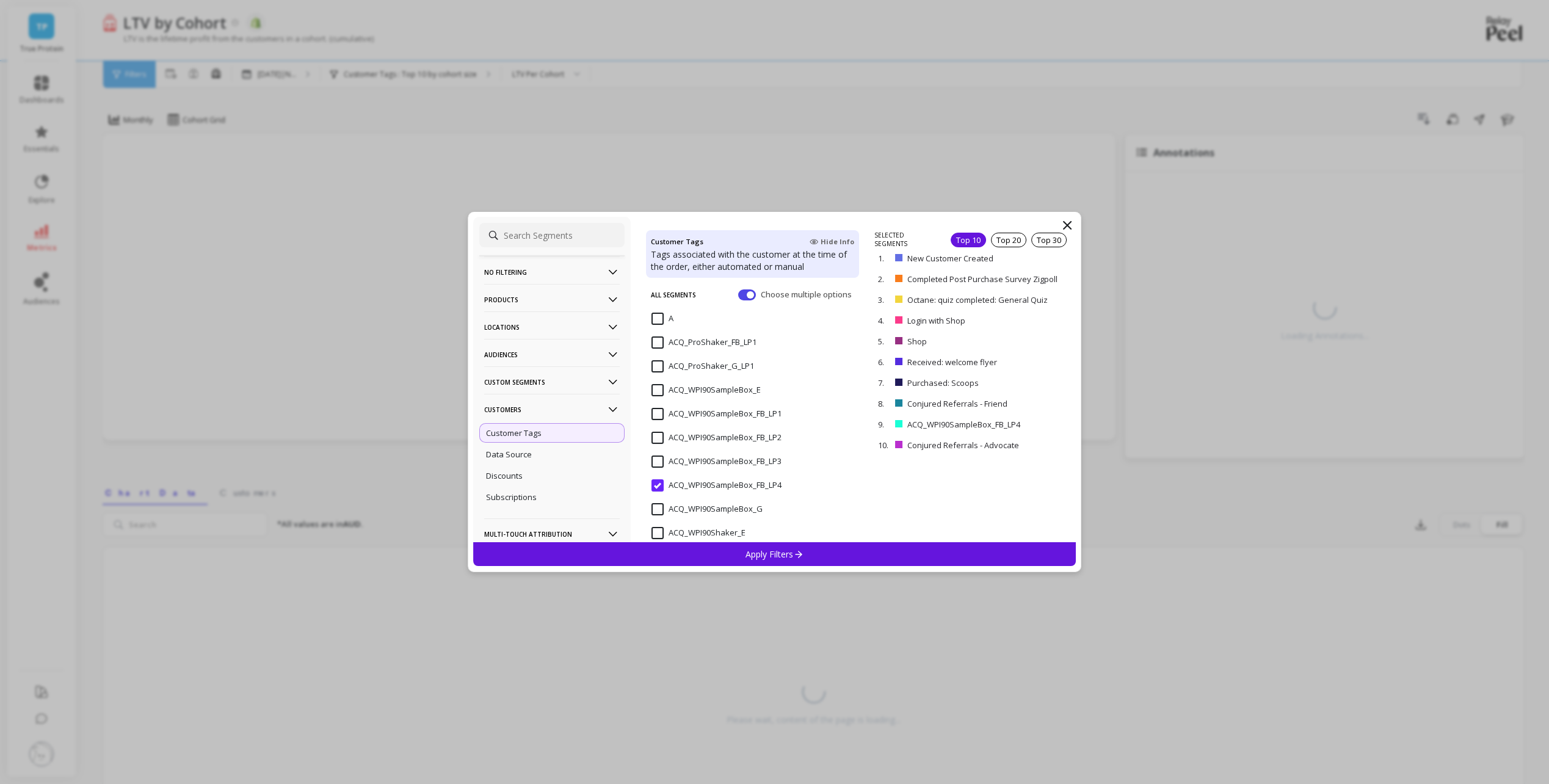
click at [660, 411] on input "ACQ_WPI90SampleBox_FB_LP1" at bounding box center [716, 414] width 130 height 12
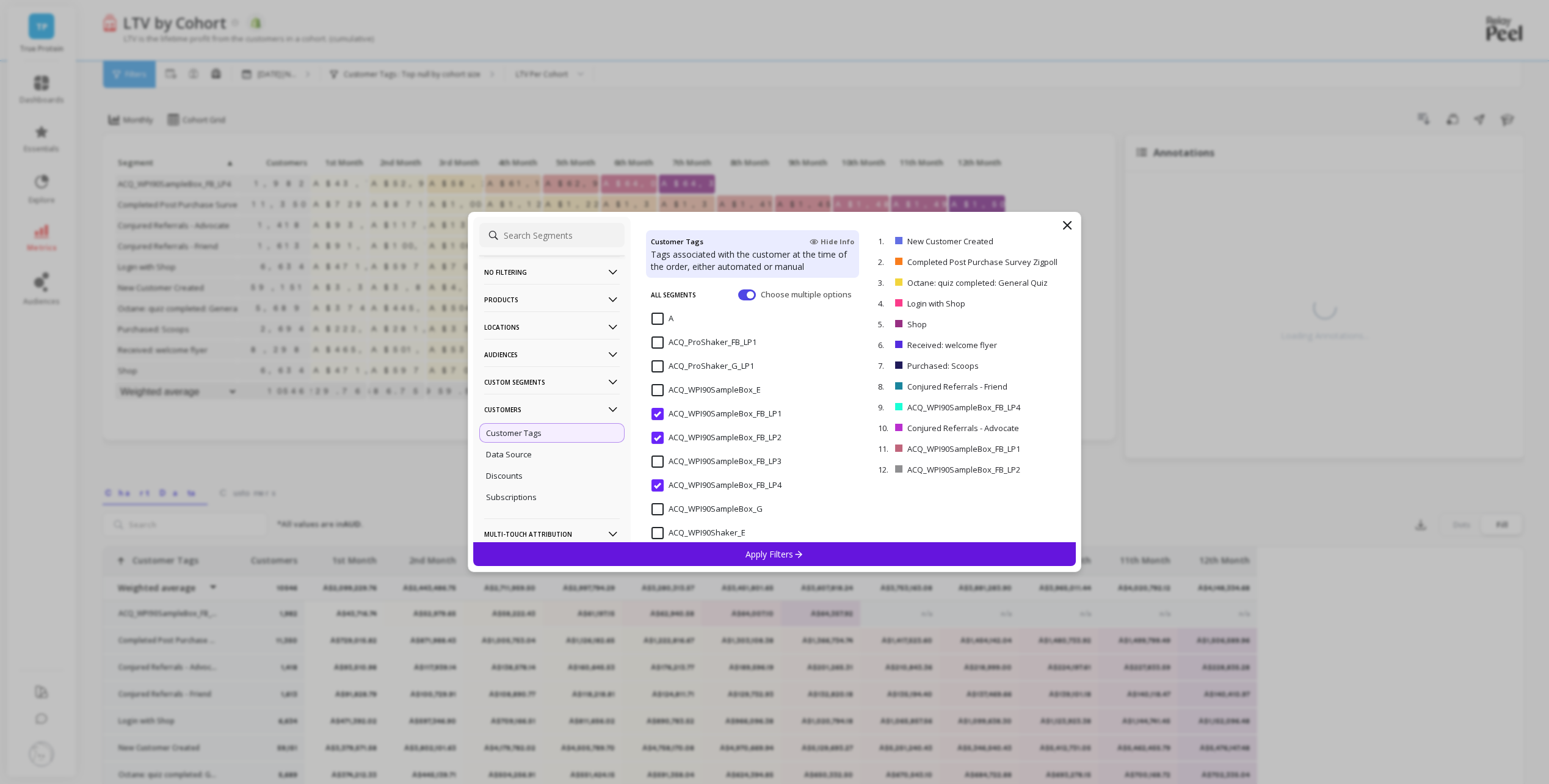
click at [657, 463] on input "ACQ_WPI90SampleBox_FB_LP3" at bounding box center [716, 462] width 130 height 12
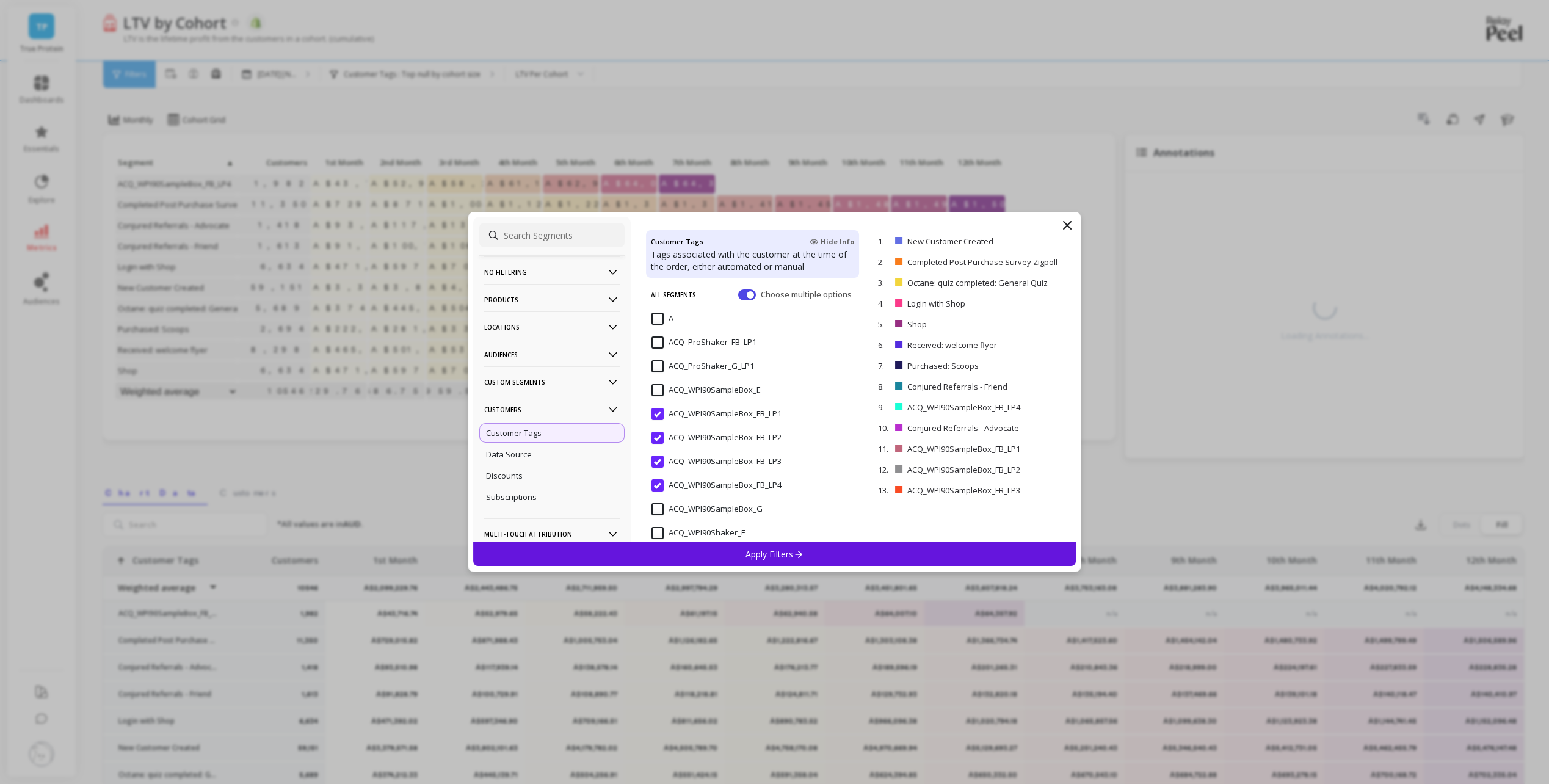
click at [810, 551] on div "Apply Filters" at bounding box center [775, 554] width 603 height 24
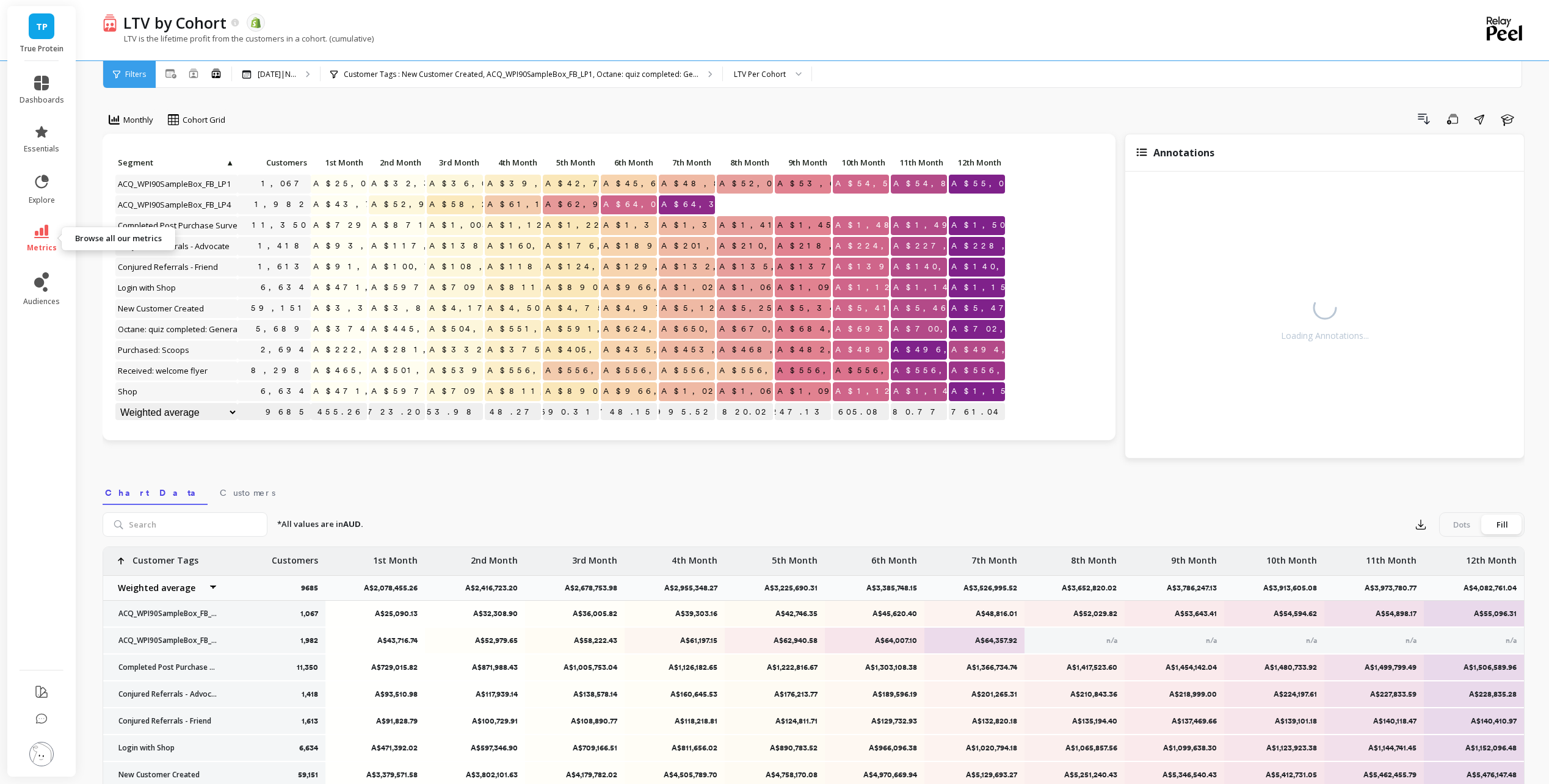
click at [56, 231] on link "metrics" at bounding box center [42, 238] width 44 height 28
click at [765, 71] on div "LTV Per Cohort" at bounding box center [760, 74] width 52 height 12
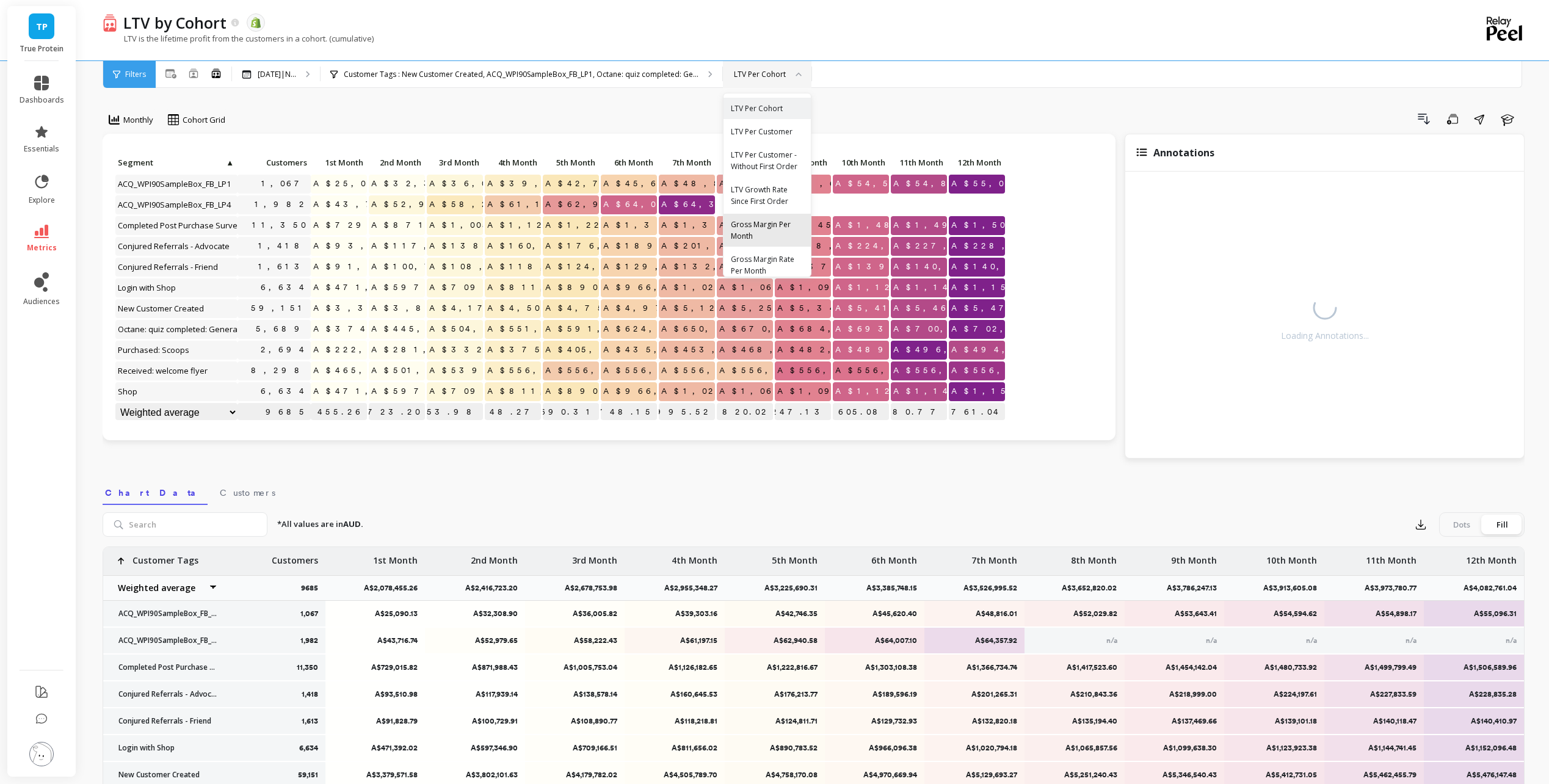
scroll to position [21, 0]
click at [890, 111] on div "Drill Down Save Share Learn" at bounding box center [879, 119] width 1291 height 20
click at [777, 65] on div "LTV Per Cohort" at bounding box center [767, 74] width 88 height 27
drag, startPoint x: 850, startPoint y: 118, endPoint x: 591, endPoint y: 127, distance: 259.2
click at [850, 118] on div "Drill Down Save Share Learn" at bounding box center [879, 119] width 1291 height 20
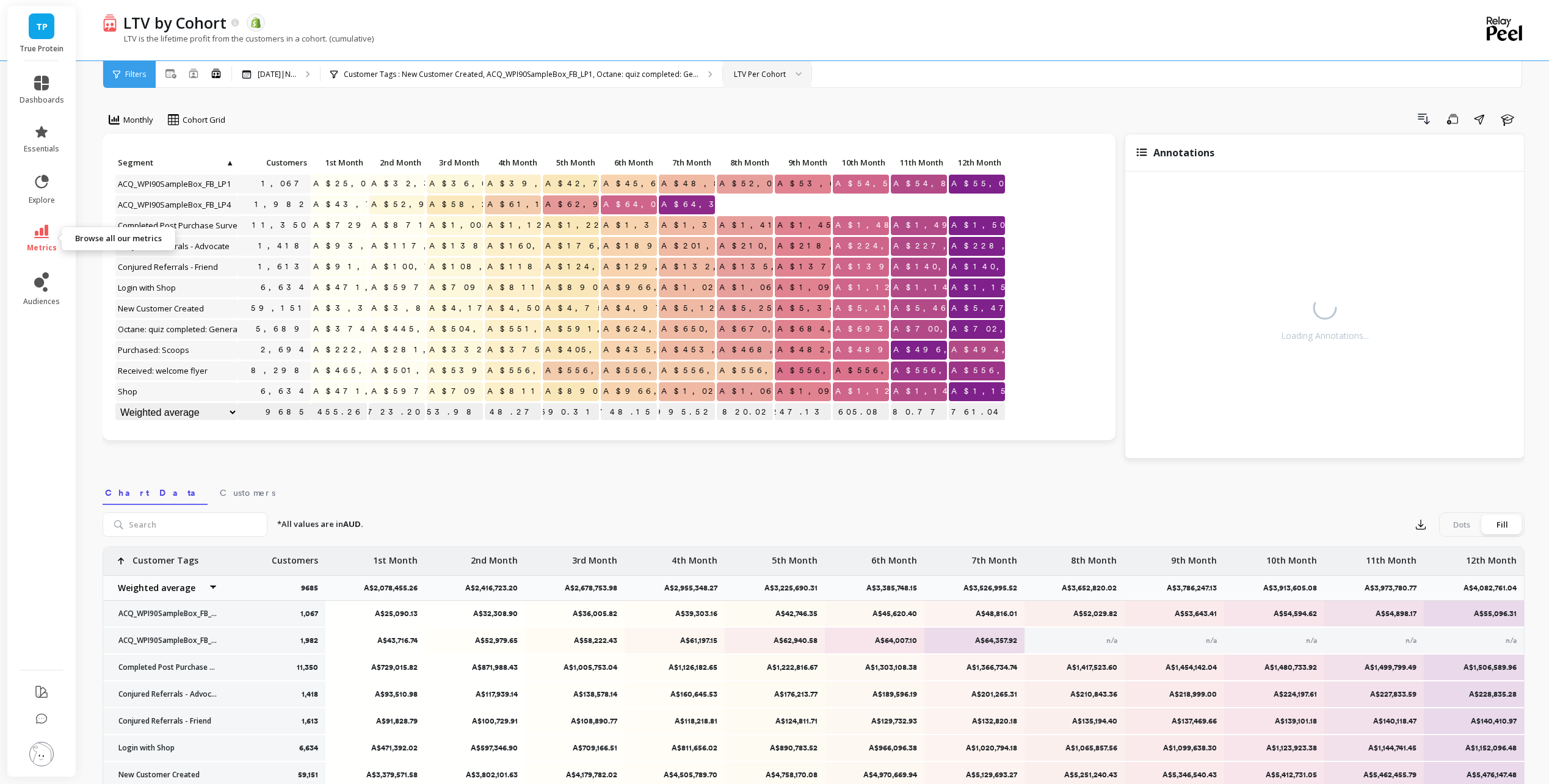
click at [56, 237] on link "metrics" at bounding box center [42, 238] width 44 height 28
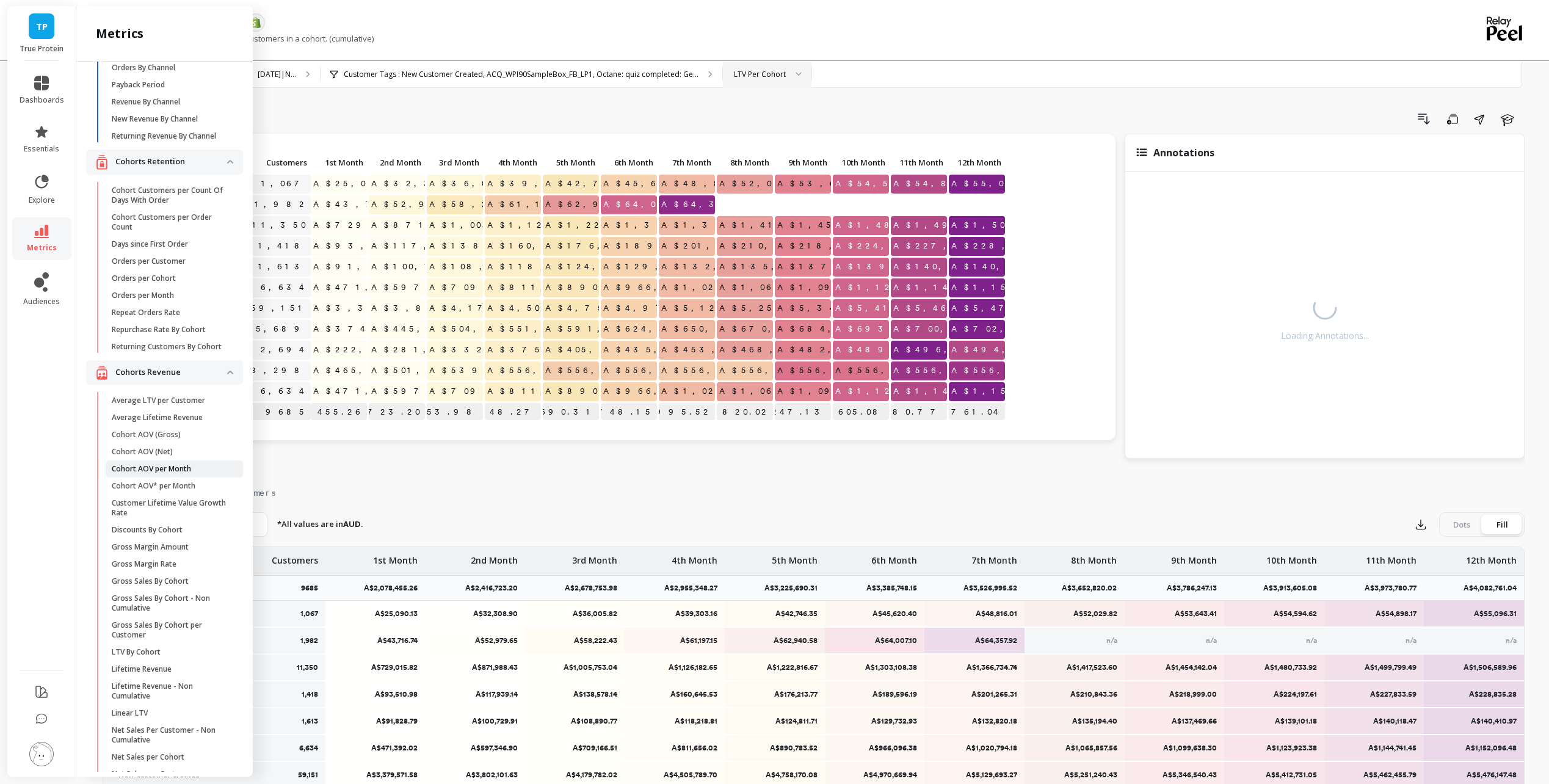
scroll to position [305, 0]
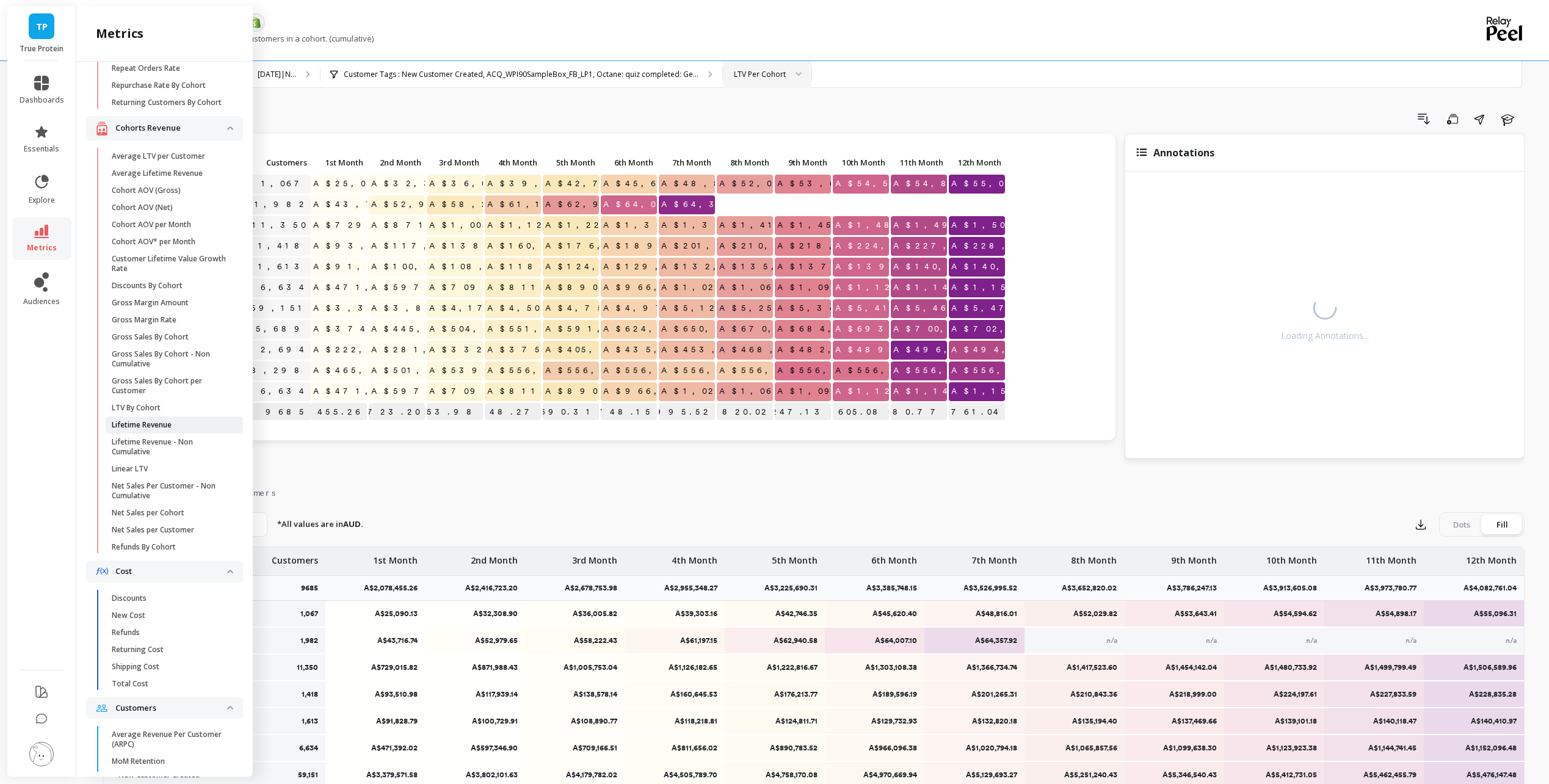
click at [208, 430] on span "Lifetime Revenue" at bounding box center [170, 425] width 117 height 10
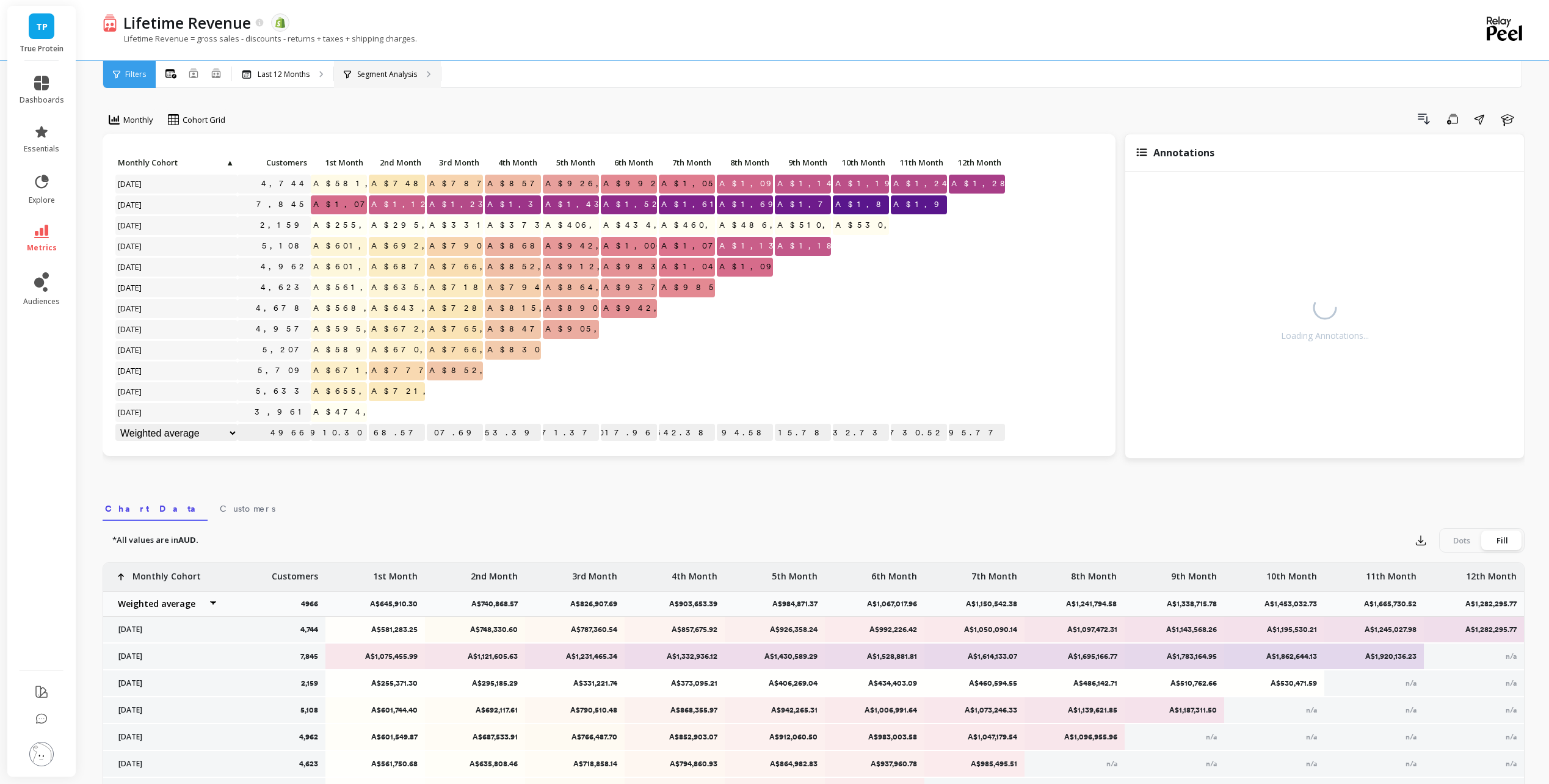
click at [392, 72] on p "Segment Analysis" at bounding box center [387, 75] width 60 height 10
click at [145, 162] on span "Monthly Cohort" at bounding box center [171, 162] width 107 height 10
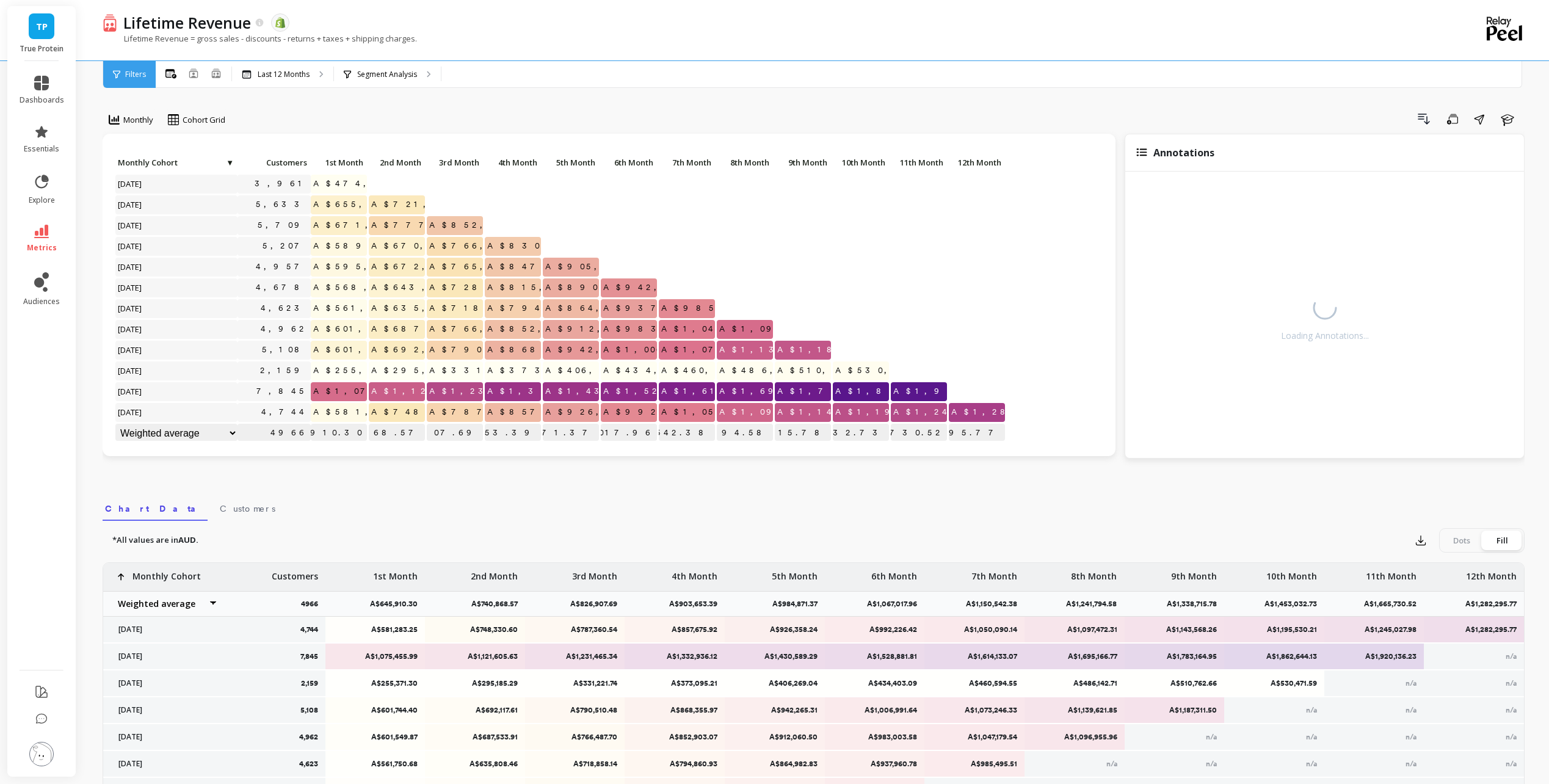
click at [149, 162] on span "Monthly Cohort" at bounding box center [171, 162] width 107 height 10
click at [207, 164] on span "Monthly Cohort" at bounding box center [176, 162] width 116 height 10
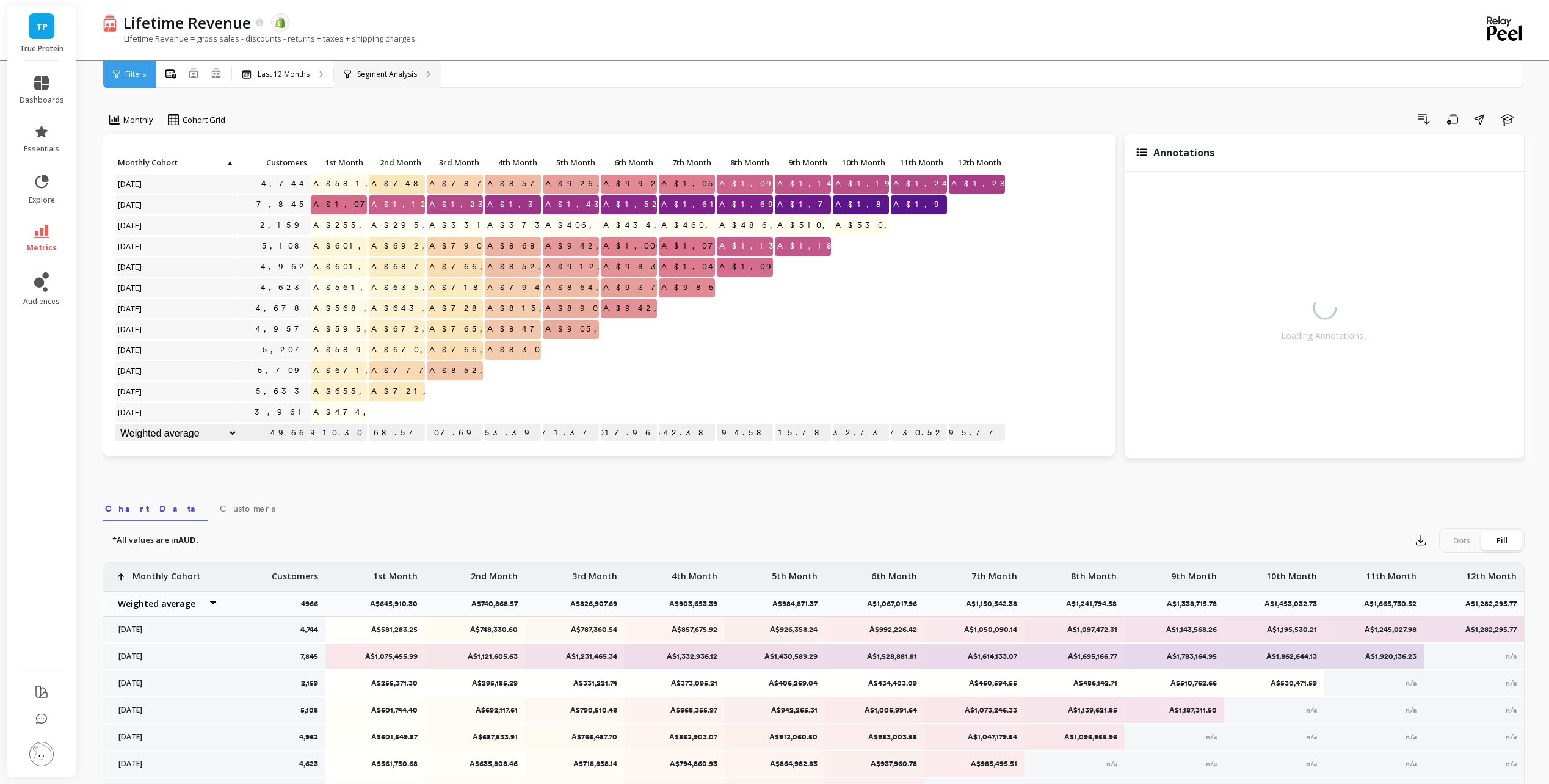
click at [379, 77] on p "Segment Analysis" at bounding box center [387, 75] width 60 height 10
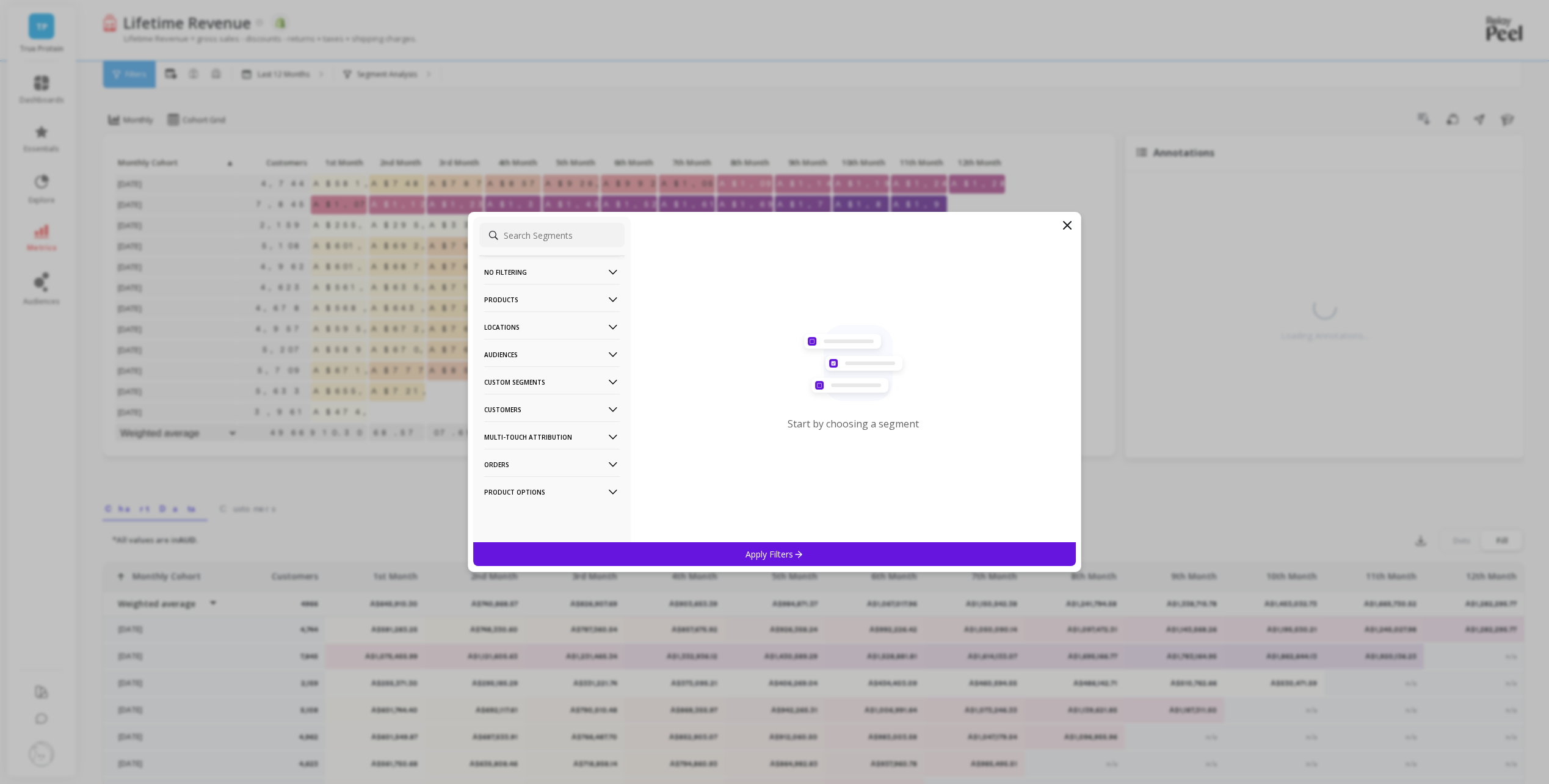
click at [563, 237] on input at bounding box center [552, 235] width 145 height 25
type input "customer tag"
click at [552, 293] on div "Customer Tags" at bounding box center [552, 295] width 145 height 20
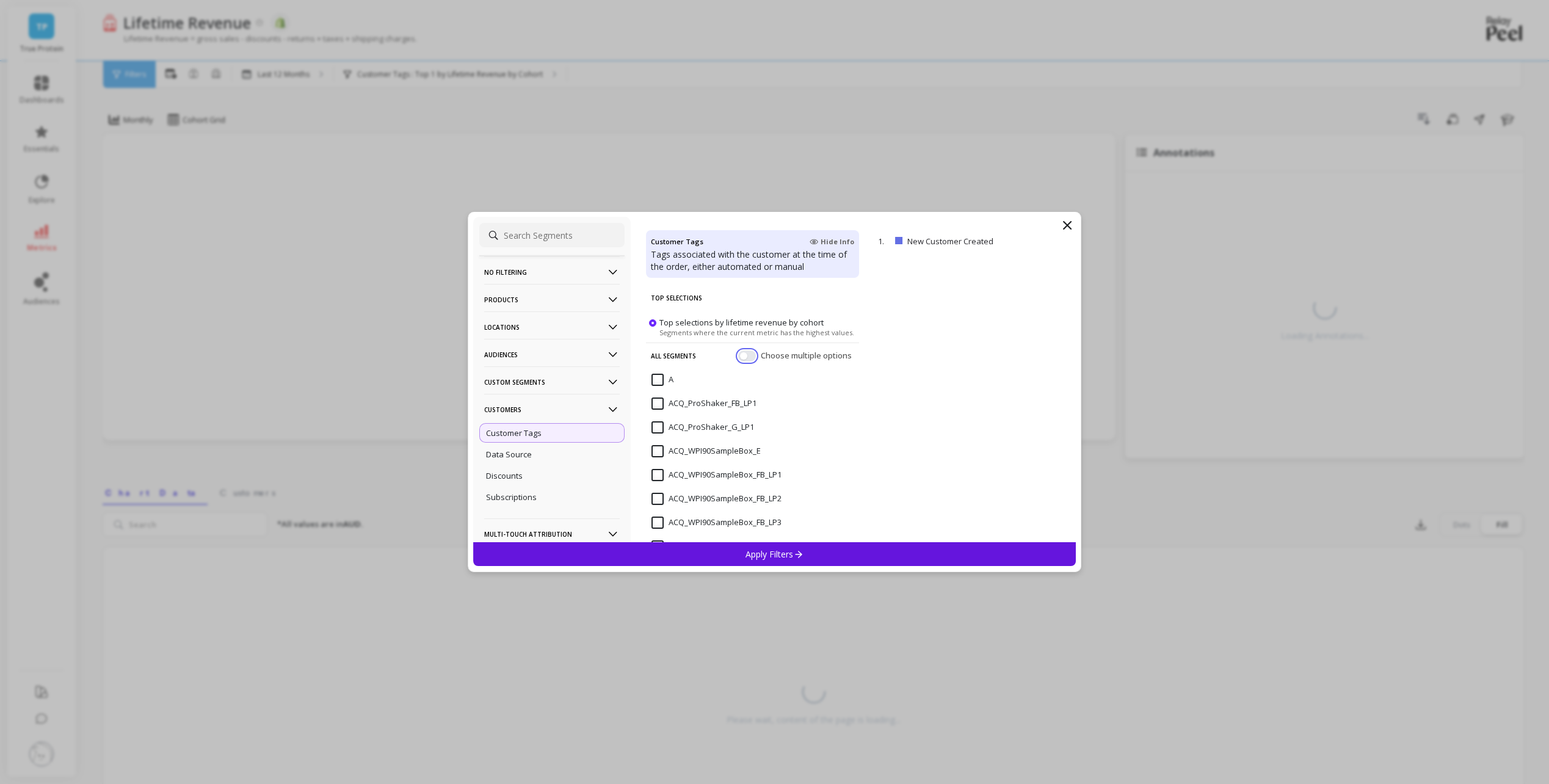
click at [738, 354] on button "button" at bounding box center [747, 356] width 18 height 11
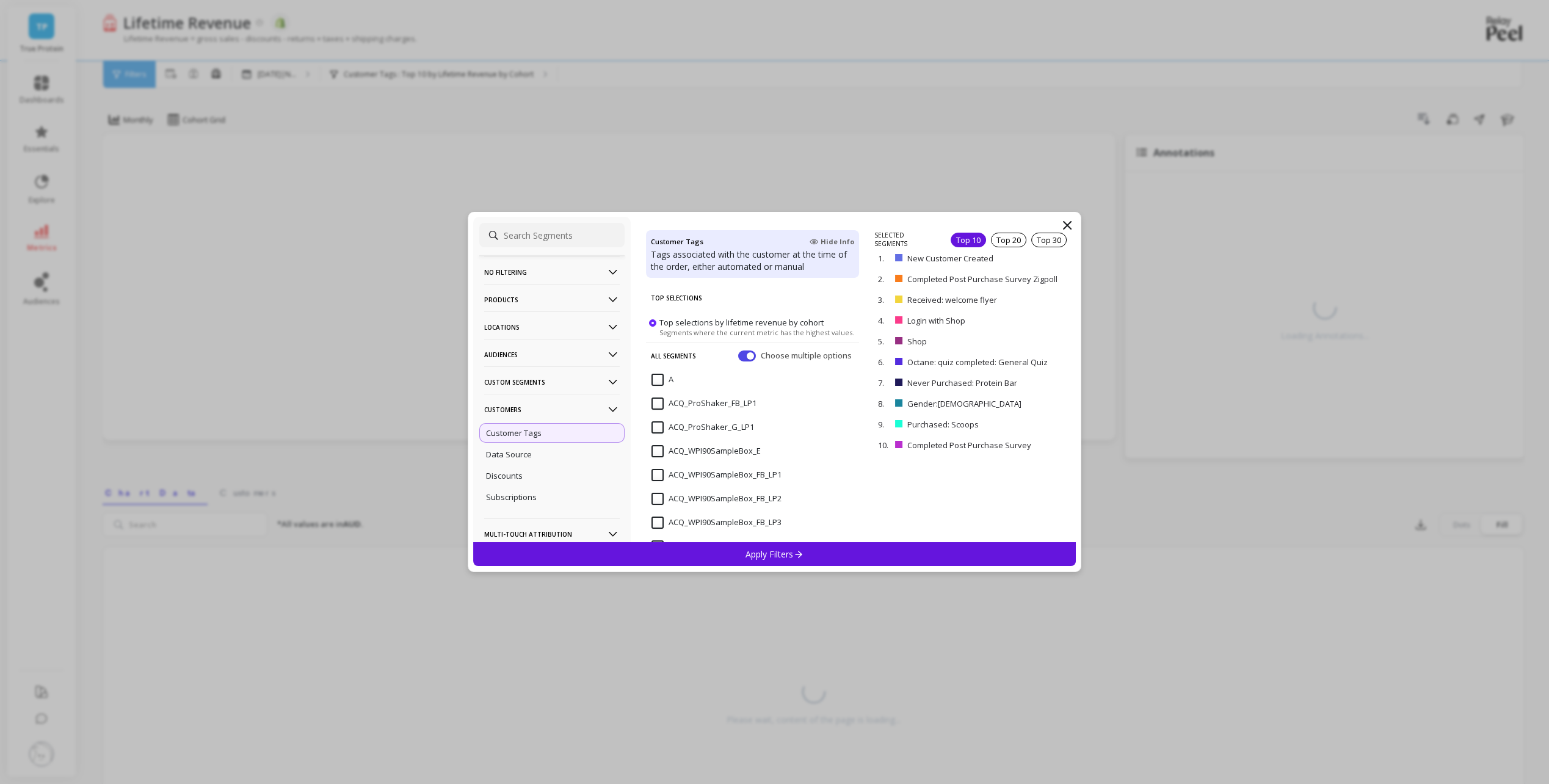
scroll to position [61, 0]
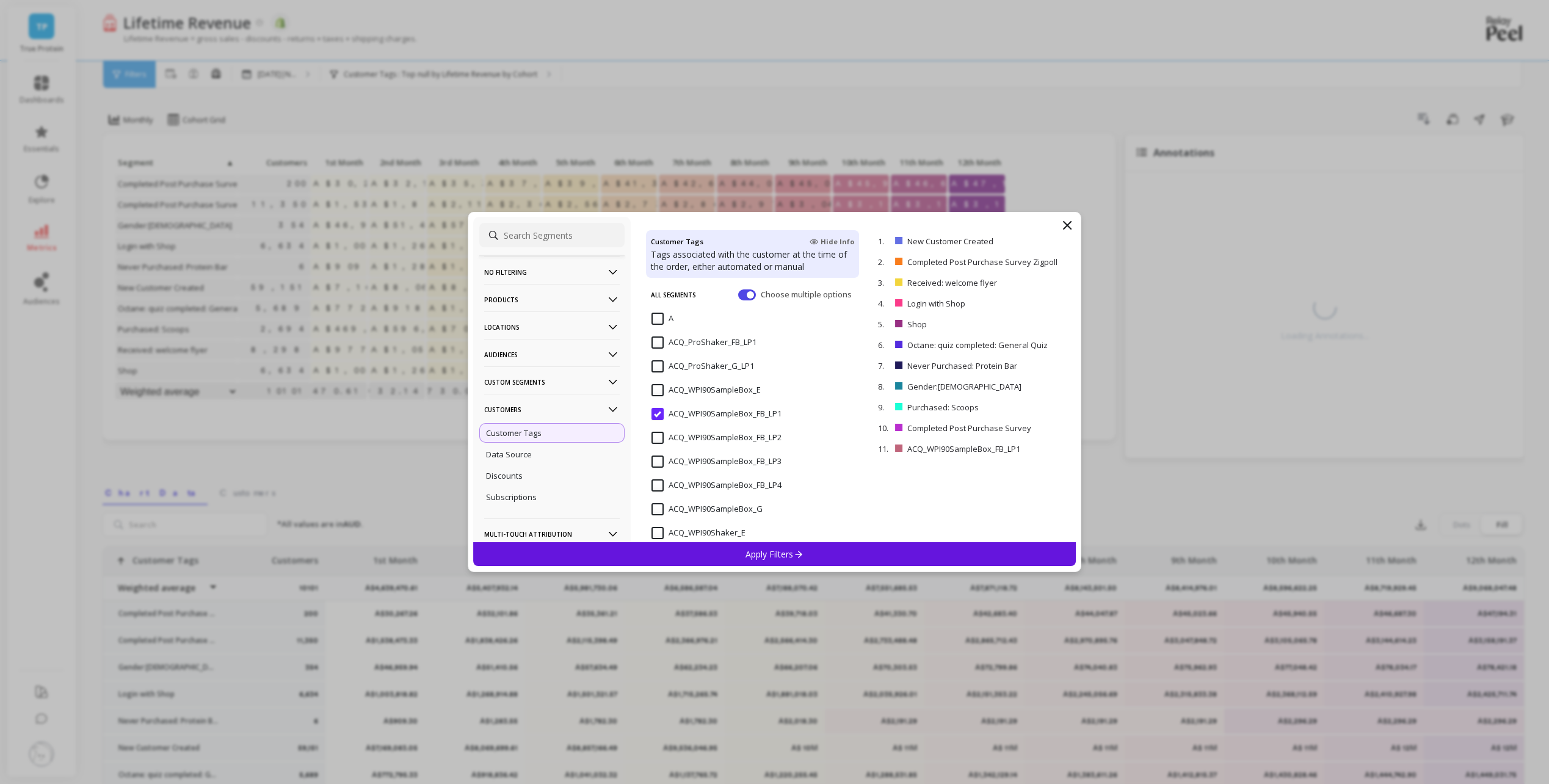
click at [651, 440] on input "ACQ_WPI90SampleBox_FB_LP2" at bounding box center [716, 438] width 130 height 12
click at [662, 460] on input "ACQ_WPI90SampleBox_FB_LP3" at bounding box center [716, 462] width 130 height 12
click at [657, 482] on input "ACQ_WPI90SampleBox_FB_LP4" at bounding box center [716, 486] width 130 height 12
click at [765, 556] on p "Apply Filters" at bounding box center [775, 554] width 58 height 12
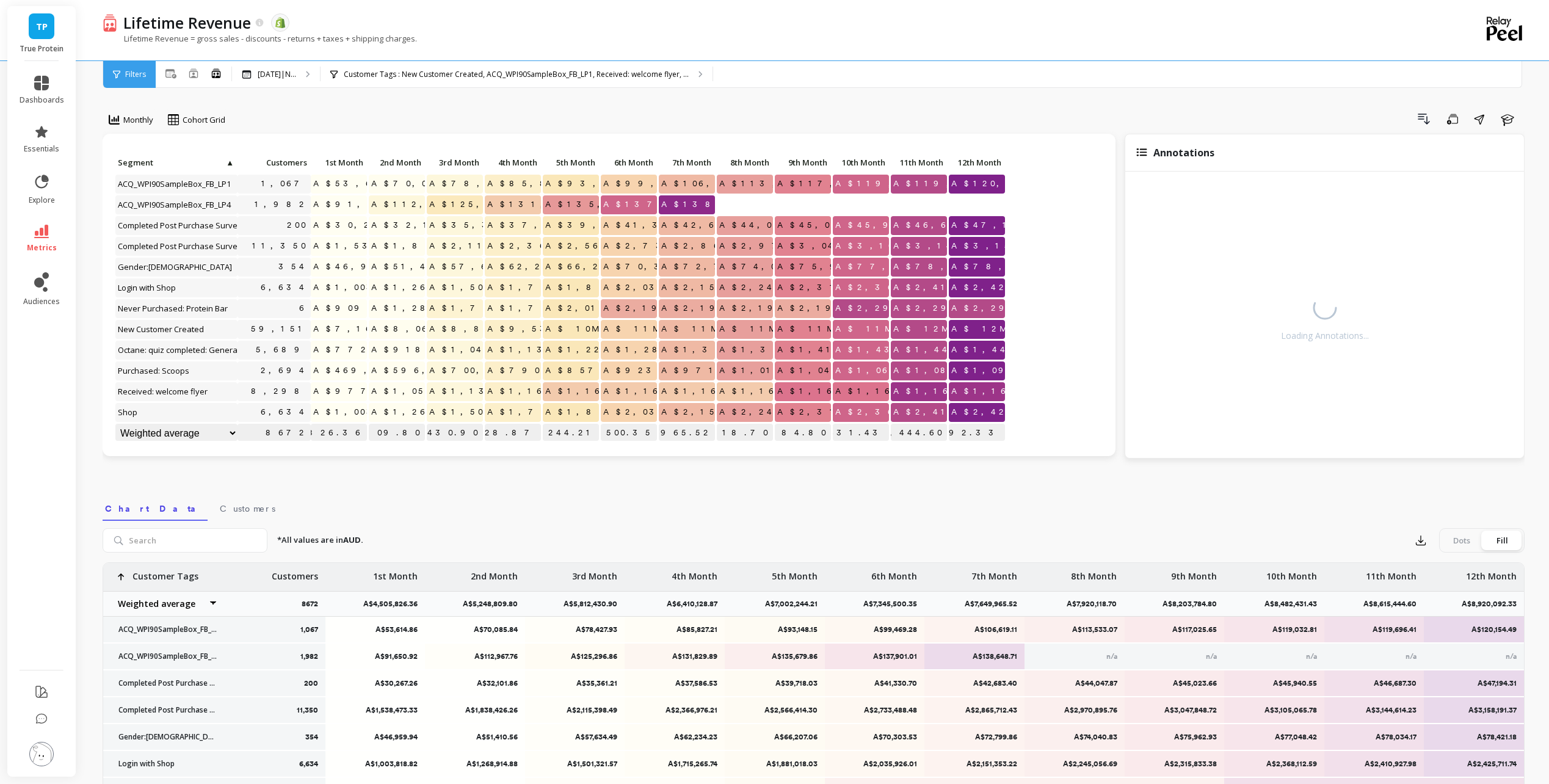
click at [172, 163] on span "Segment" at bounding box center [171, 162] width 107 height 10
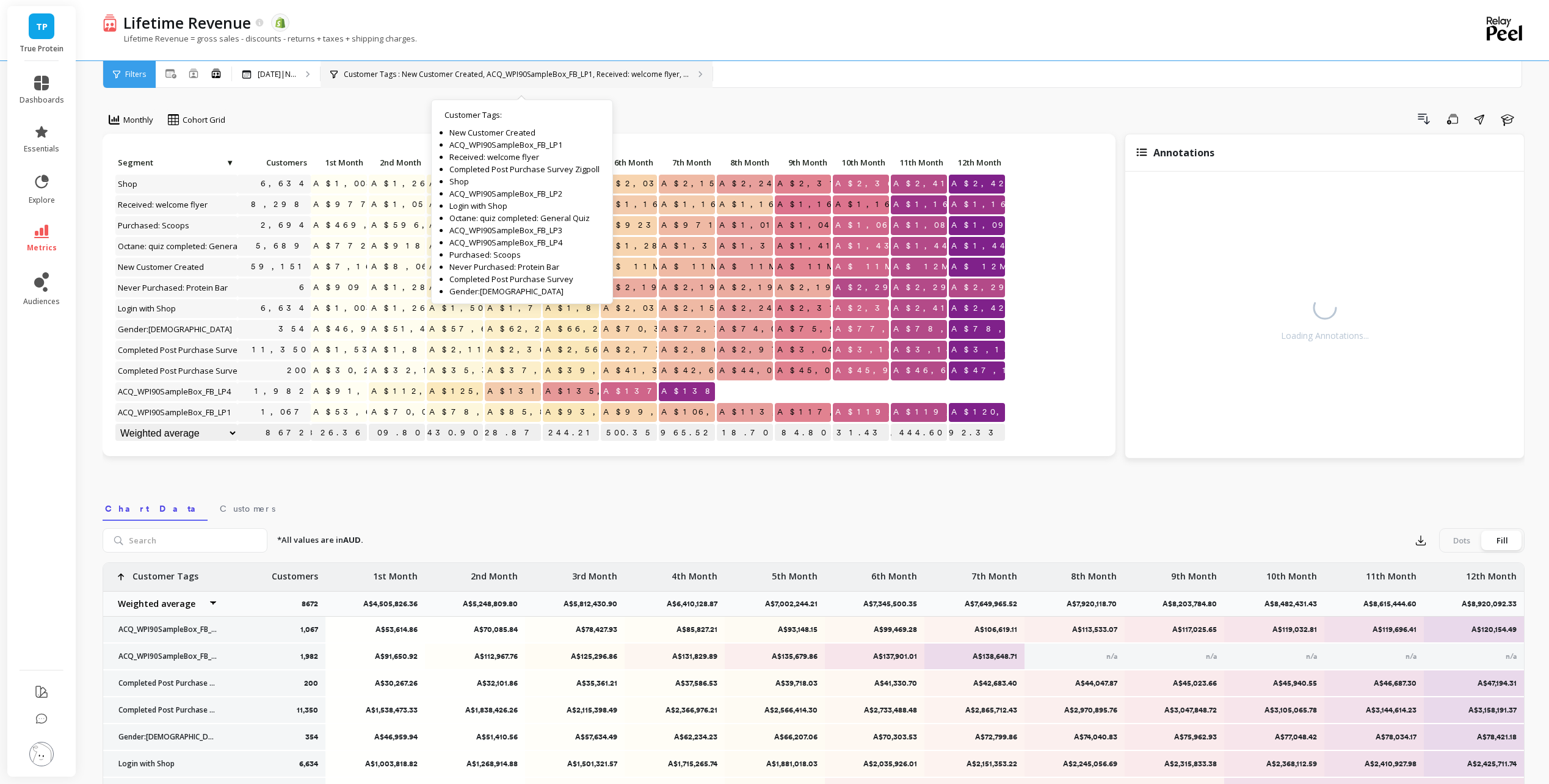
click at [444, 68] on div "Customer Tags : New Customer Created, ACQ_WPI90SampleBox_FB_LP1, Received: welc…" at bounding box center [517, 74] width 392 height 27
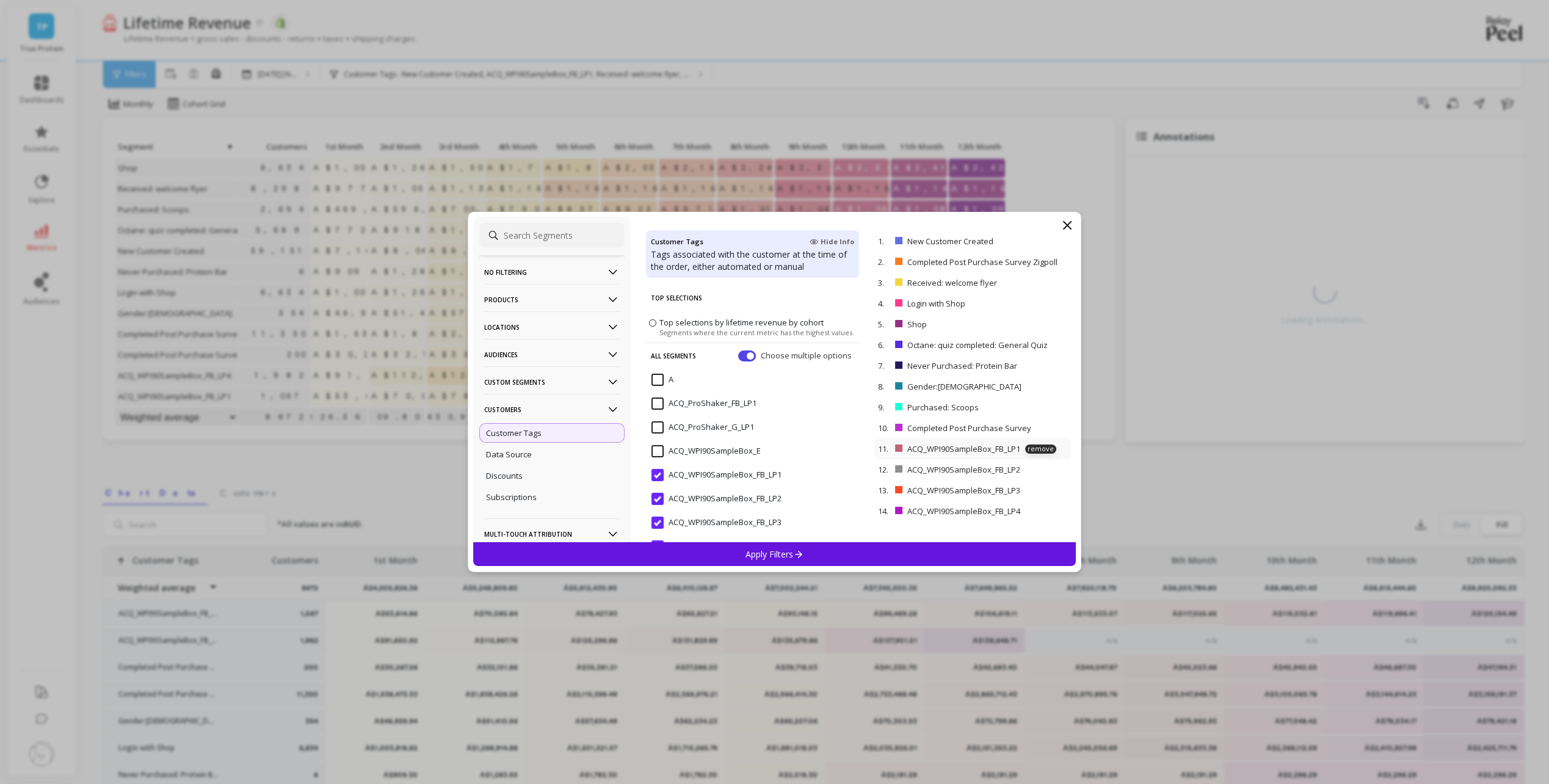
scroll to position [122, 0]
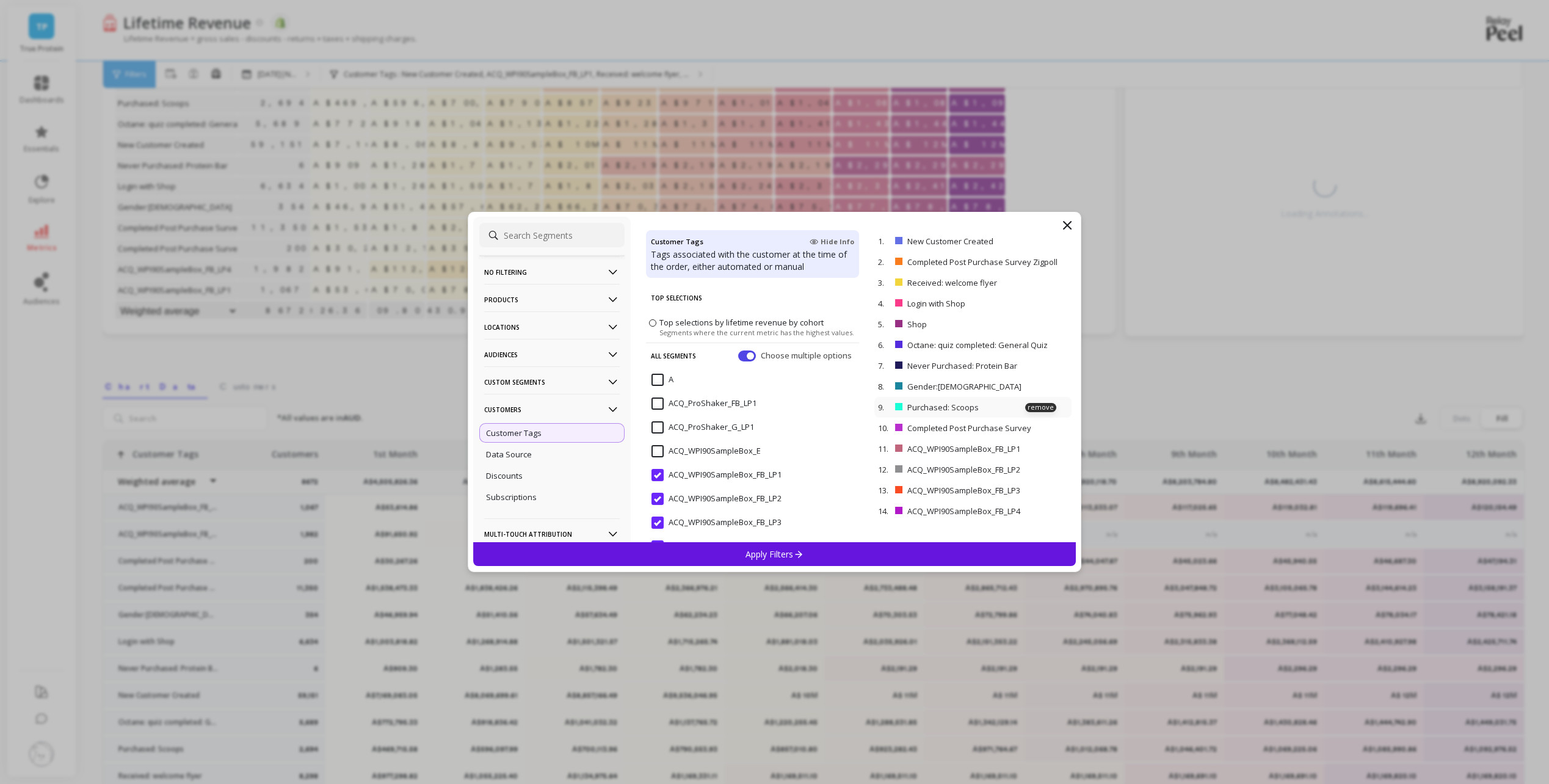
click at [0, 0] on p "remove" at bounding box center [0, 0] width 0 height 0
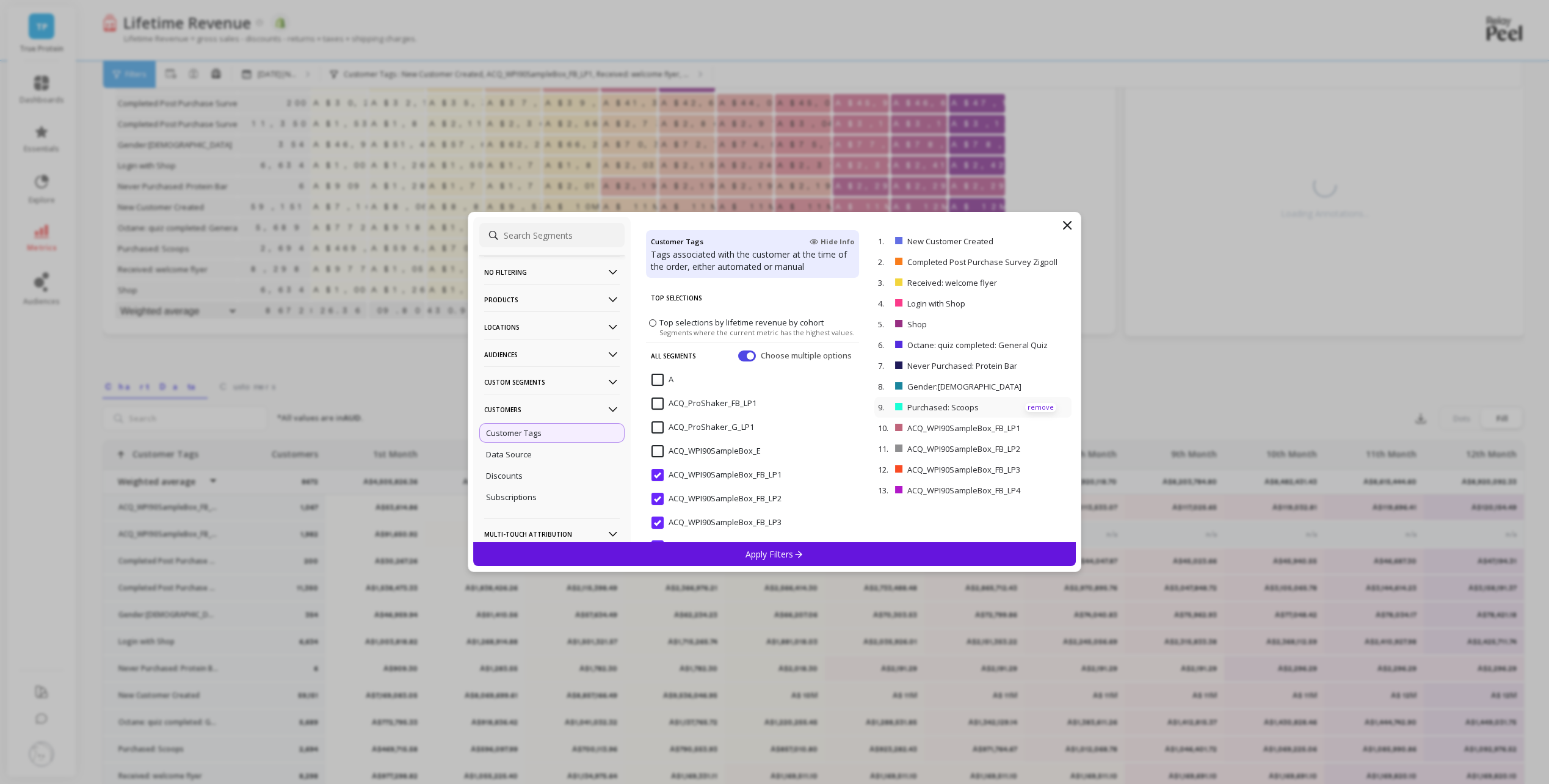
click at [1029, 407] on p "remove" at bounding box center [1040, 407] width 31 height 9
click at [1029, 386] on p "remove" at bounding box center [1040, 387] width 31 height 9
click at [1034, 364] on p "remove" at bounding box center [1040, 366] width 31 height 9
click at [0, 0] on p "remove" at bounding box center [0, 0] width 0 height 0
click at [1029, 324] on p "remove" at bounding box center [1040, 324] width 31 height 9
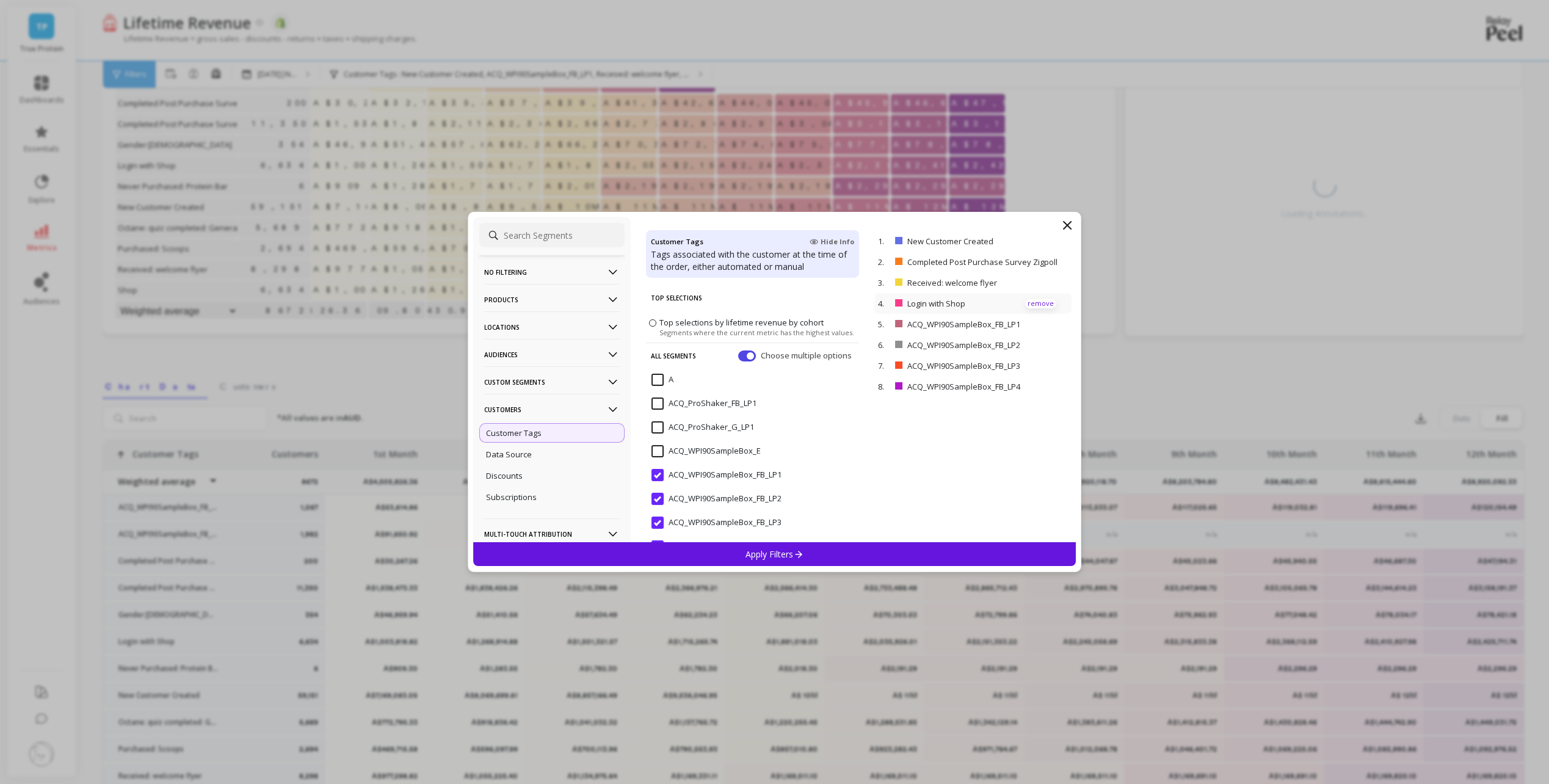
click at [1032, 305] on p "remove" at bounding box center [1040, 303] width 31 height 9
click at [1034, 283] on p "remove" at bounding box center [1040, 283] width 31 height 9
click at [1035, 261] on p "remove" at bounding box center [1040, 262] width 31 height 9
click at [1031, 244] on p "remove" at bounding box center [1040, 241] width 31 height 9
click at [793, 550] on icon at bounding box center [798, 554] width 11 height 11
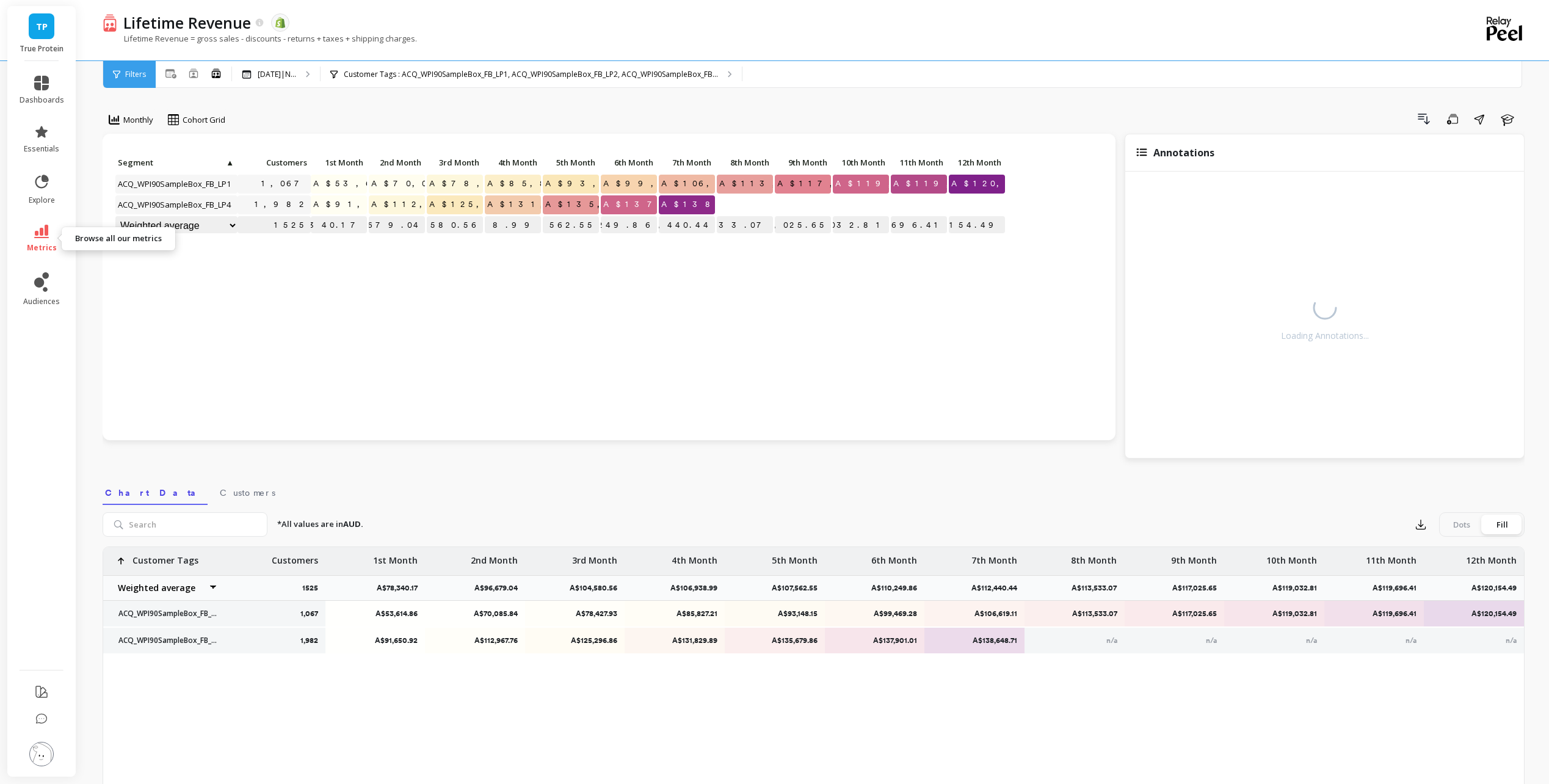
click at [40, 233] on icon at bounding box center [41, 232] width 15 height 14
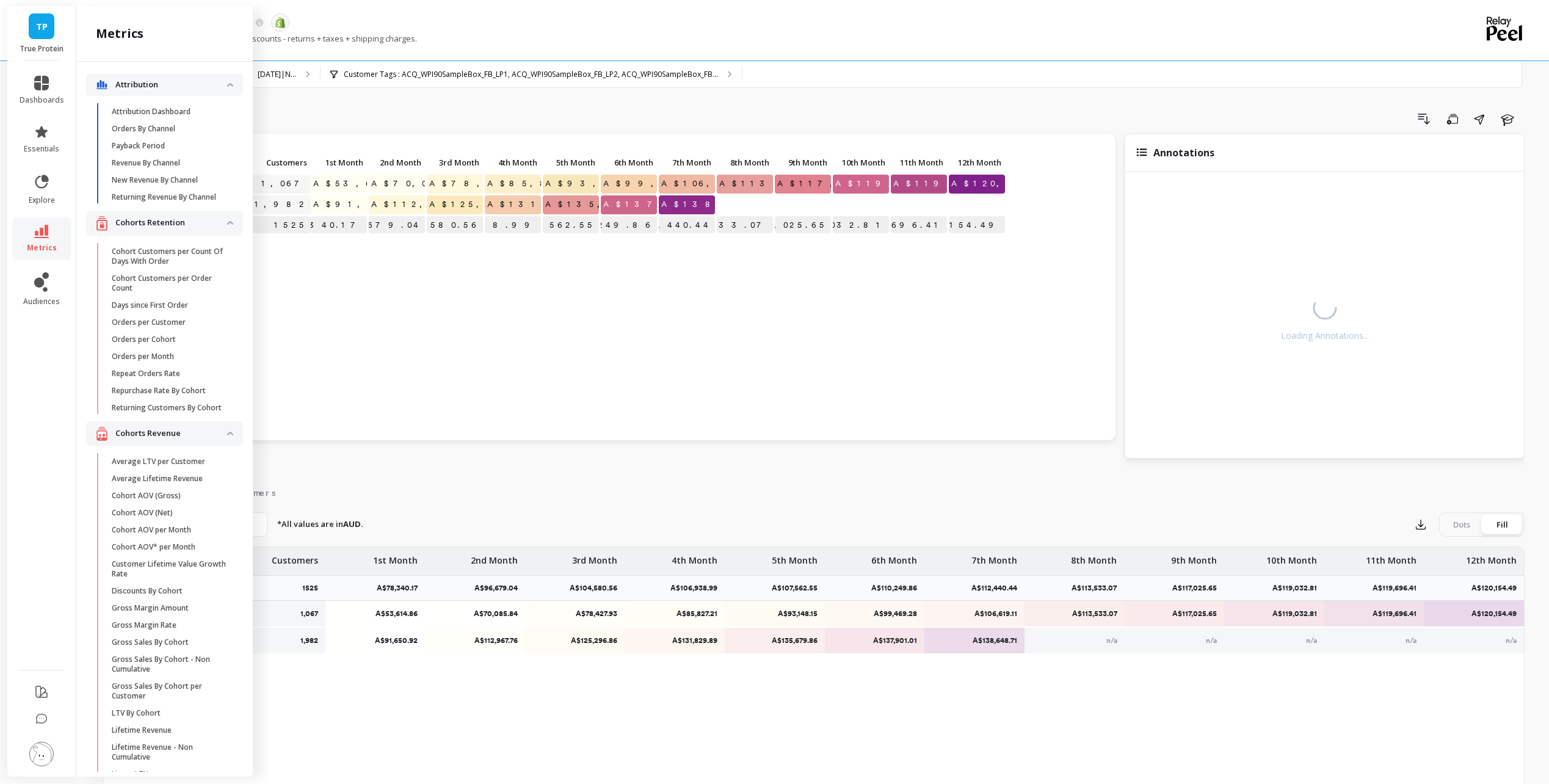
scroll to position [305, 0]
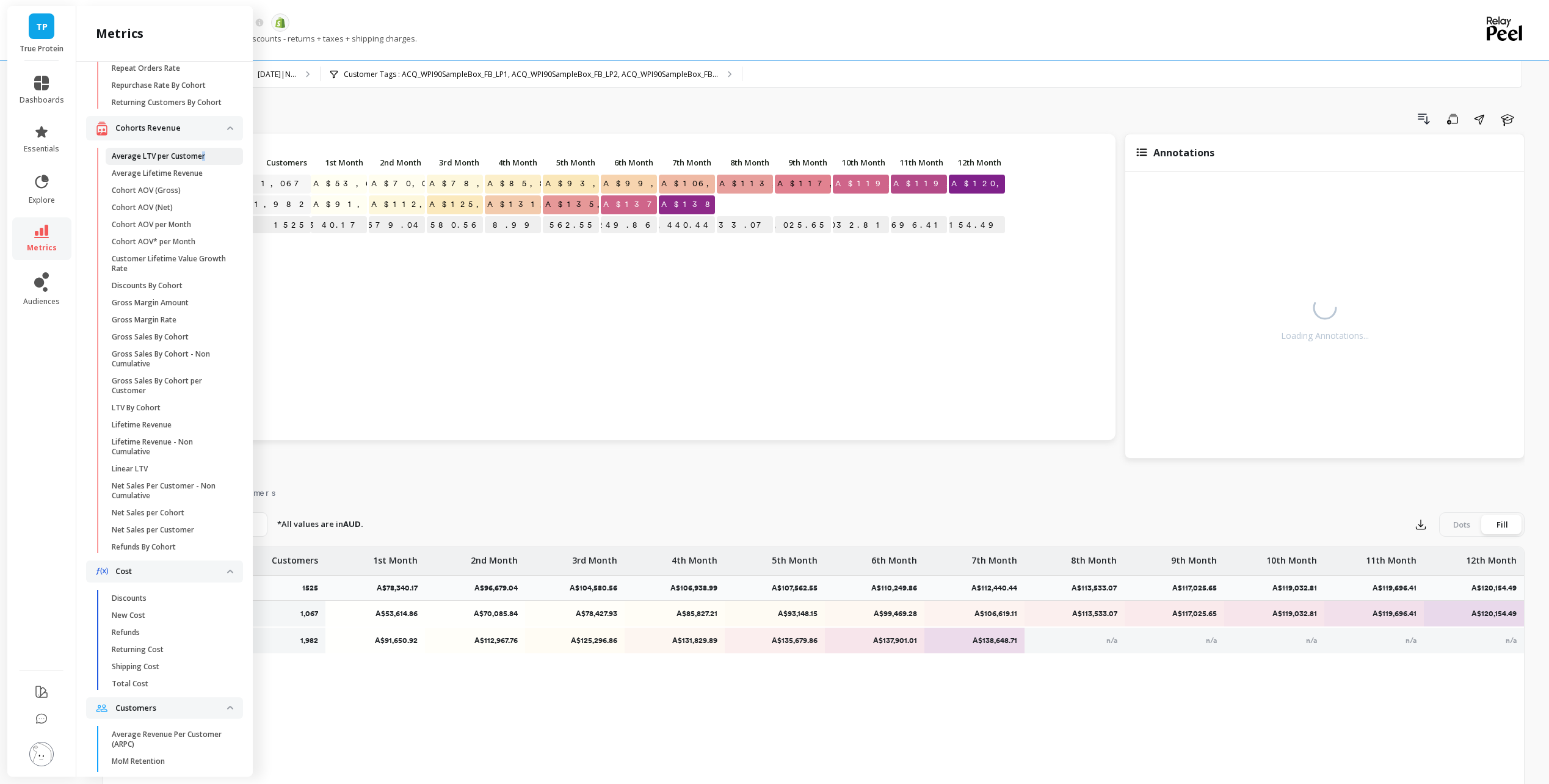
click at [208, 161] on span "Average LTV per Customer" at bounding box center [170, 156] width 117 height 10
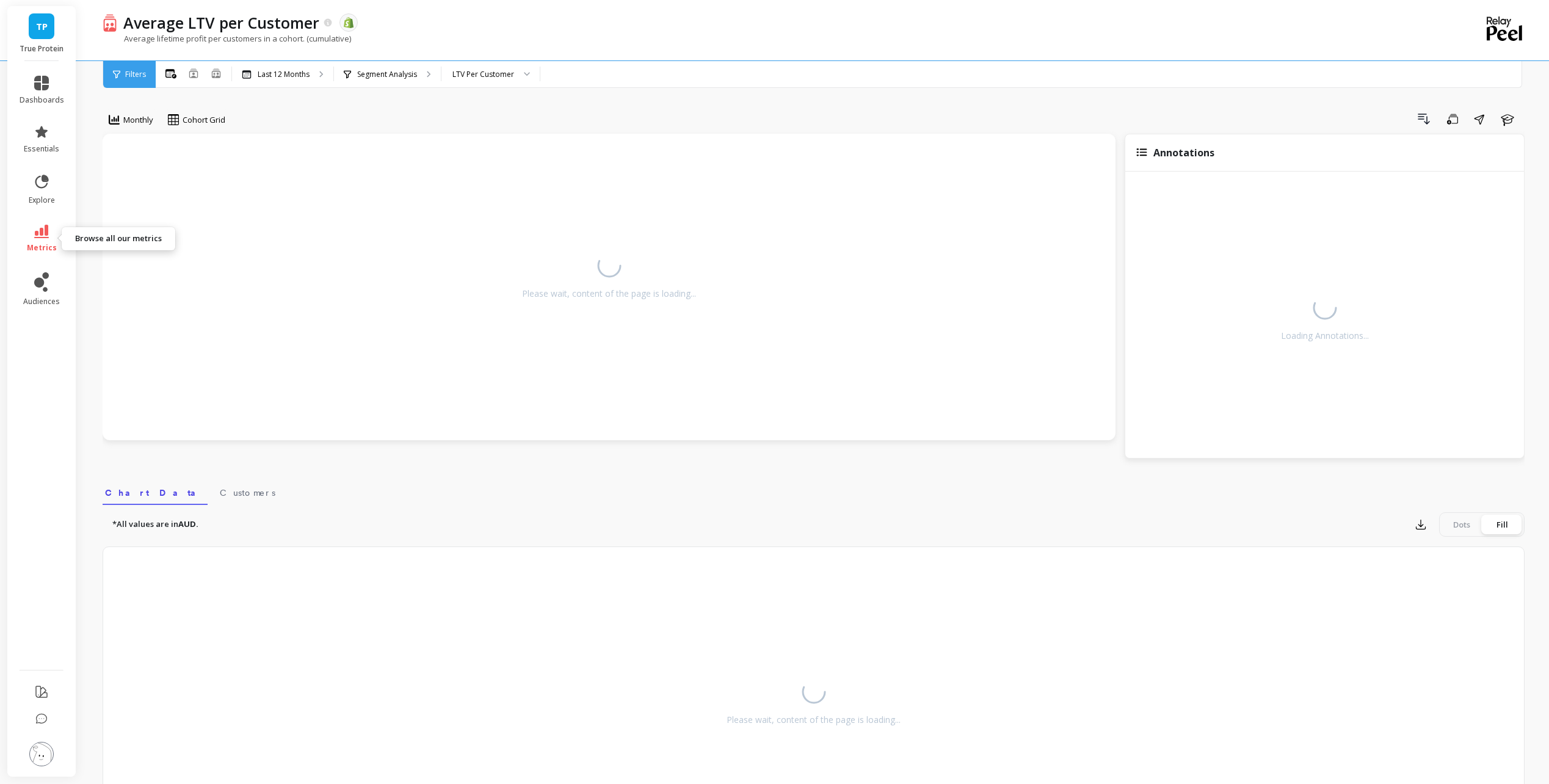
click at [46, 234] on icon at bounding box center [41, 232] width 15 height 14
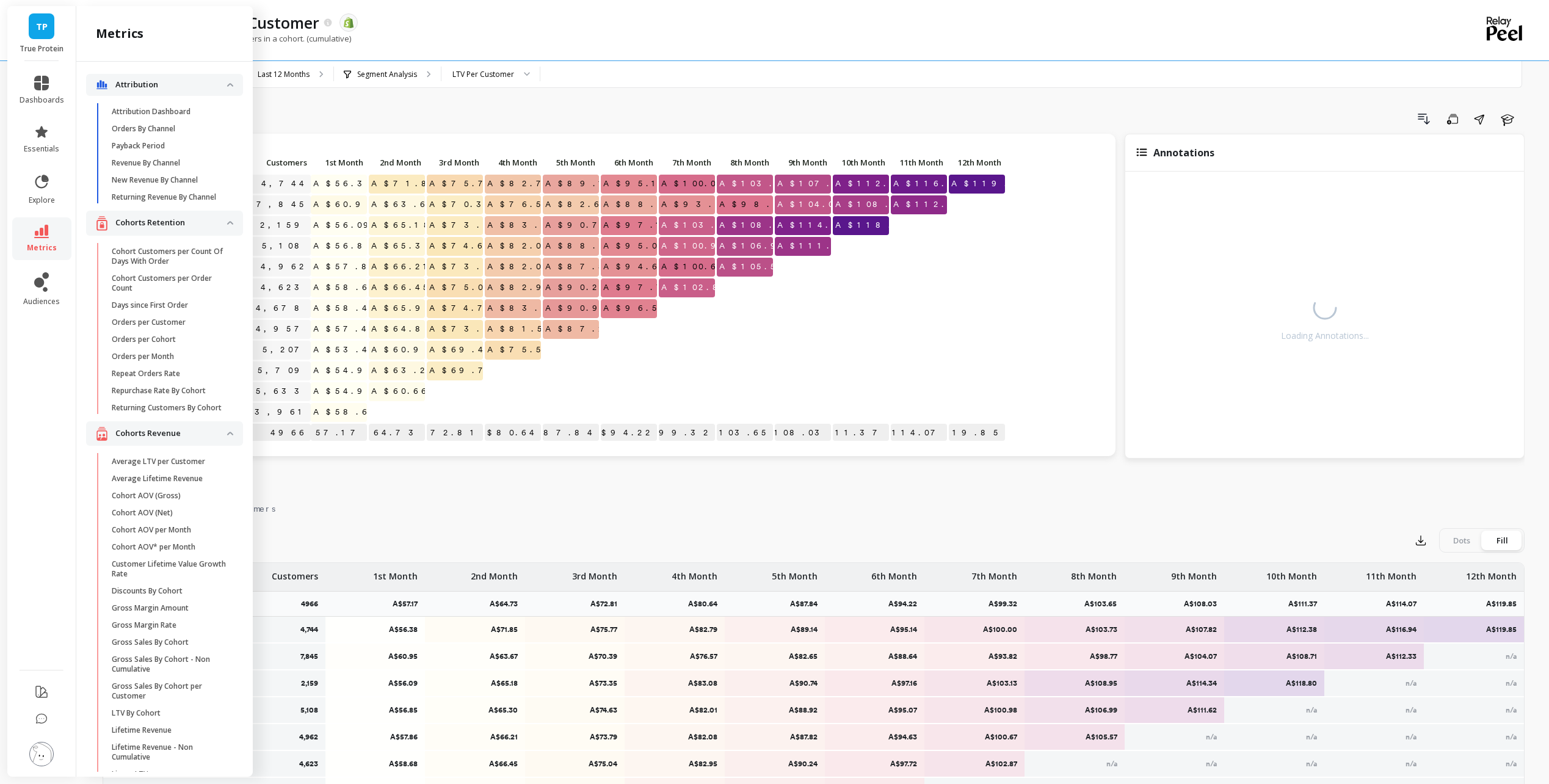
scroll to position [305, 0]
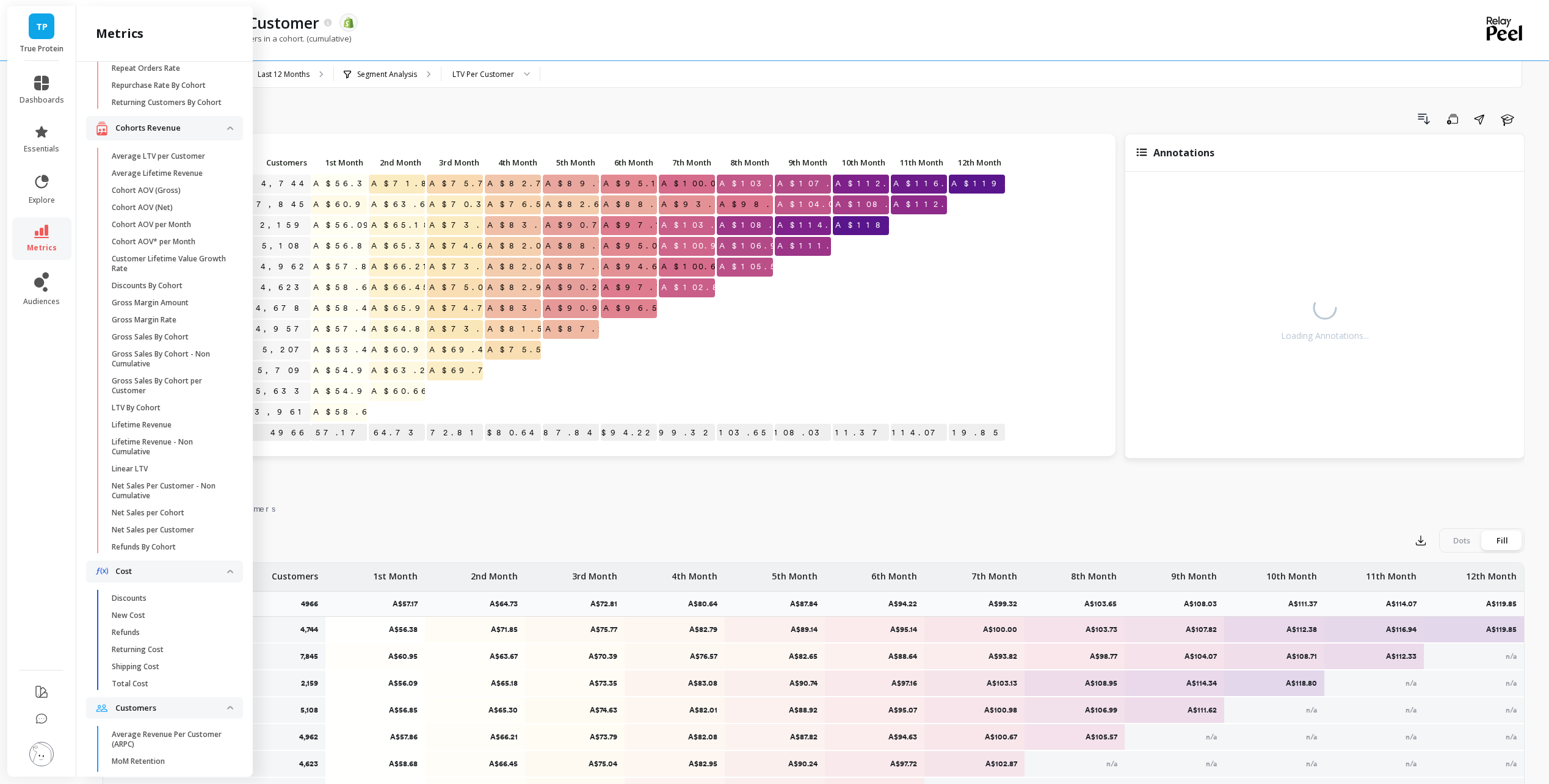
click at [52, 233] on link "metrics" at bounding box center [42, 238] width 44 height 28
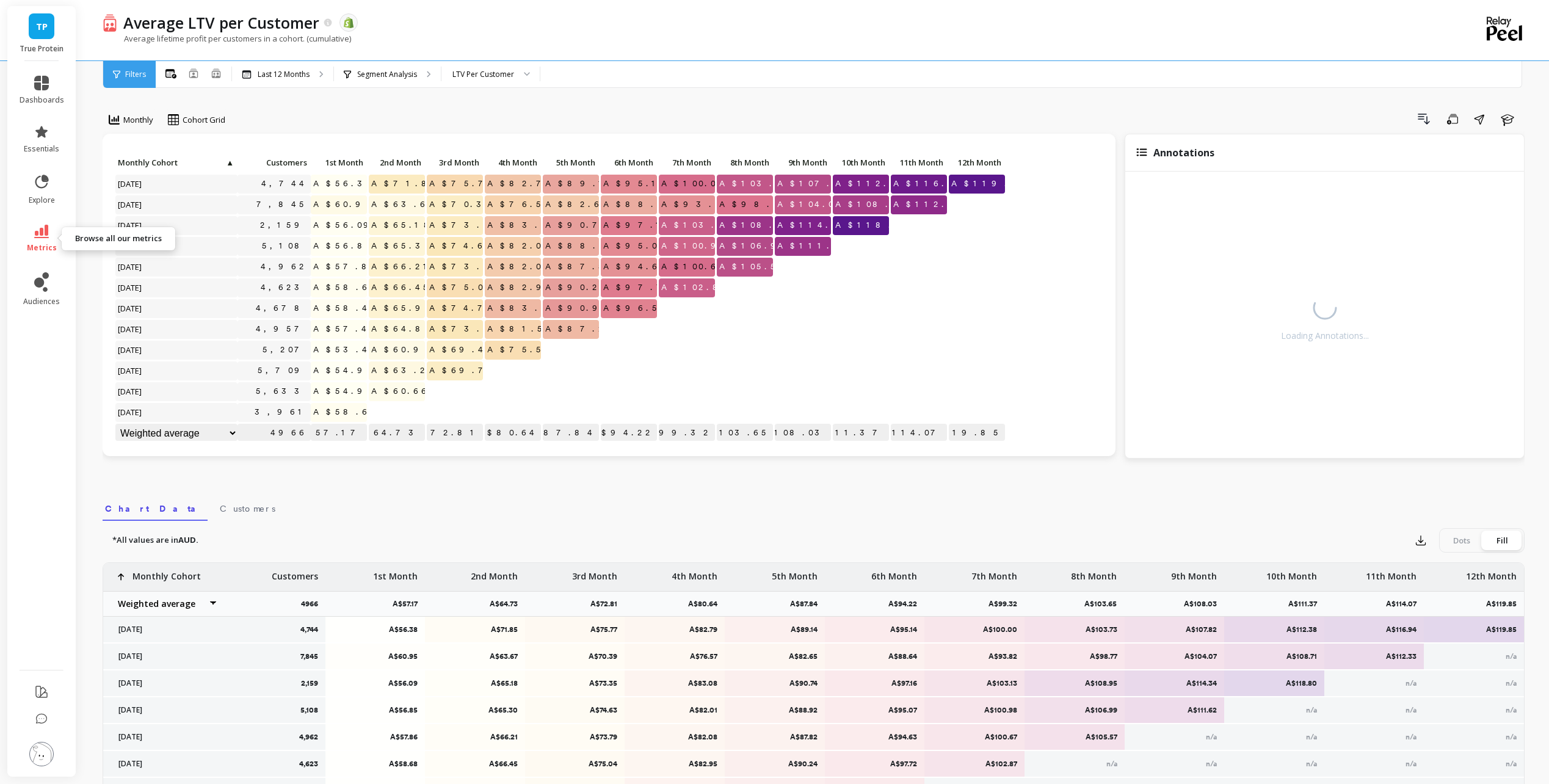
click at [38, 235] on icon at bounding box center [41, 232] width 15 height 14
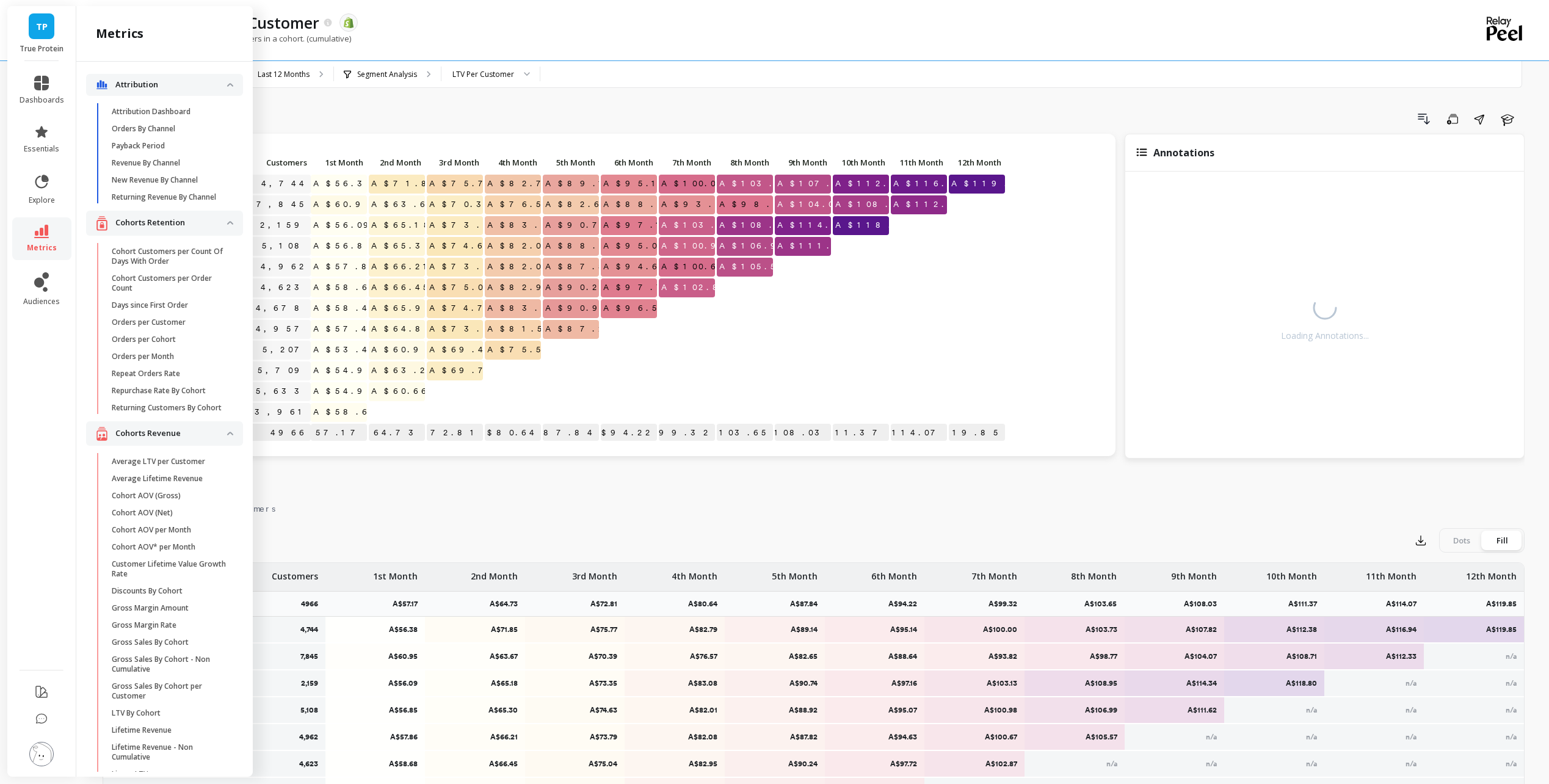
scroll to position [305, 0]
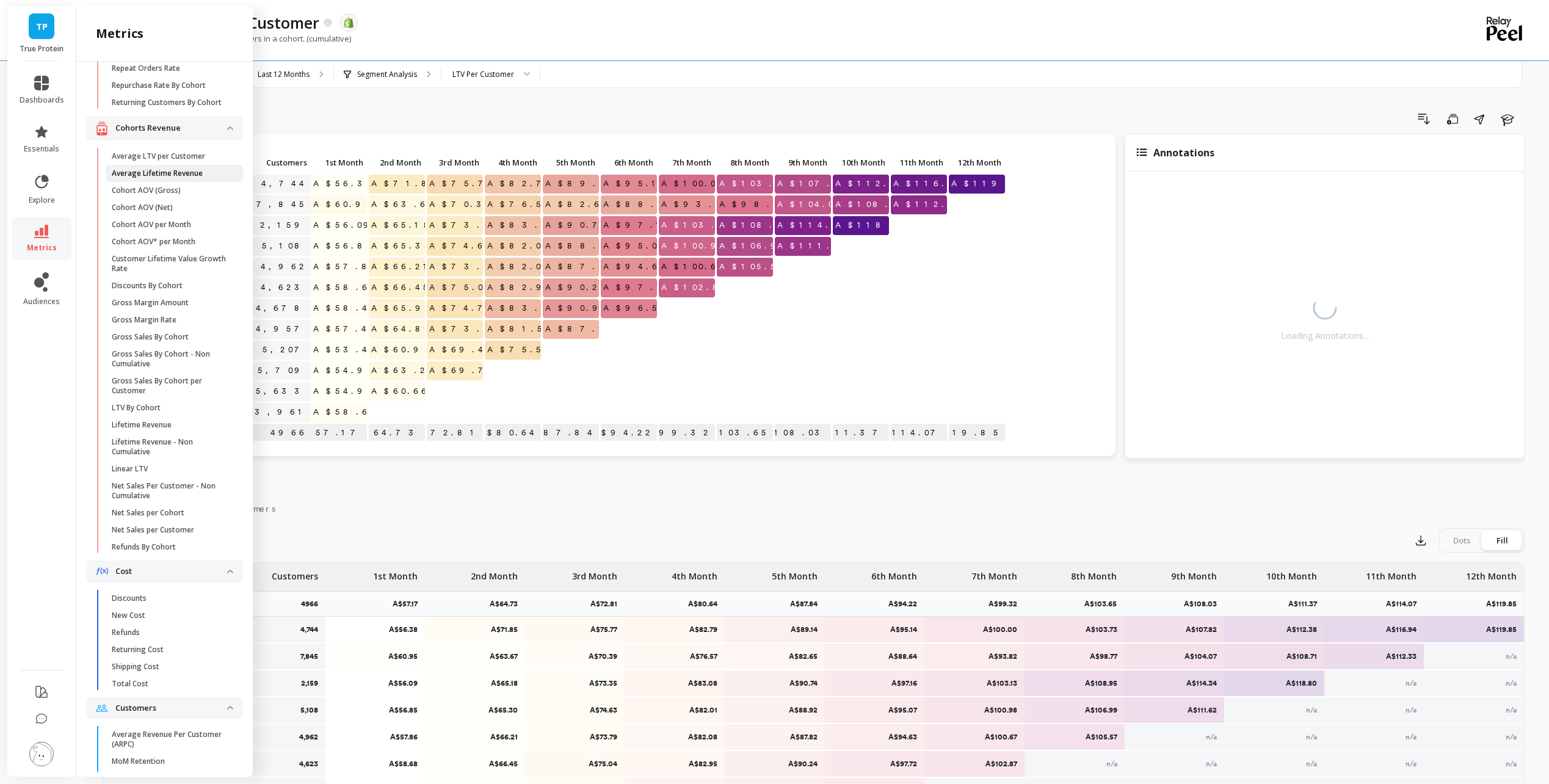
click at [155, 179] on p "Average Lifetime Revenue" at bounding box center [157, 174] width 91 height 10
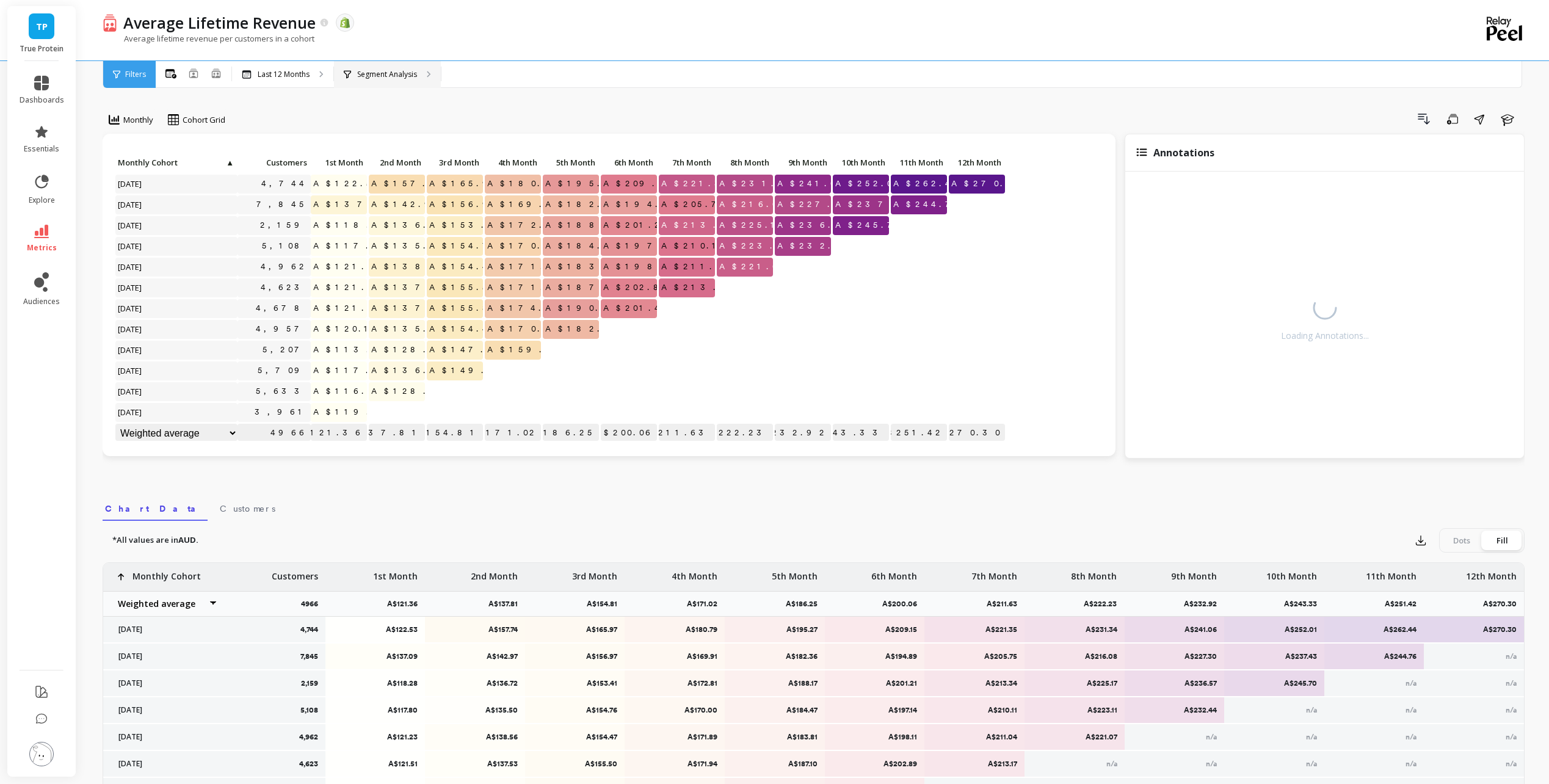
click at [387, 74] on p "Segment Analysis" at bounding box center [387, 75] width 60 height 10
click at [132, 80] on div "Filters" at bounding box center [129, 74] width 53 height 27
click at [371, 72] on p "Segment Analysis" at bounding box center [387, 75] width 60 height 10
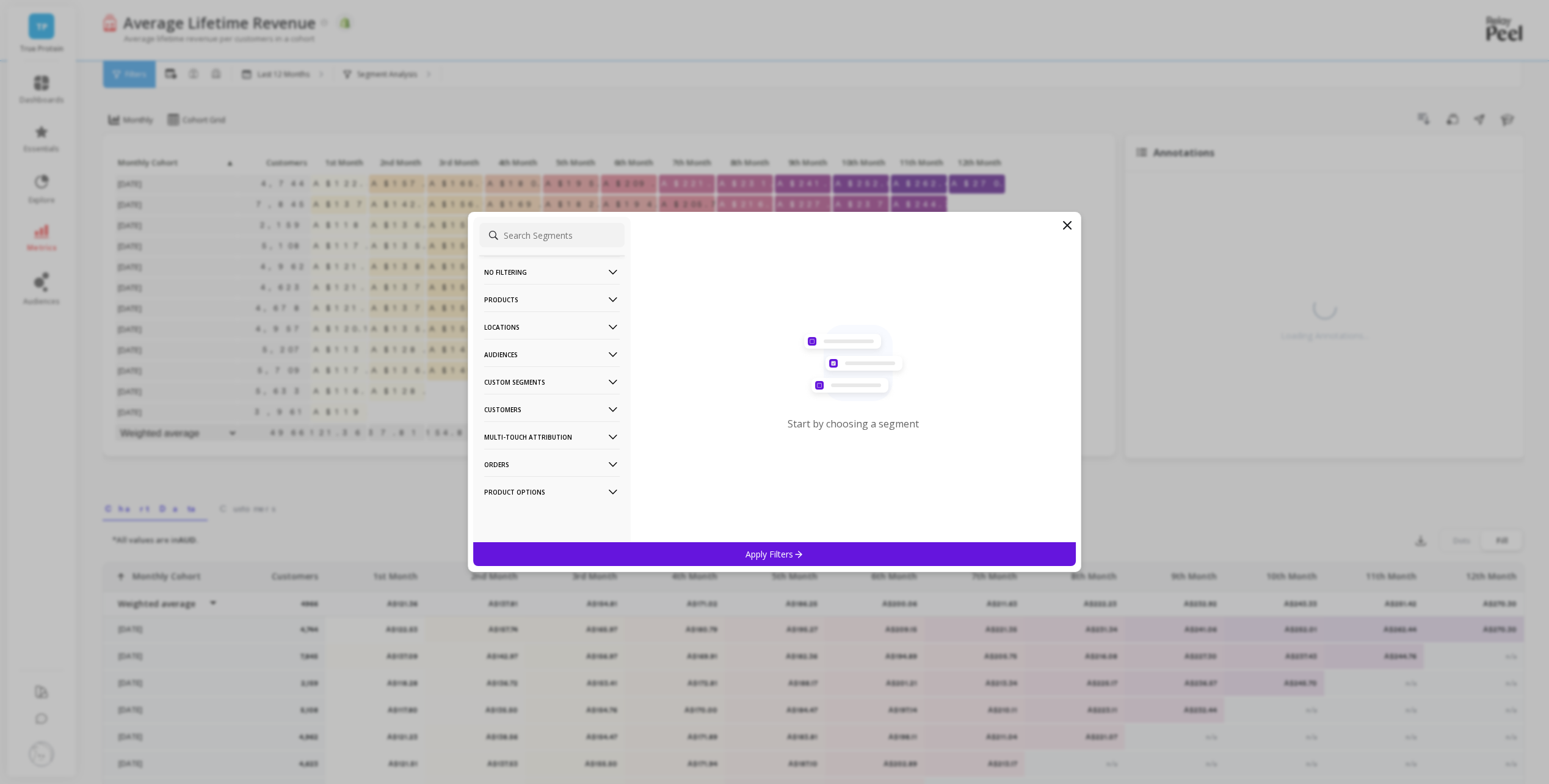
click at [525, 238] on input at bounding box center [552, 235] width 145 height 25
type input "customer"
click at [531, 468] on p "Customer Tags" at bounding box center [514, 463] width 56 height 11
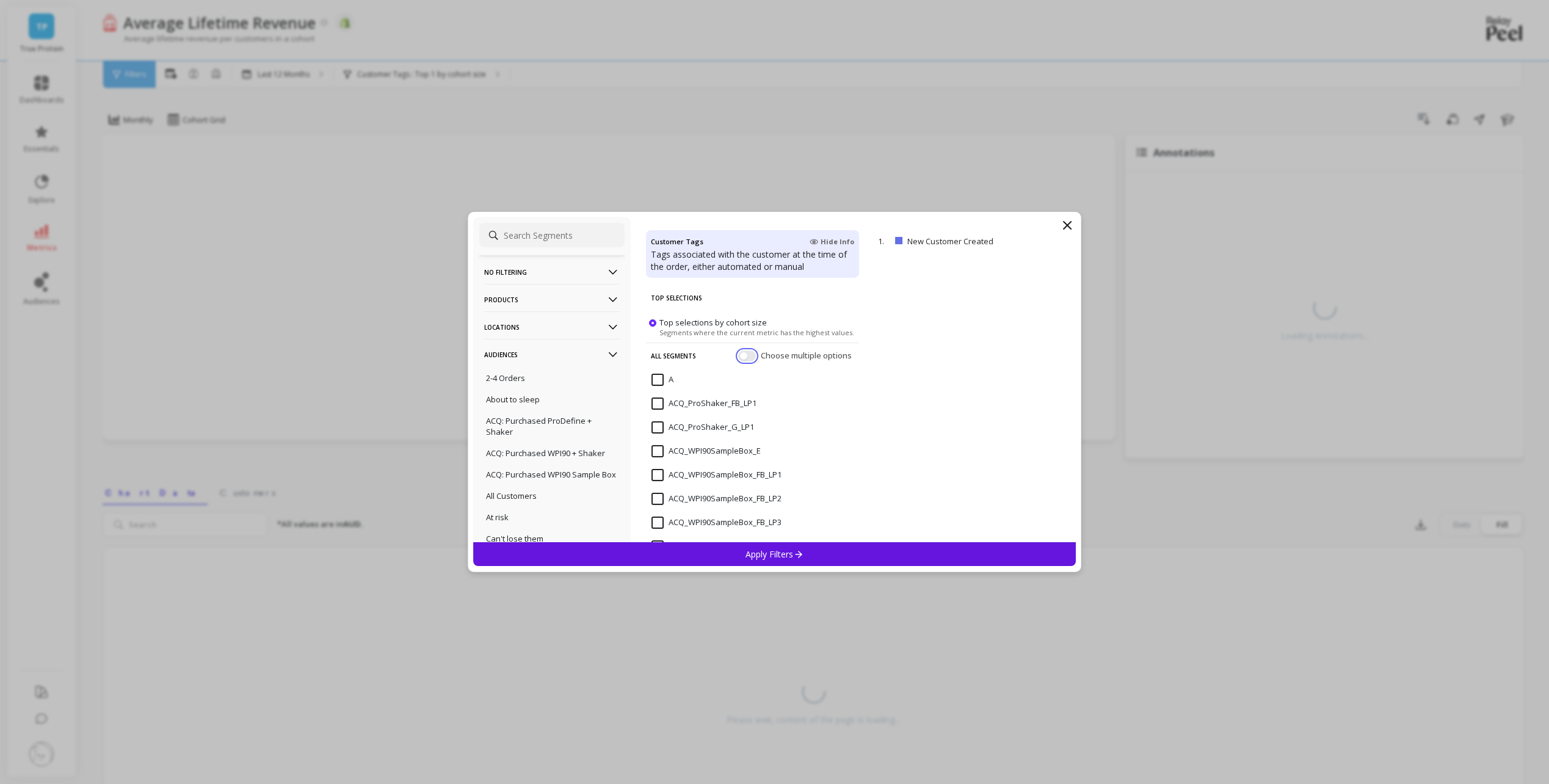
click at [738, 353] on button "button" at bounding box center [747, 356] width 18 height 11
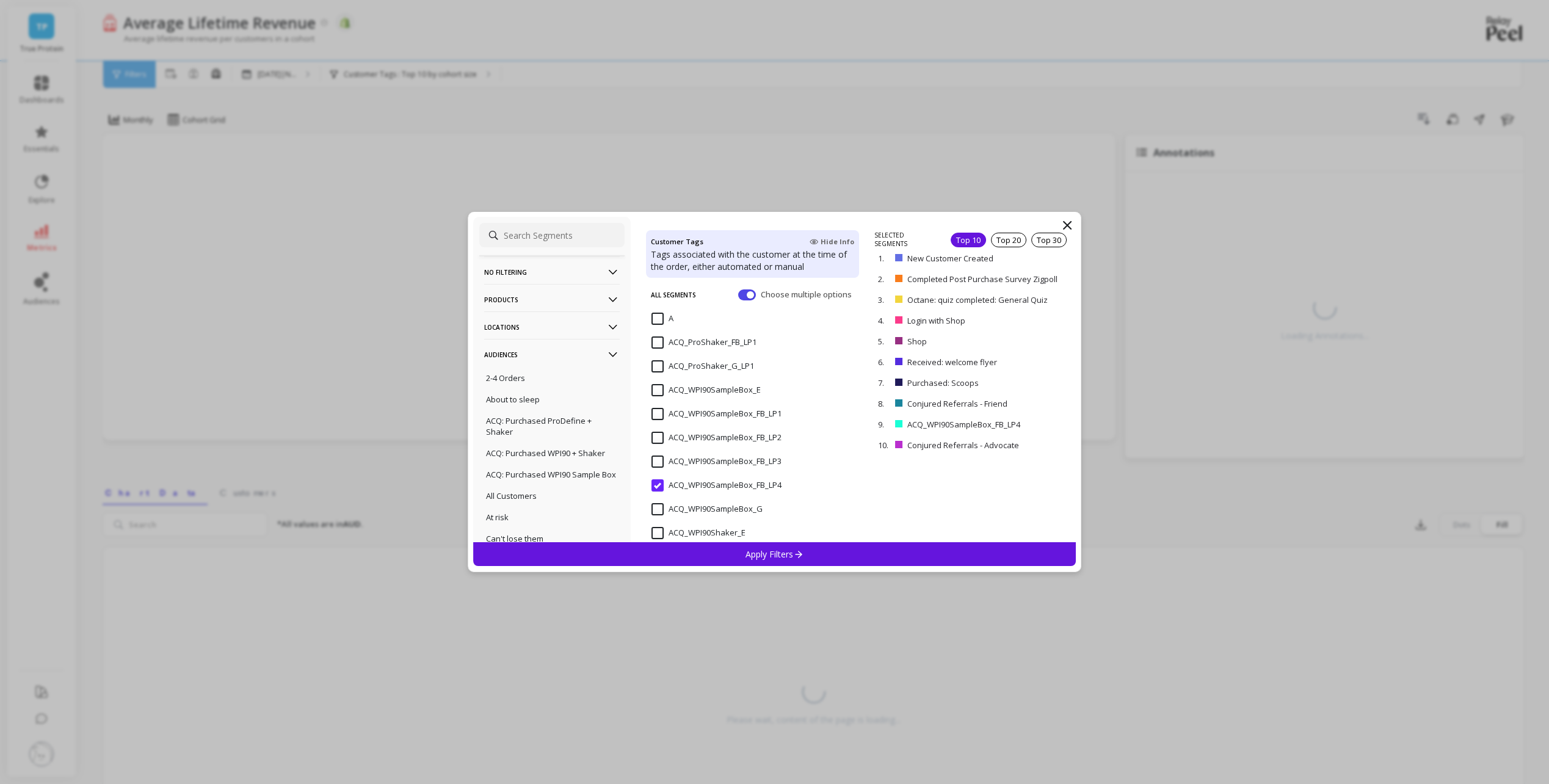
scroll to position [122, 0]
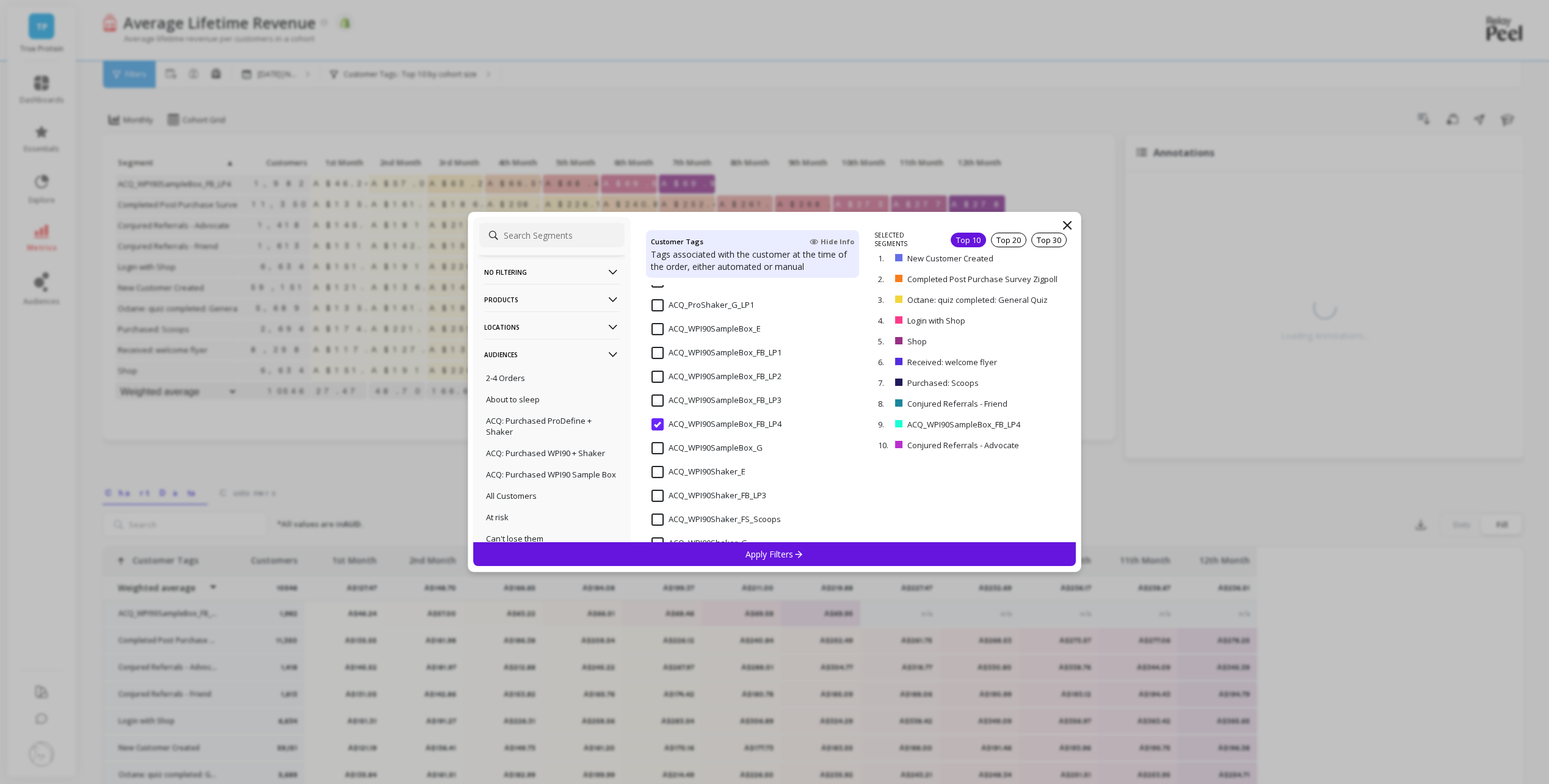
click at [657, 399] on input "ACQ_WPI90SampleBox_FB_LP3" at bounding box center [716, 400] width 130 height 12
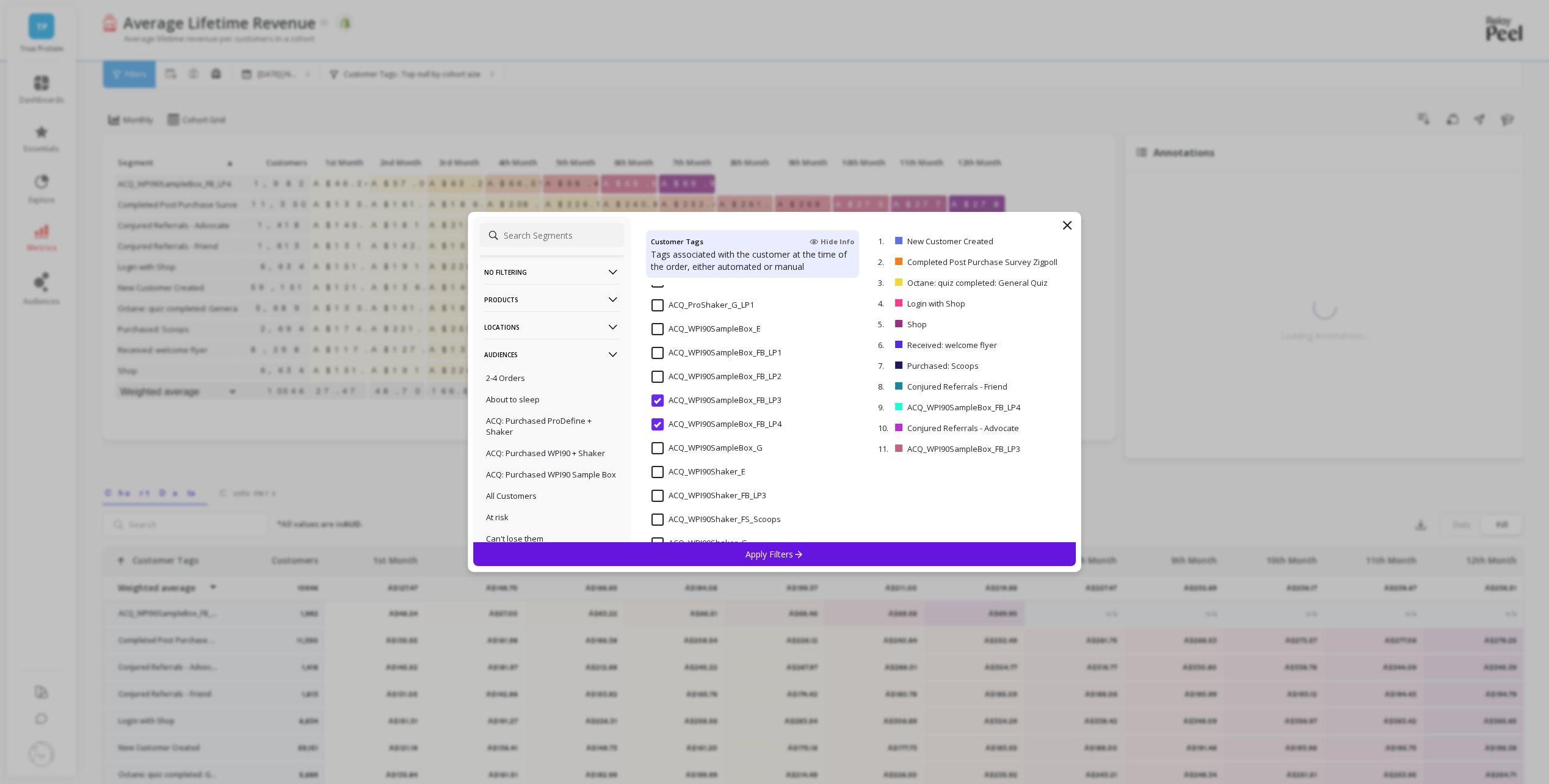
click at [657, 376] on input "ACQ_WPI90SampleBox_FB_LP2" at bounding box center [716, 377] width 130 height 12
click at [656, 352] on input "ACQ_WPI90SampleBox_FB_LP1" at bounding box center [716, 353] width 130 height 12
click at [829, 554] on div "Apply Filters" at bounding box center [775, 554] width 603 height 24
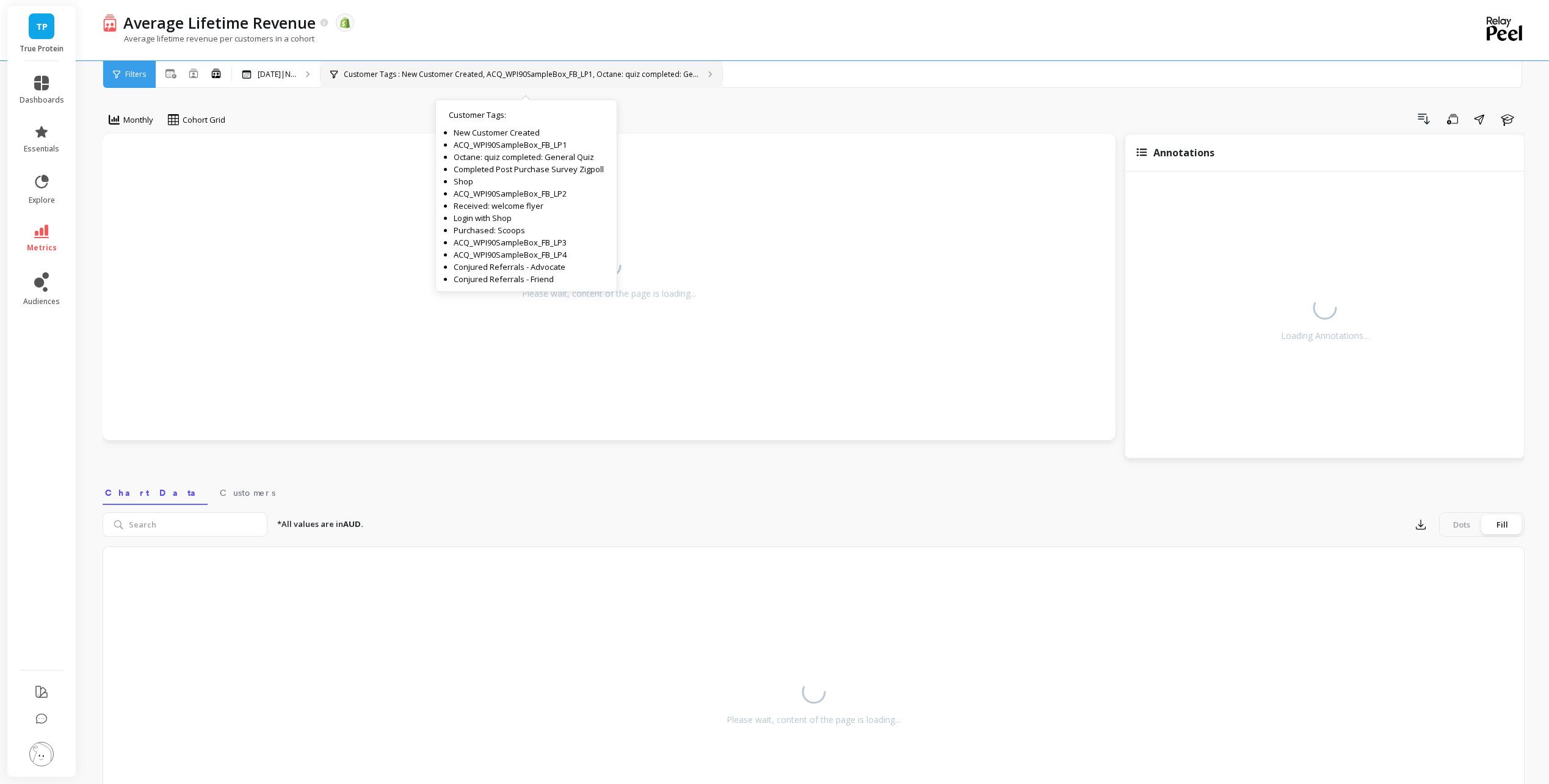
click at [619, 73] on p "Customer Tags : New Customer Created, ACQ_WPI90SampleBox_FB_LP1, Octane: quiz c…" at bounding box center [521, 75] width 355 height 10
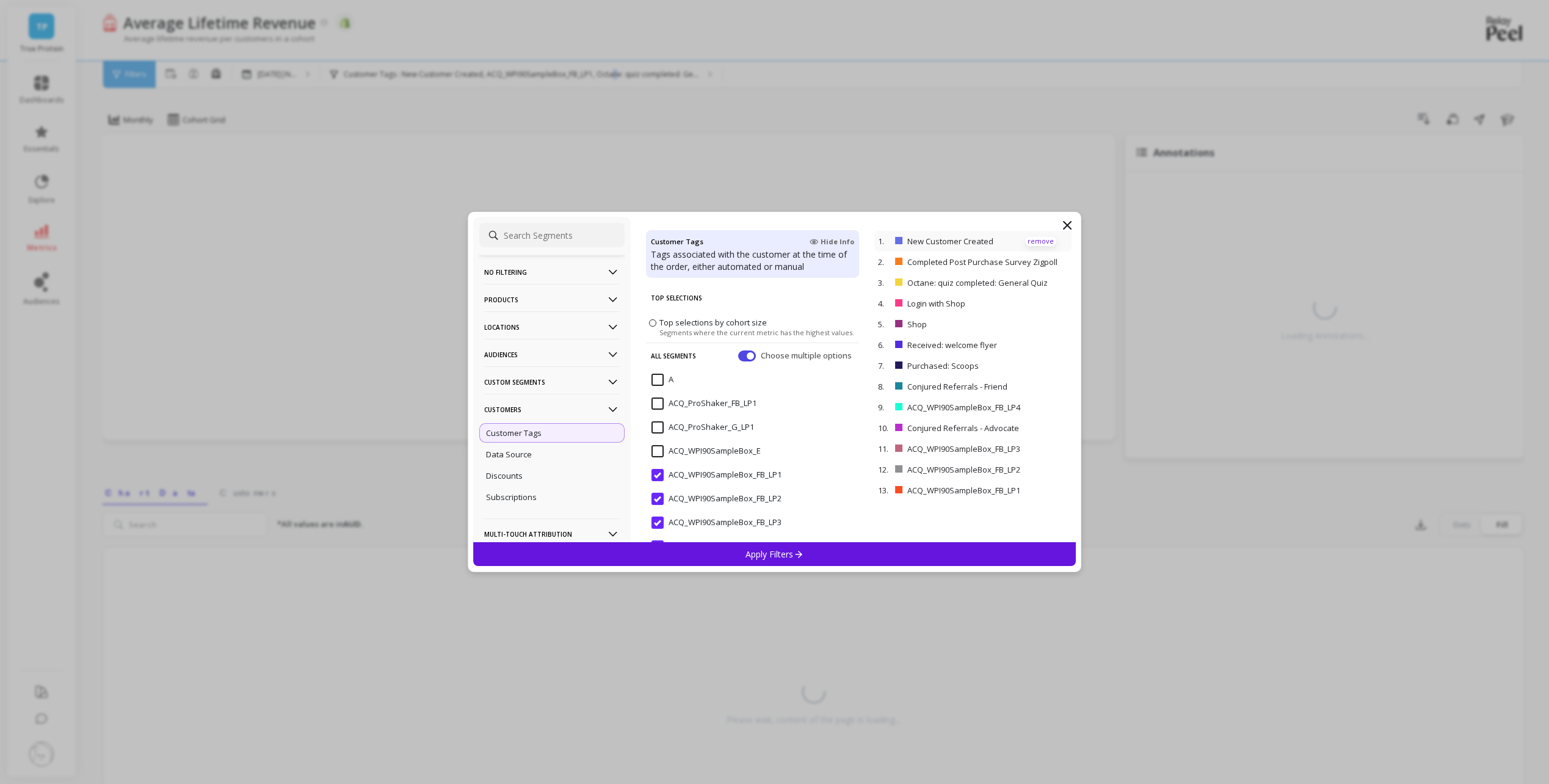
click at [1037, 240] on p "remove" at bounding box center [1040, 241] width 31 height 9
click at [1032, 240] on p "remove" at bounding box center [1040, 241] width 31 height 9
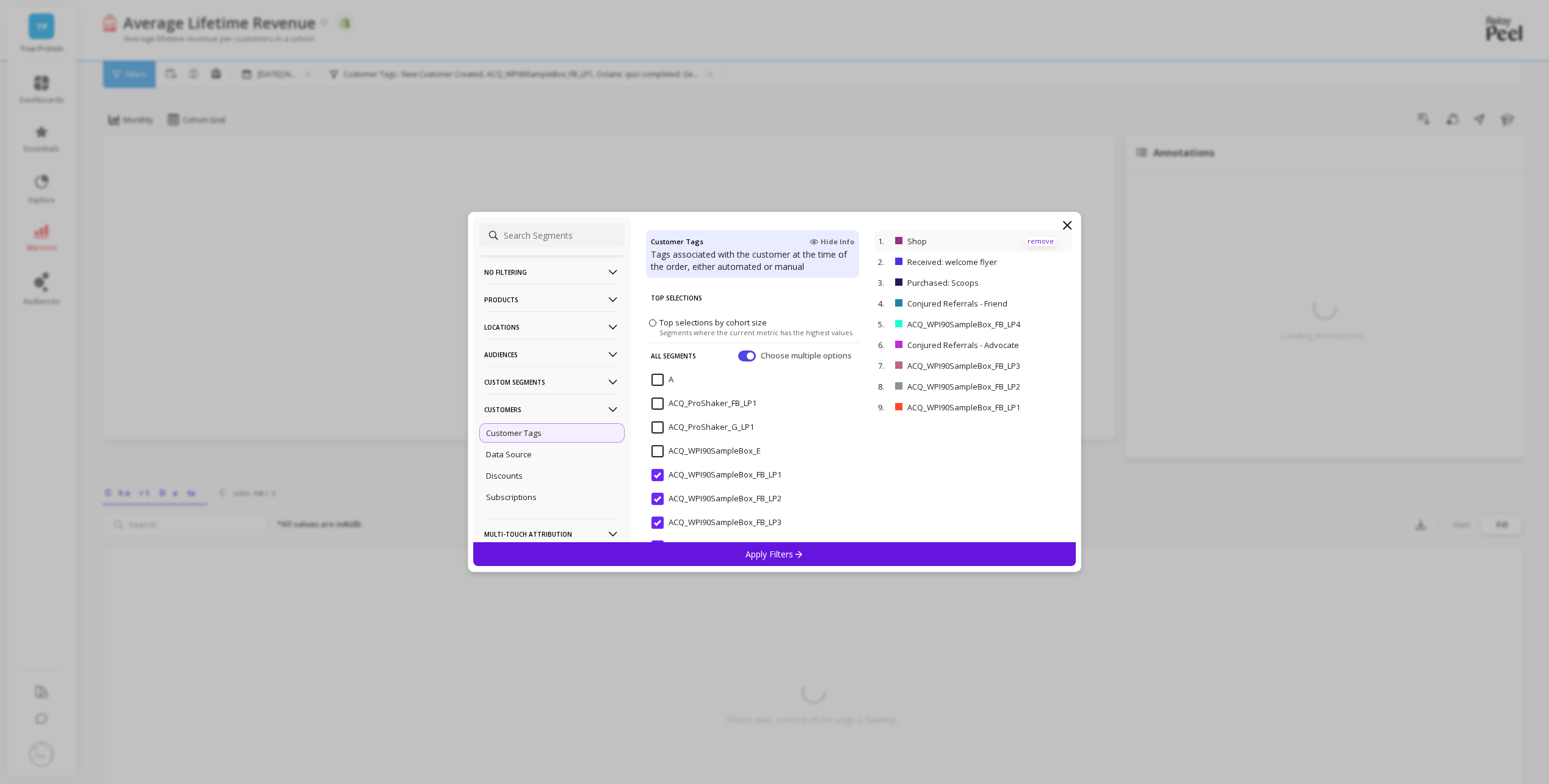
click at [1032, 240] on p "remove" at bounding box center [1040, 241] width 31 height 9
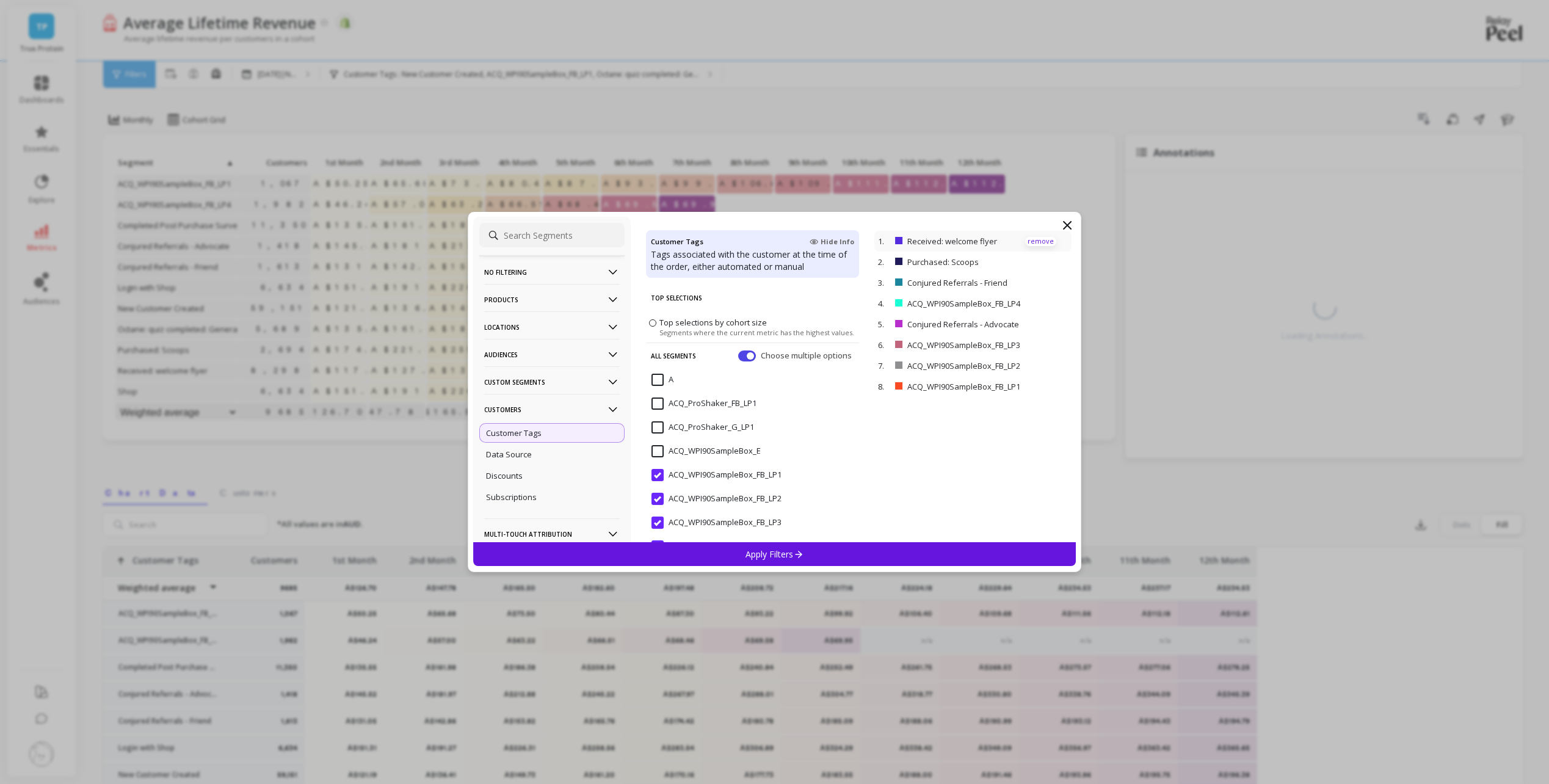
click at [1034, 244] on p "remove" at bounding box center [1040, 241] width 31 height 9
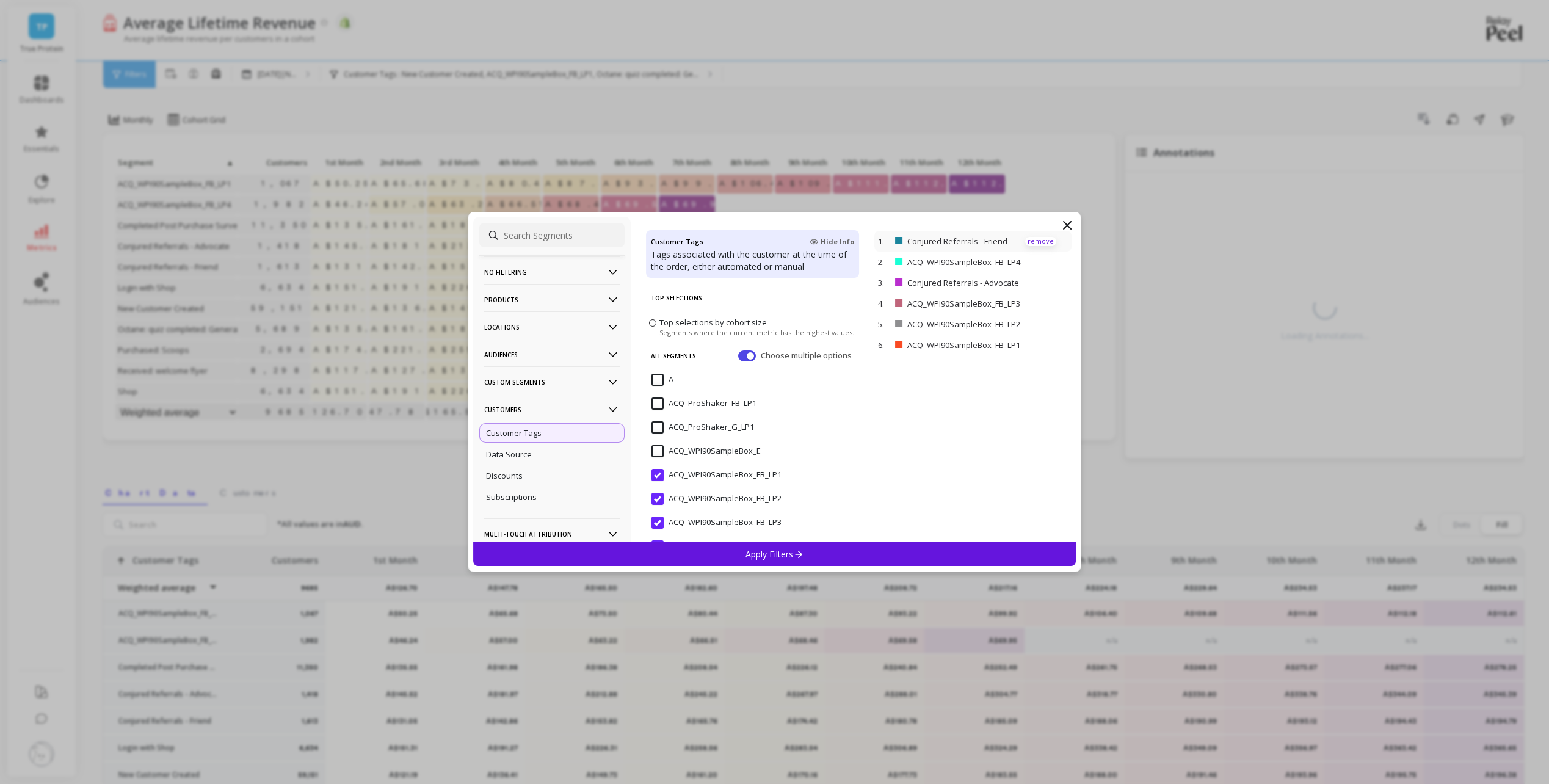
drag, startPoint x: 1028, startPoint y: 238, endPoint x: 1031, endPoint y: 245, distance: 7.6
click at [1028, 238] on p "remove" at bounding box center [1040, 241] width 31 height 9
click at [1034, 261] on p "remove" at bounding box center [1040, 262] width 31 height 9
click at [961, 547] on div "Apply Filters" at bounding box center [775, 554] width 603 height 24
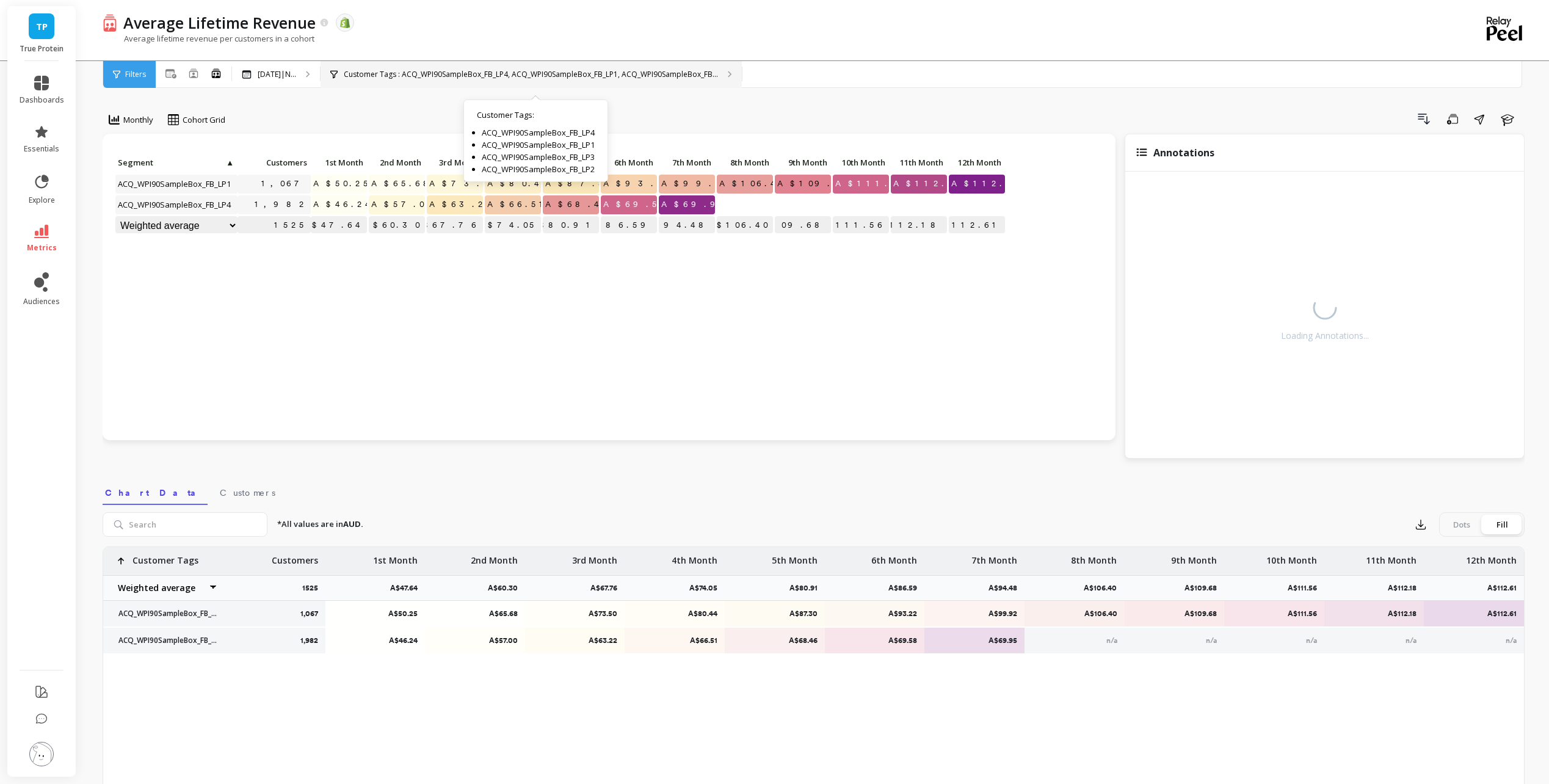
click at [491, 72] on p "Customer Tags : ACQ_WPI90SampleBox_FB_LP4, ACQ_WPI90SampleBox_FB_LP1, ACQ_WPI90…" at bounding box center [531, 75] width 374 height 10
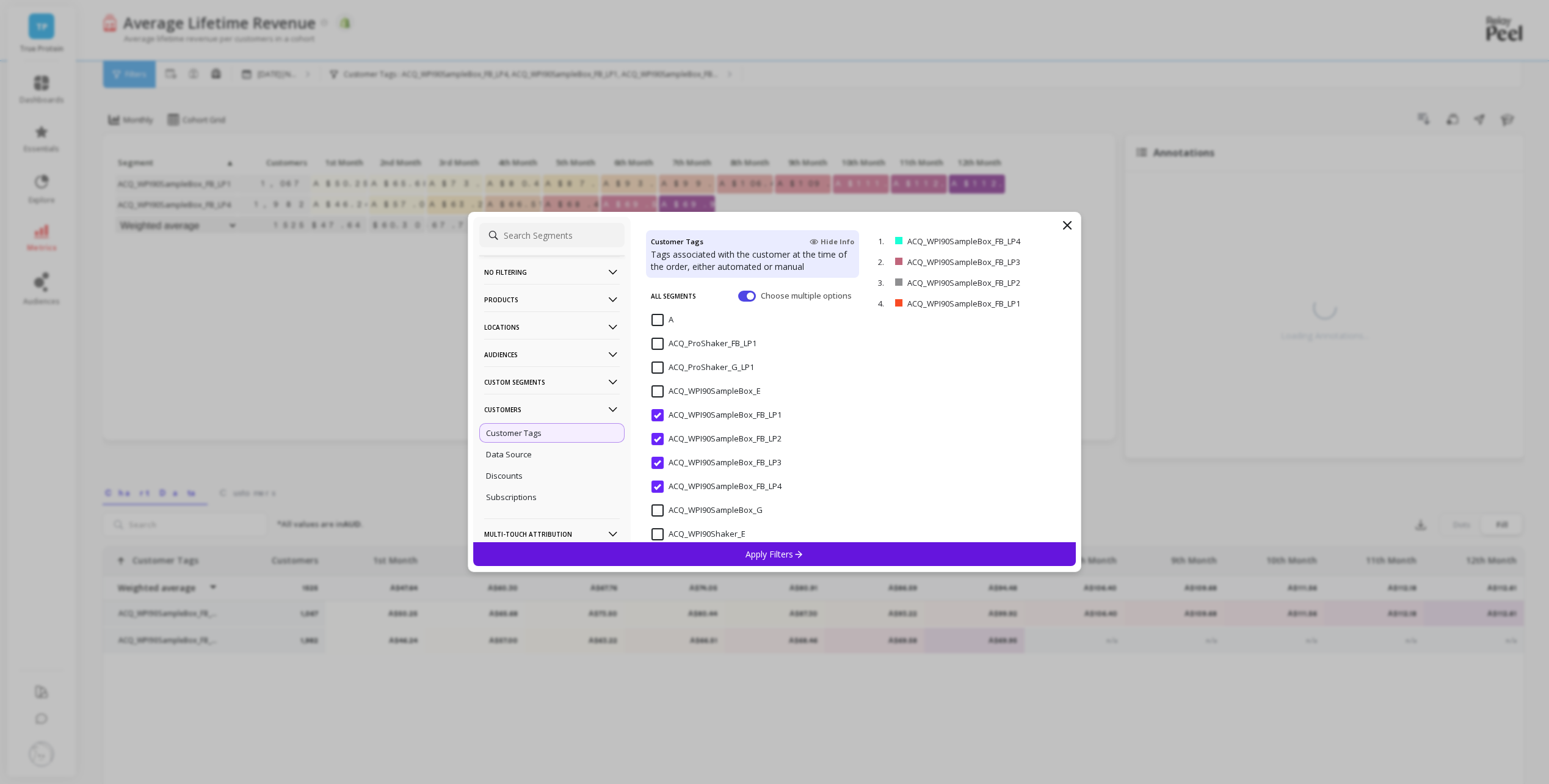
scroll to position [61, 0]
click at [657, 483] on input "ACQ_WPI90SampleBox_FB_LP4" at bounding box center [716, 486] width 130 height 12
click at [658, 458] on input "ACQ_WPI90SampleBox_FB_LP3" at bounding box center [716, 462] width 130 height 12
click at [657, 440] on input "ACQ_WPI90SampleBox_FB_LP2" at bounding box center [716, 438] width 130 height 12
click at [657, 413] on input "ACQ_WPI90SampleBox_FB_LP1" at bounding box center [716, 414] width 130 height 12
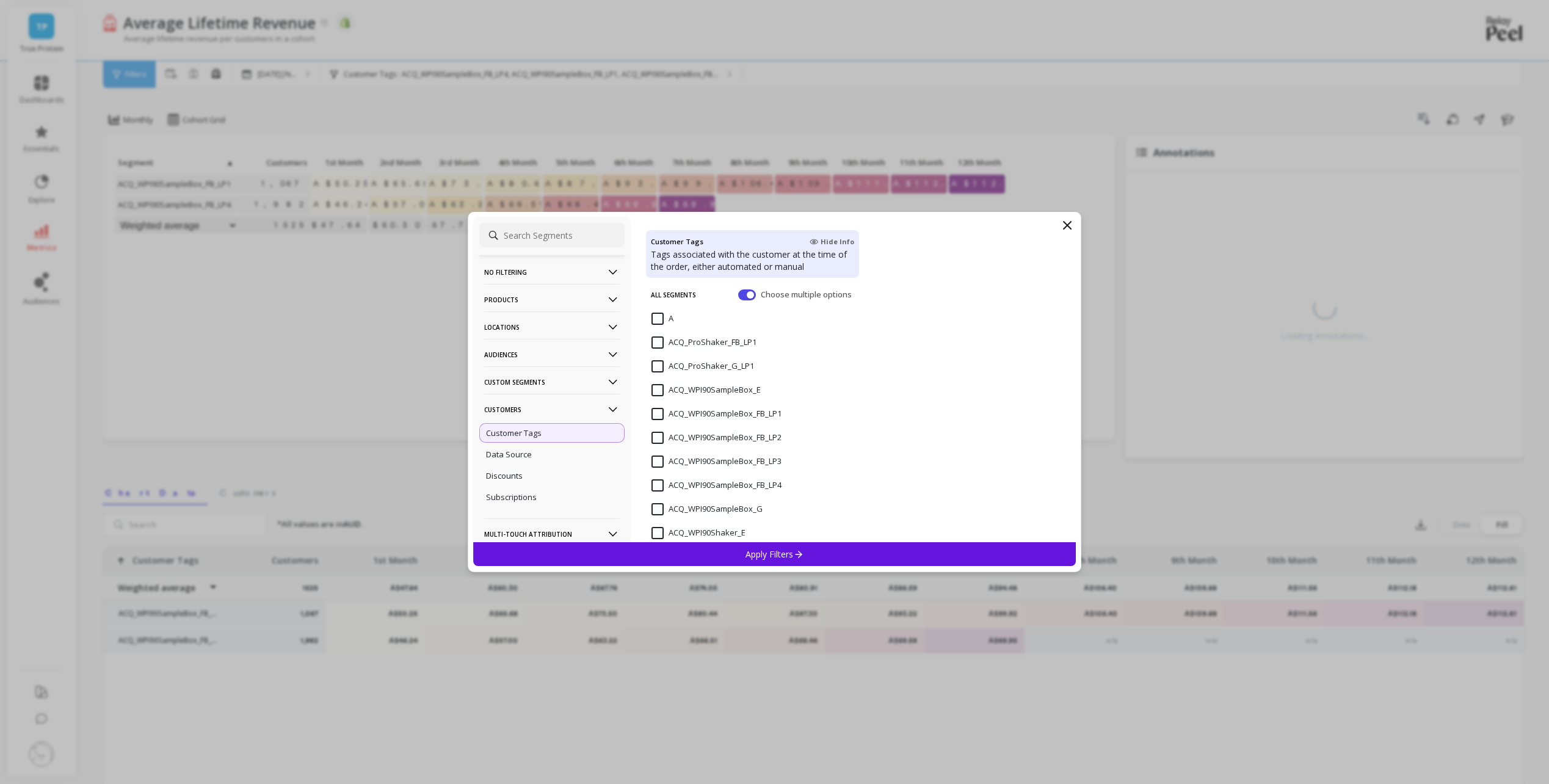
click at [658, 510] on input "ACQ_WPI90SampleBox_G" at bounding box center [707, 509] width 111 height 12
click at [745, 559] on div "Apply Filters" at bounding box center [775, 554] width 603 height 24
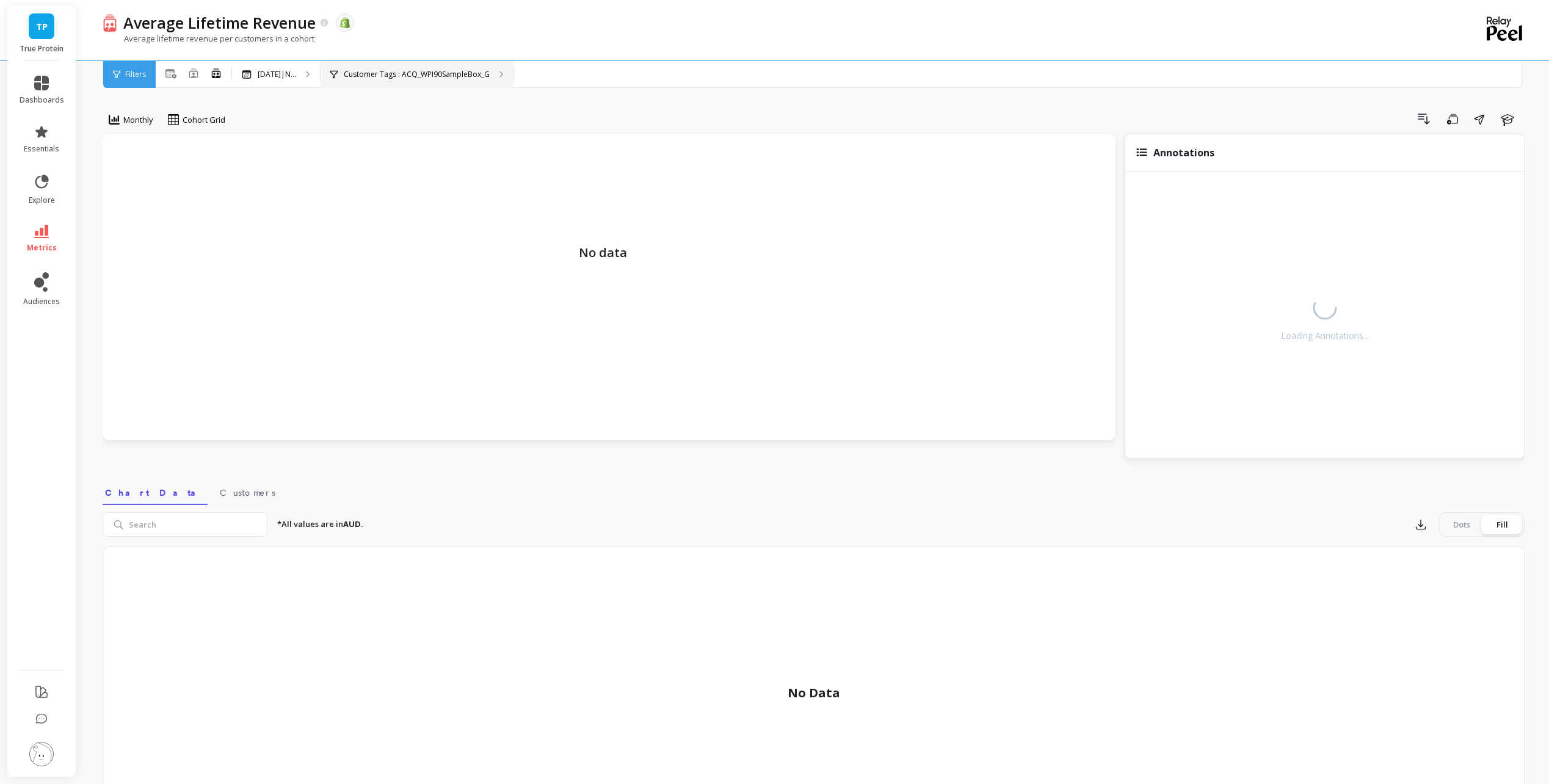
click at [442, 70] on p "Customer Tags : ACQ_WPI90SampleBox_G" at bounding box center [416, 75] width 146 height 10
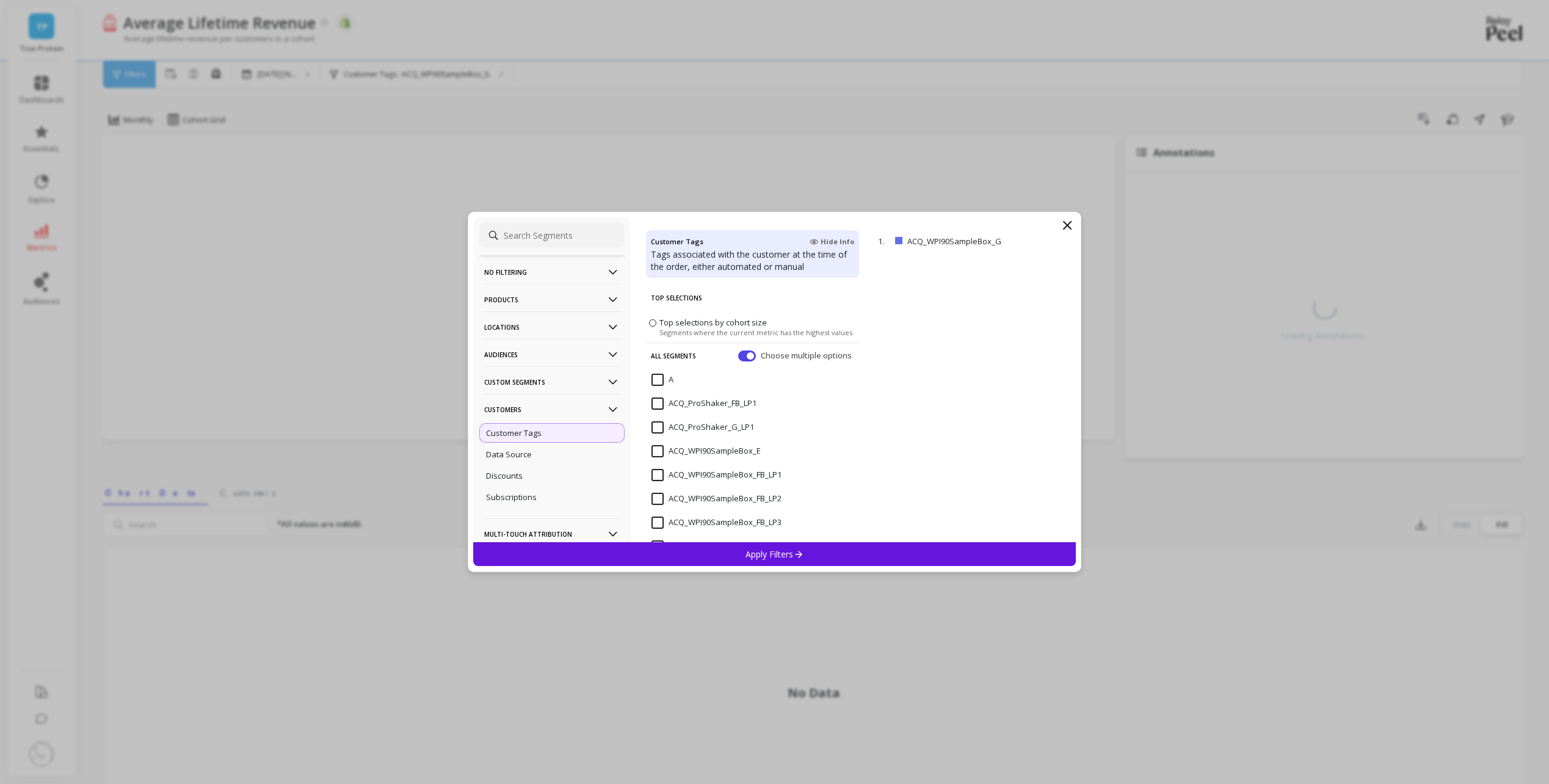
scroll to position [183, 0]
click at [658, 385] on input "ACQ_WPI90SampleBox_G" at bounding box center [707, 387] width 111 height 12
click at [537, 235] on input at bounding box center [552, 235] width 145 height 25
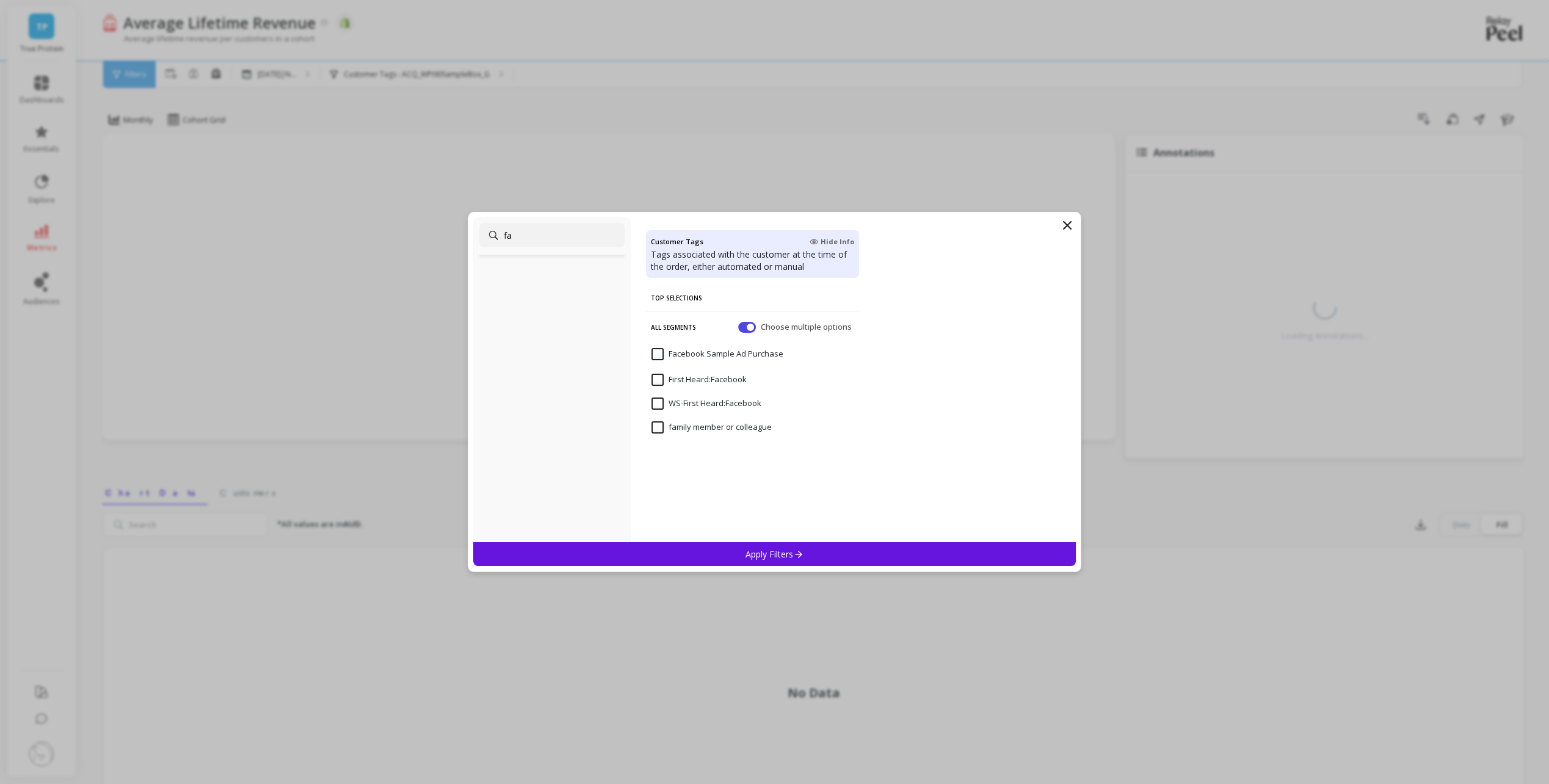
type input "f"
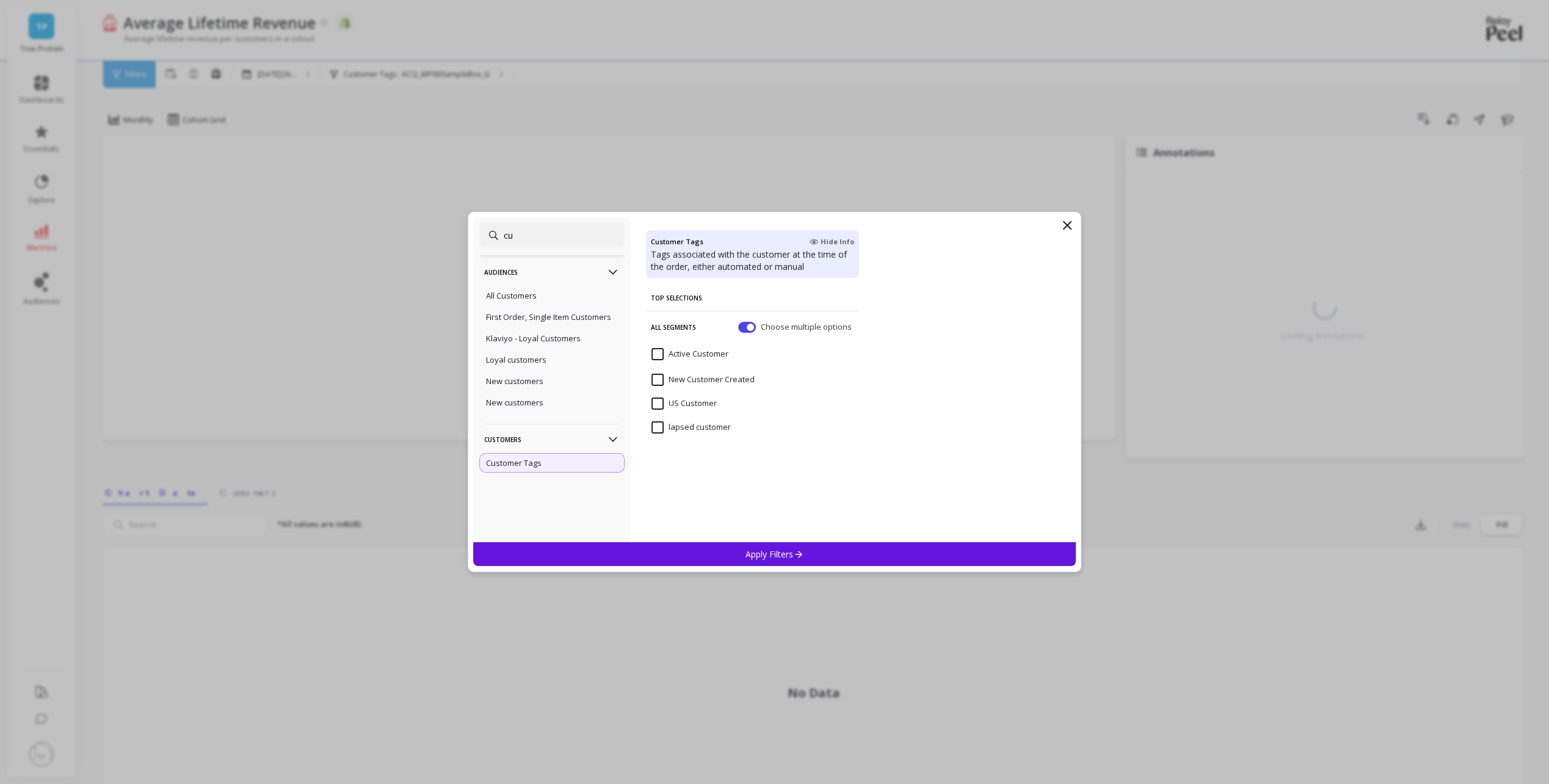
type input "c"
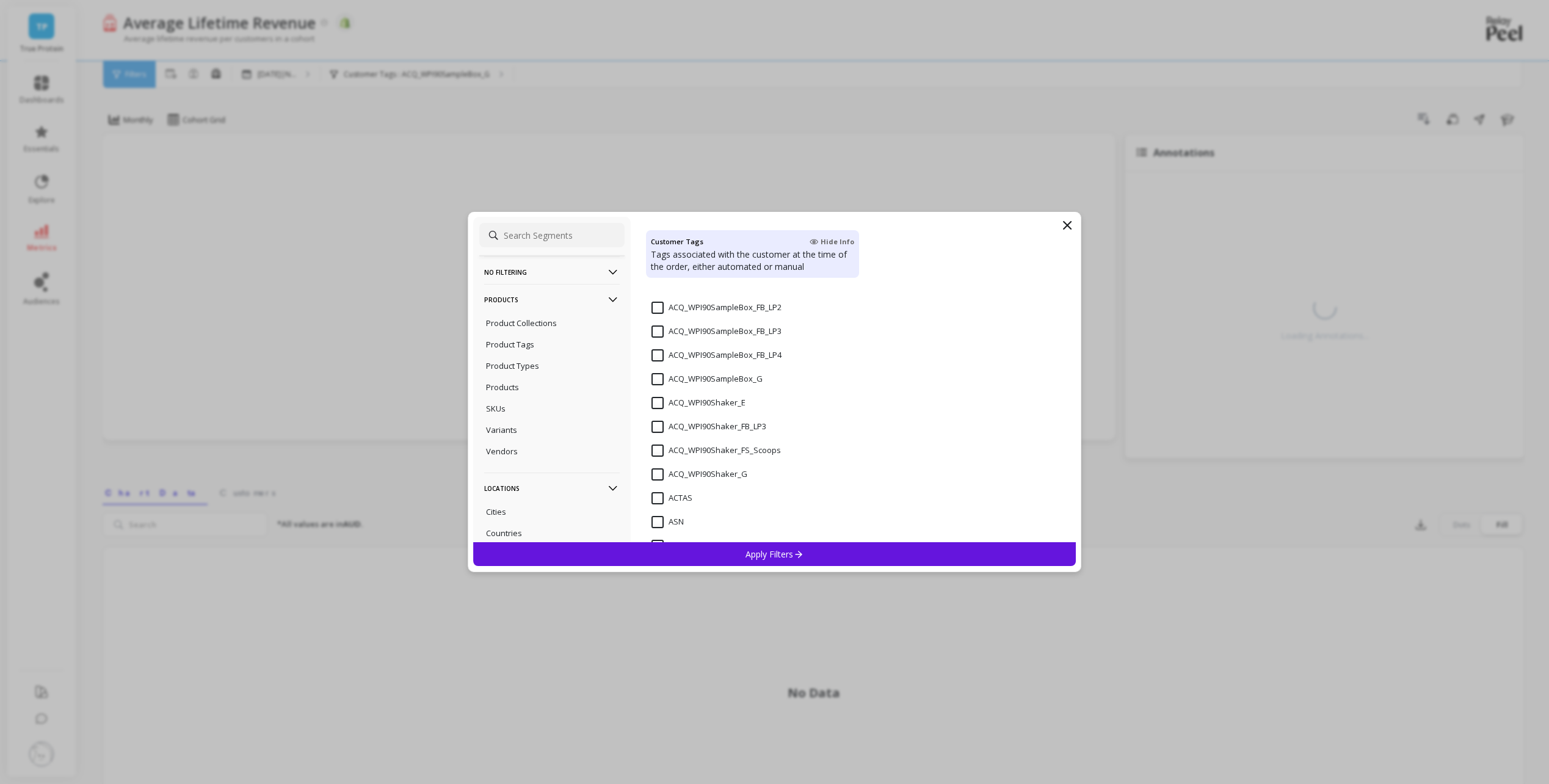
scroll to position [244, 0]
click at [656, 371] on input "ACQ_WPI90Shaker_FB_LP3" at bounding box center [709, 374] width 115 height 12
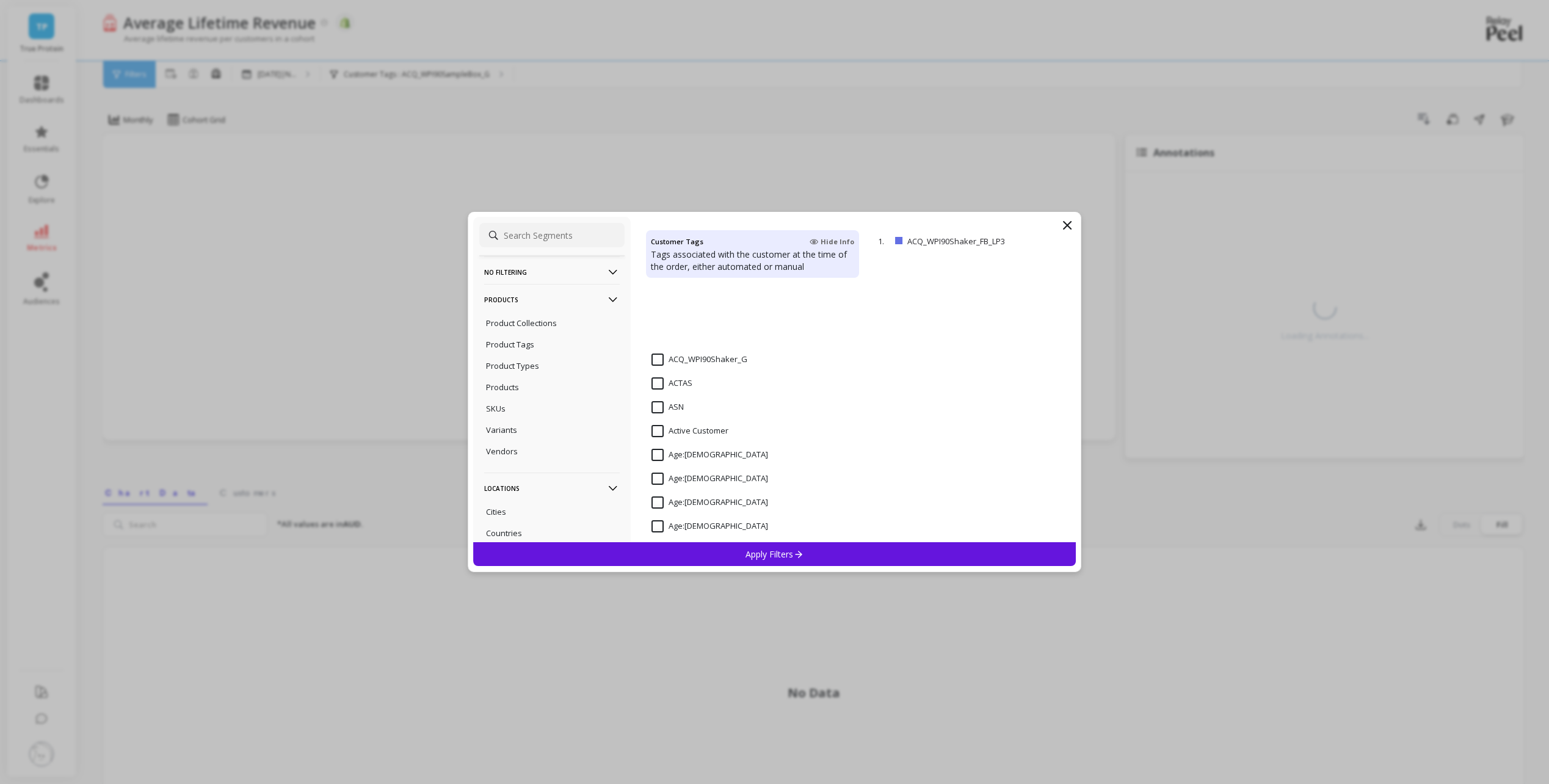
scroll to position [122, 0]
click at [796, 555] on icon at bounding box center [798, 554] width 11 height 11
